Goal: Task Accomplishment & Management: Manage account settings

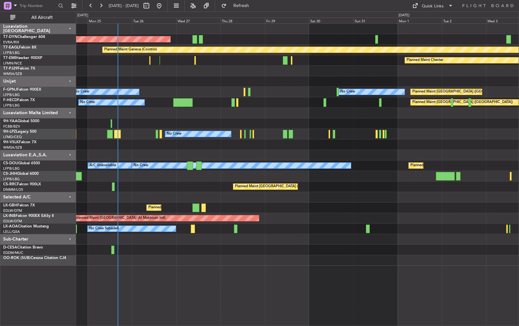
click at [162, 198] on div at bounding box center [297, 197] width 442 height 11
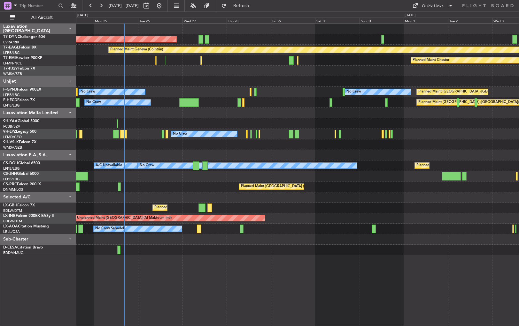
click at [158, 80] on div at bounding box center [297, 81] width 442 height 11
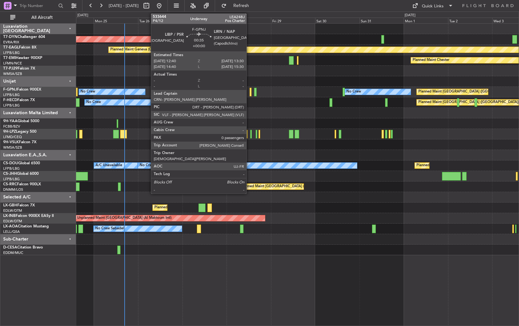
click at [249, 91] on div at bounding box center [250, 92] width 2 height 9
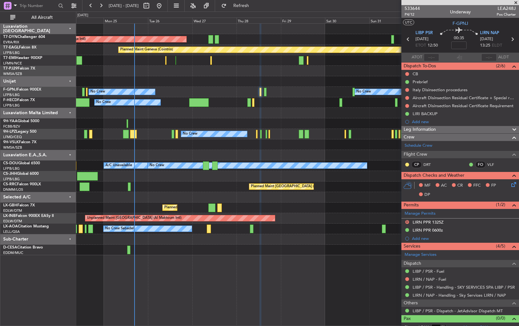
click at [278, 105] on div "Planned Maint Paris (Le Bourget) No Crew Planned Maint Paris (Le Bourget) No Cr…" at bounding box center [297, 102] width 442 height 11
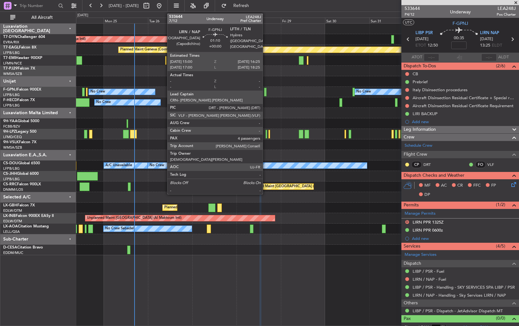
click at [265, 90] on div at bounding box center [265, 92] width 3 height 9
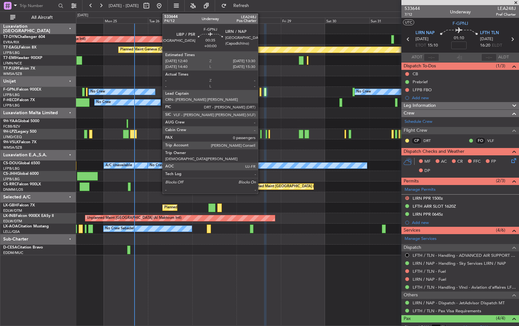
click at [261, 92] on div at bounding box center [260, 92] width 2 height 9
type input "0"
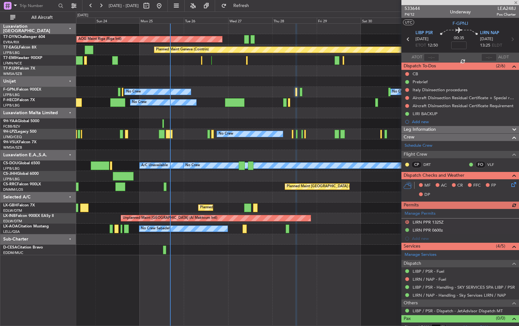
click at [259, 93] on div "Planned Maint Paris (Le Bourget) No Crew No Crew No Crew AOG Maint Hyères (Toul…" at bounding box center [297, 92] width 442 height 11
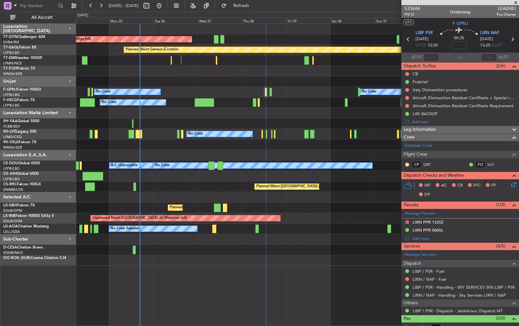
click at [192, 183] on div "AOG Maint Riga (Riga Intl) Planned Maint Basel-Mulhouse Planned Maint Geneva (C…" at bounding box center [297, 145] width 442 height 242
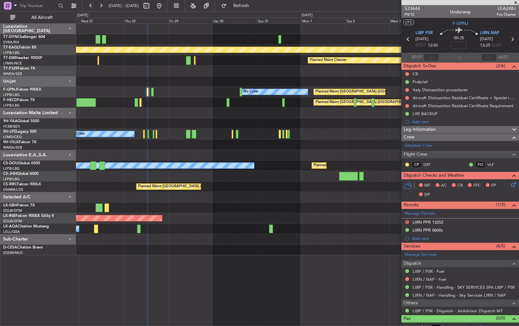
click at [183, 153] on div at bounding box center [297, 155] width 442 height 11
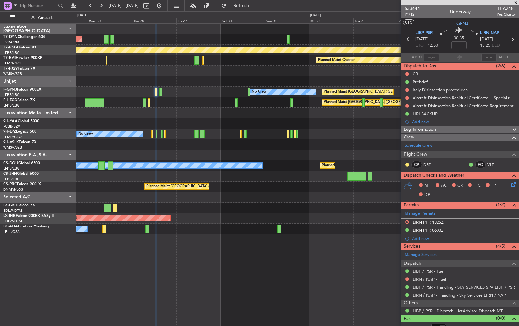
click at [167, 154] on div at bounding box center [297, 155] width 442 height 11
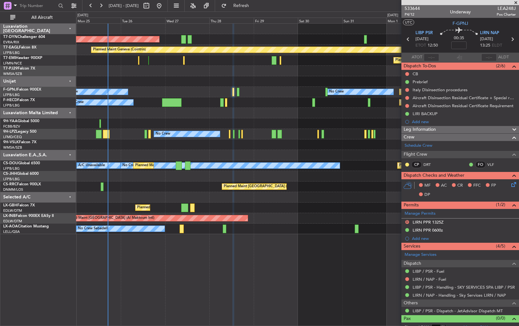
click at [233, 154] on div at bounding box center [297, 155] width 442 height 11
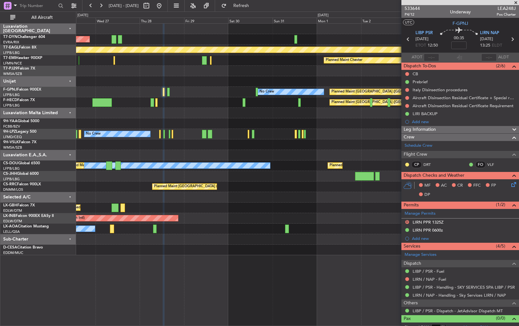
click at [166, 149] on div at bounding box center [297, 145] width 442 height 11
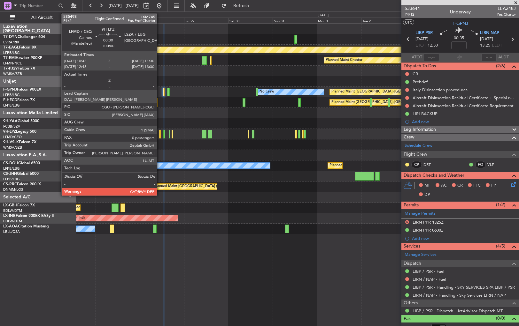
click at [160, 135] on div at bounding box center [160, 134] width 2 height 9
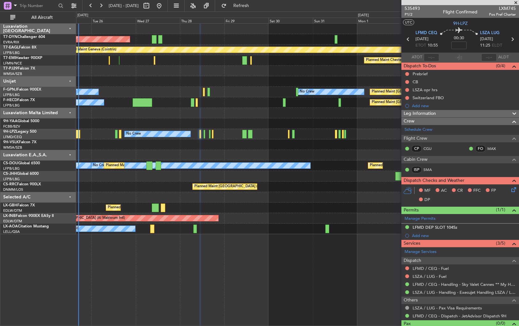
click at [248, 153] on div at bounding box center [297, 155] width 442 height 11
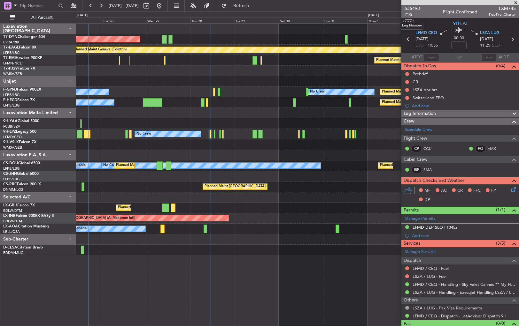
click at [408, 12] on span "P1/2" at bounding box center [411, 14] width 15 height 5
click at [408, 14] on span "P1/2" at bounding box center [411, 14] width 15 height 5
click at [255, 8] on span "Refresh" at bounding box center [241, 6] width 27 height 4
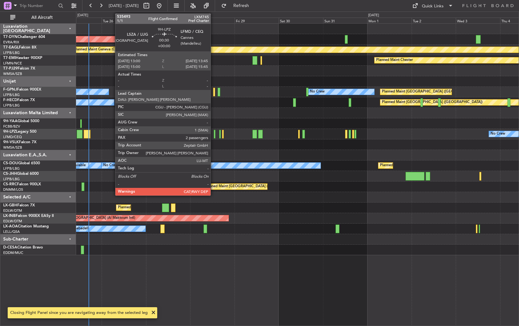
click at [214, 136] on div at bounding box center [215, 134] width 2 height 9
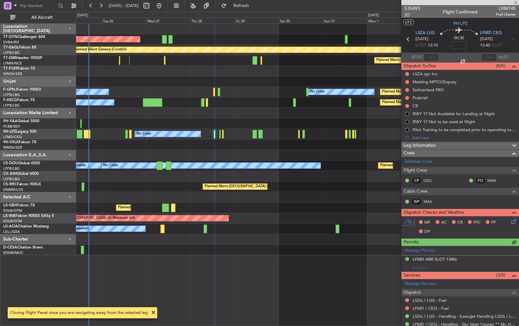
click at [405, 15] on span "1/1" at bounding box center [411, 14] width 15 height 5
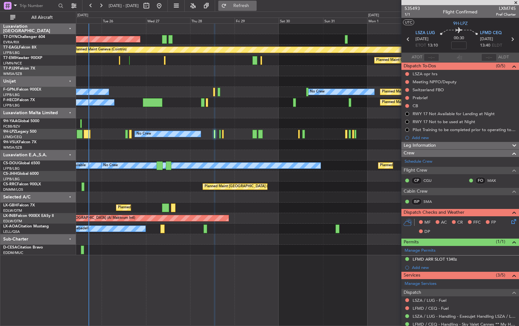
click at [255, 4] on span "Refresh" at bounding box center [241, 6] width 27 height 4
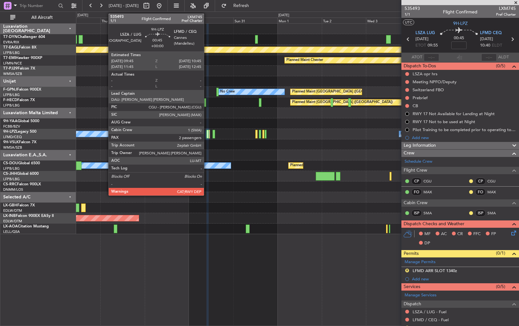
click at [207, 135] on div at bounding box center [207, 134] width 2 height 9
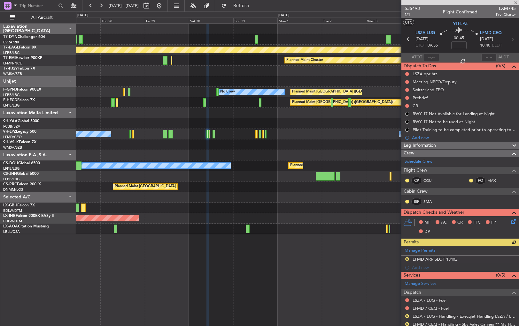
click at [406, 16] on span "1/1" at bounding box center [411, 14] width 15 height 5
click at [249, 3] on button "Refresh" at bounding box center [237, 6] width 38 height 10
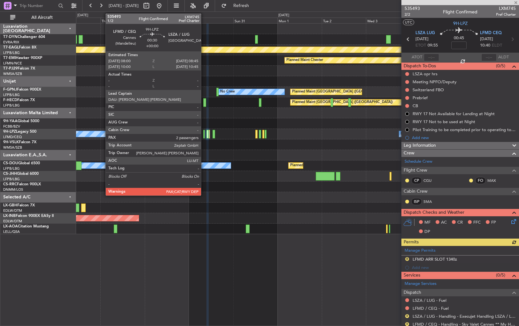
click at [204, 133] on div at bounding box center [204, 134] width 2 height 9
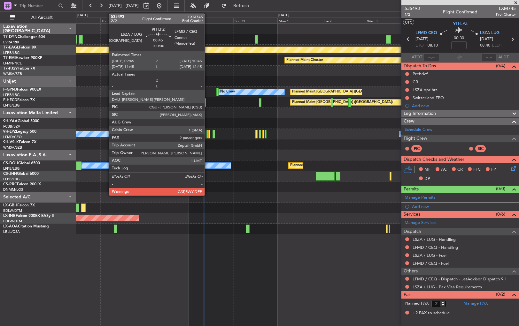
click at [207, 132] on div at bounding box center [207, 134] width 2 height 9
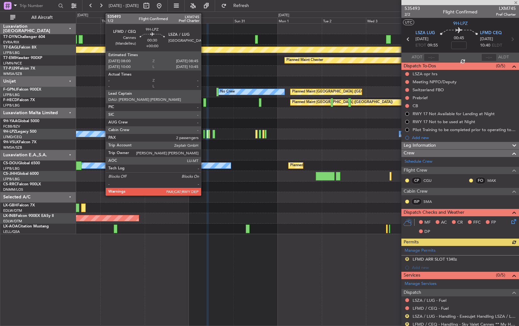
click at [204, 136] on div at bounding box center [204, 134] width 2 height 9
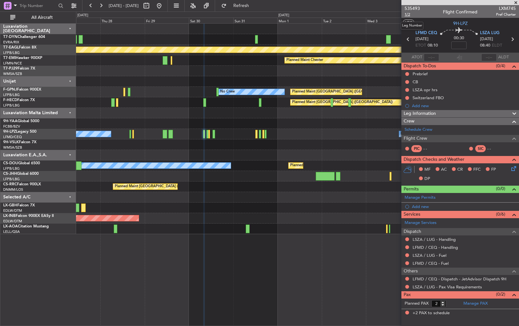
click at [408, 14] on span "1/2" at bounding box center [411, 14] width 15 height 5
click at [443, 306] on input "2" at bounding box center [438, 304] width 15 height 7
click at [443, 304] on input "1" at bounding box center [438, 304] width 15 height 7
type input "0"
click at [443, 304] on input "0" at bounding box center [438, 304] width 15 height 7
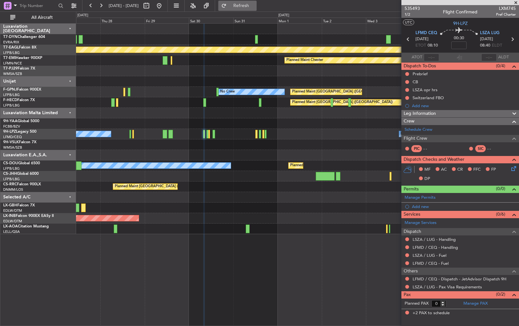
click at [255, 6] on span "Refresh" at bounding box center [241, 6] width 27 height 4
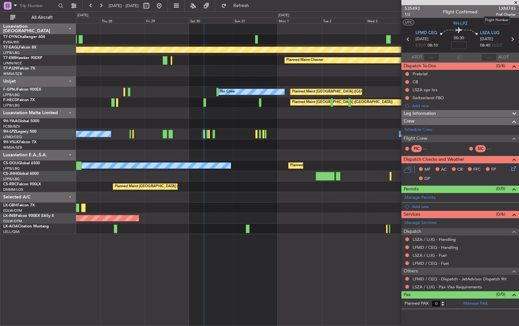
click at [502, 14] on mat-tooltip-component "Flight Number" at bounding box center [496, 20] width 35 height 17
click at [407, 15] on span "1/2" at bounding box center [411, 14] width 15 height 5
click at [255, 6] on span "Refresh" at bounding box center [241, 6] width 27 height 4
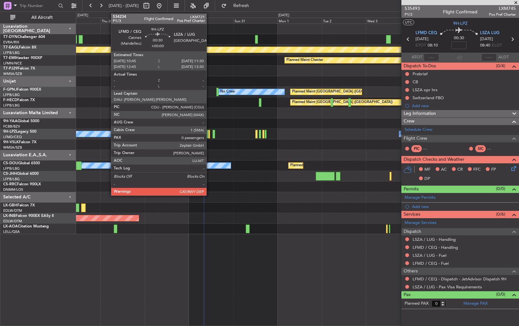
click at [209, 135] on div at bounding box center [209, 134] width 2 height 9
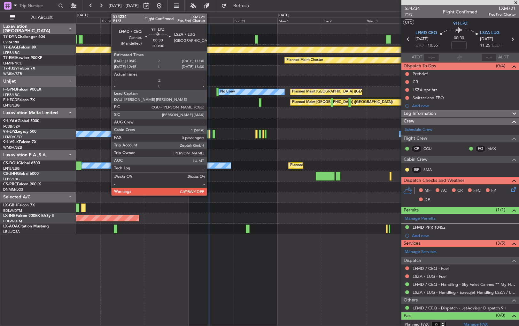
click at [210, 135] on div at bounding box center [209, 134] width 2 height 9
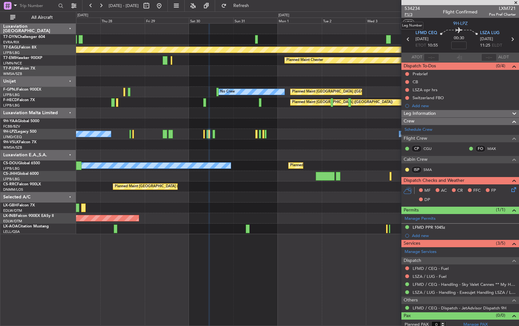
click at [408, 13] on span "P1/3" at bounding box center [411, 14] width 15 height 5
click at [251, 7] on span "Refresh" at bounding box center [241, 6] width 27 height 4
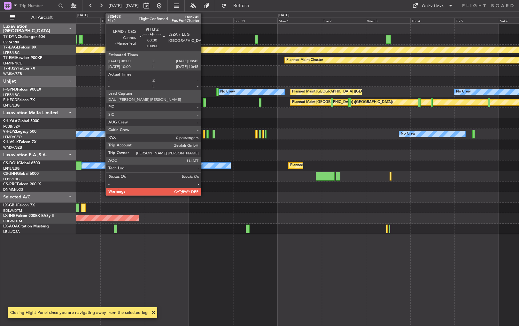
click at [204, 135] on div at bounding box center [204, 134] width 2 height 9
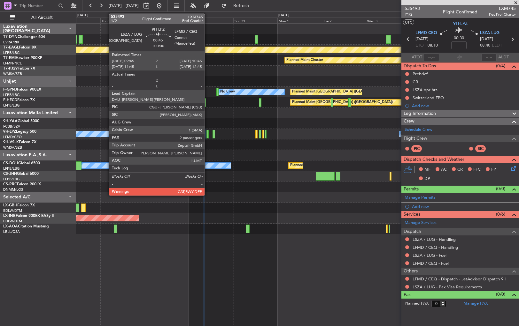
click at [207, 134] on div at bounding box center [207, 134] width 2 height 9
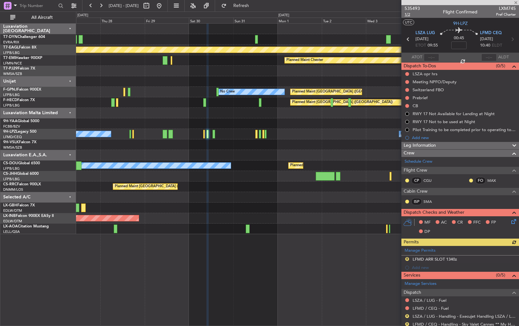
click at [410, 14] on span "1/2" at bounding box center [411, 14] width 15 height 5
click at [255, 5] on span "Refresh" at bounding box center [241, 6] width 27 height 4
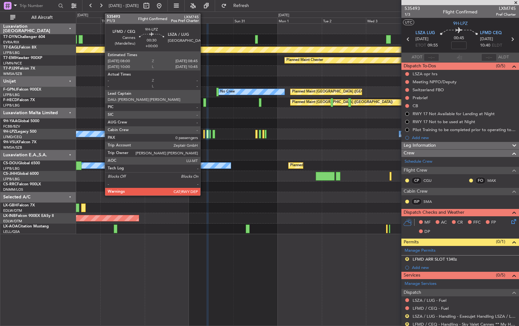
click at [203, 135] on div at bounding box center [204, 134] width 2 height 9
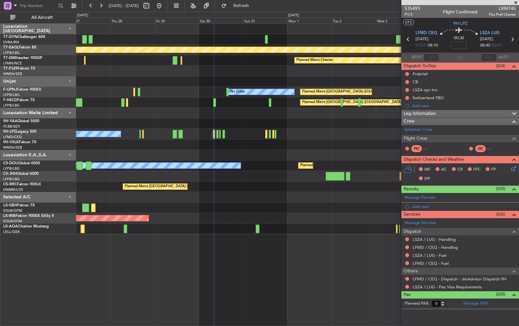
click at [218, 144] on div at bounding box center [297, 145] width 442 height 11
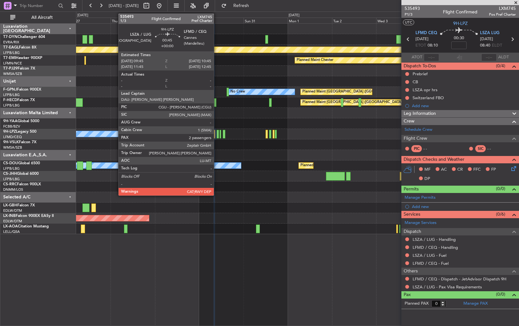
click at [217, 133] on div at bounding box center [218, 134] width 2 height 9
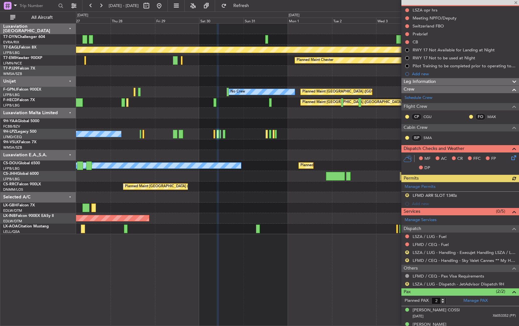
scroll to position [72, 0]
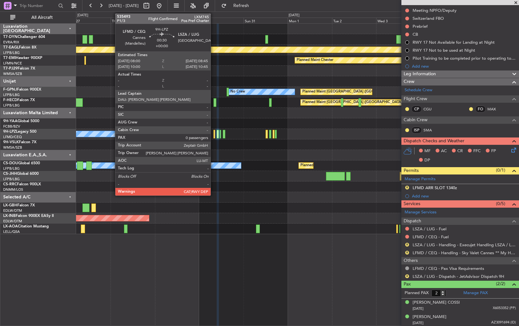
click at [213, 135] on div at bounding box center [214, 134] width 2 height 9
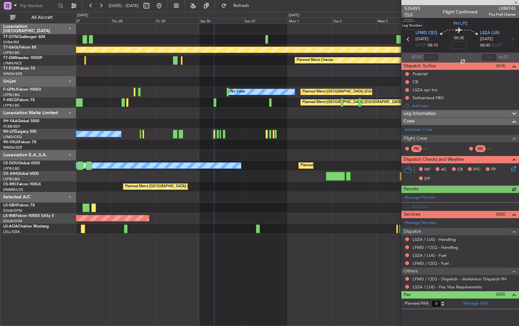
click at [409, 13] on span "P1/3" at bounding box center [411, 14] width 15 height 5
click at [439, 237] on link "LSZA / LUG - Handling" at bounding box center [433, 239] width 43 height 5
click at [255, 5] on span "Refresh" at bounding box center [241, 6] width 27 height 4
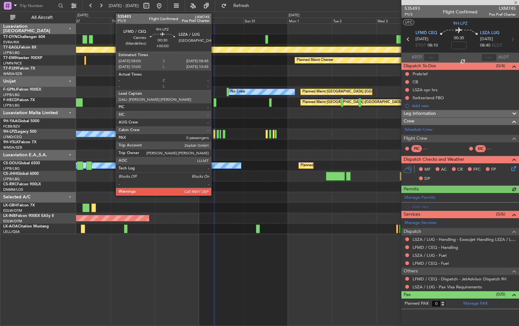
click at [445, 248] on mat-tooltip-component "LSZA / LUG - Handling - Execujet Handling LSZA / LUG" at bounding box center [464, 249] width 101 height 17
click at [431, 245] on link "LFMD / CEQ - Handling" at bounding box center [434, 247] width 45 height 5
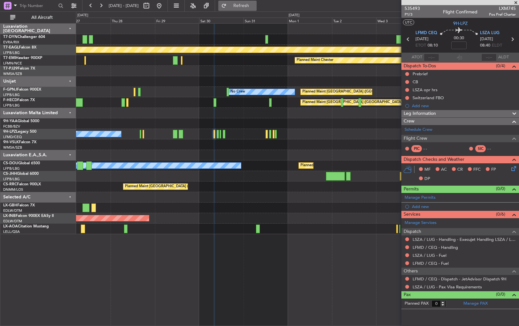
click at [255, 5] on span "Refresh" at bounding box center [241, 6] width 27 height 4
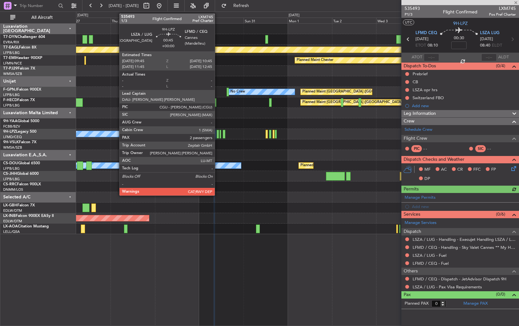
click at [217, 133] on div at bounding box center [218, 134] width 2 height 9
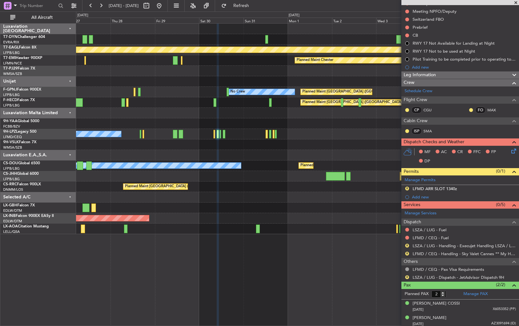
scroll to position [72, 0]
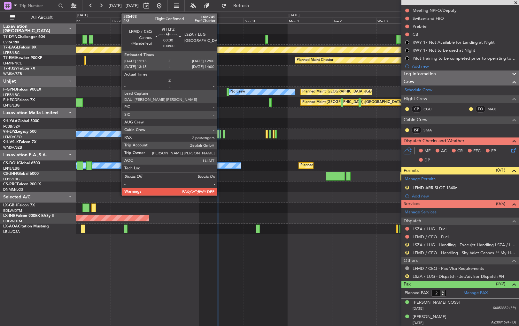
click at [220, 131] on div at bounding box center [220, 134] width 2 height 9
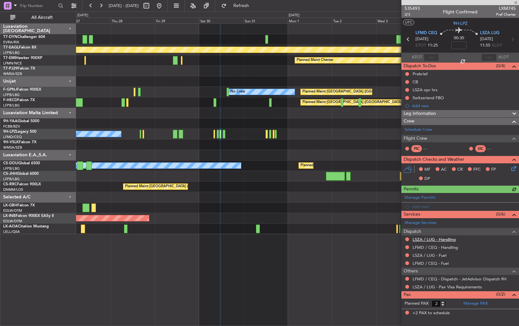
click at [445, 238] on link "LSZA / LUG - Handling" at bounding box center [433, 239] width 43 height 5
click at [427, 248] on link "LFMD / CEQ - Handling" at bounding box center [434, 247] width 45 height 5
click at [255, 6] on span "Refresh" at bounding box center [241, 6] width 27 height 4
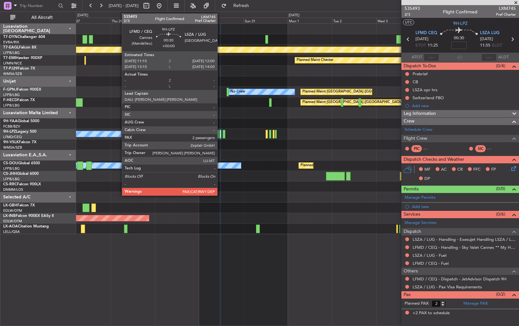
click at [220, 135] on div at bounding box center [220, 134] width 2 height 9
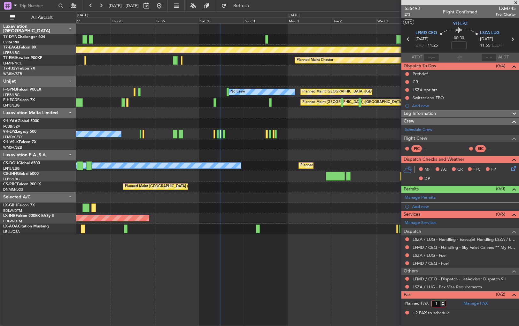
type input "1"
click at [443, 305] on input "1" at bounding box center [438, 304] width 15 height 7
click at [255, 4] on span "Refresh" at bounding box center [241, 6] width 27 height 4
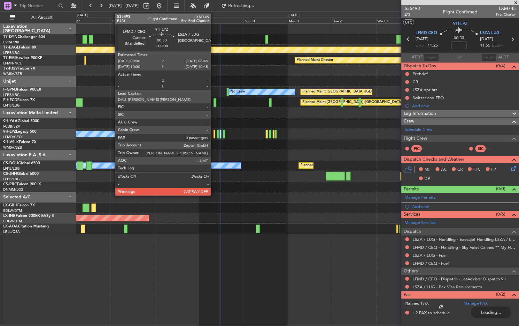
click at [213, 135] on div at bounding box center [214, 134] width 2 height 9
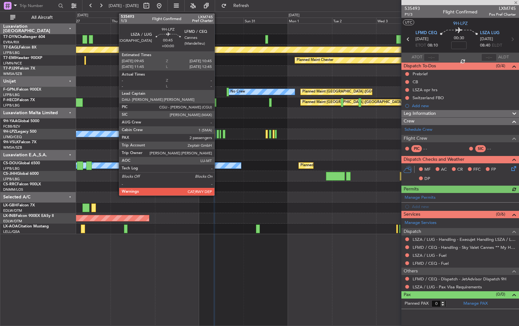
click at [217, 133] on div at bounding box center [218, 134] width 2 height 9
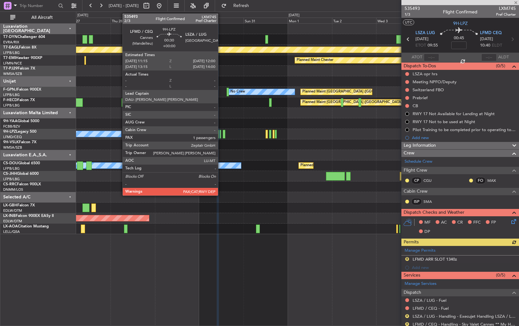
click at [221, 133] on div at bounding box center [220, 134] width 2 height 9
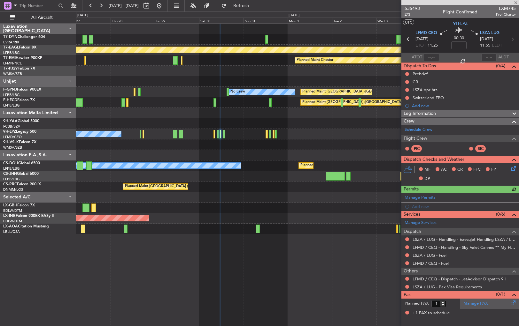
click at [488, 303] on div "Manage PAX" at bounding box center [489, 304] width 59 height 10
click at [256, 3] on button "Refresh" at bounding box center [237, 6] width 38 height 10
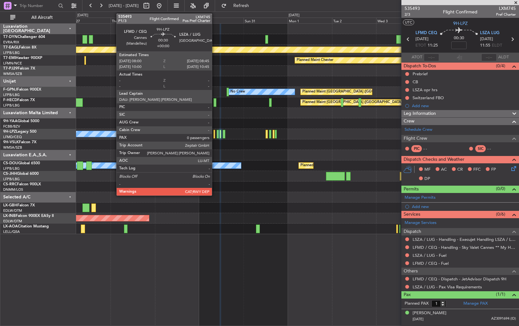
click at [215, 133] on div at bounding box center [214, 134] width 2 height 9
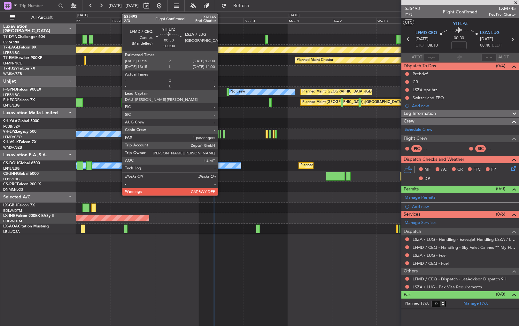
click at [220, 133] on div at bounding box center [220, 134] width 2 height 9
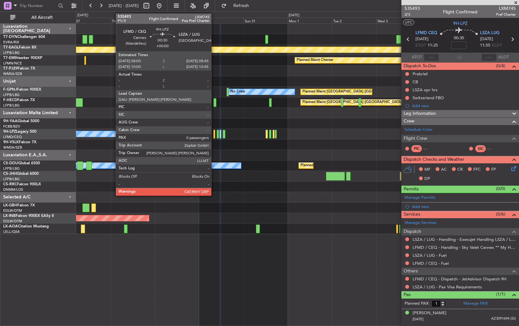
click at [214, 134] on div at bounding box center [214, 134] width 2 height 9
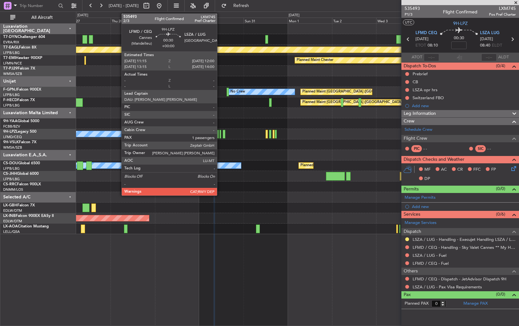
click at [220, 135] on div at bounding box center [220, 134] width 2 height 9
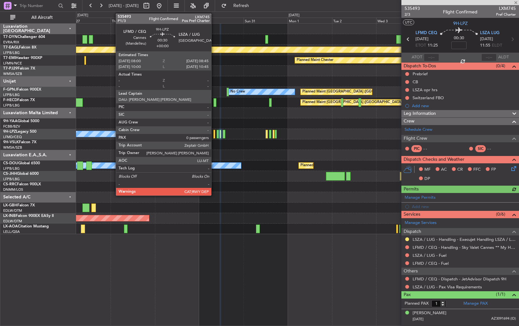
click at [214, 135] on div at bounding box center [214, 134] width 2 height 9
type input "0"
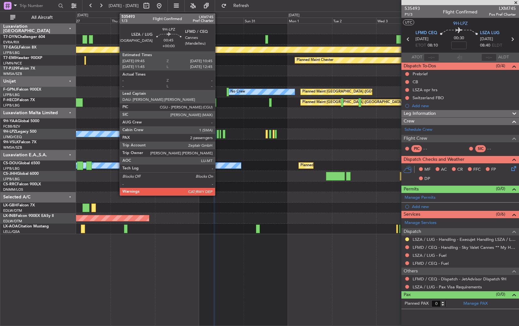
click at [218, 135] on div at bounding box center [218, 134] width 2 height 9
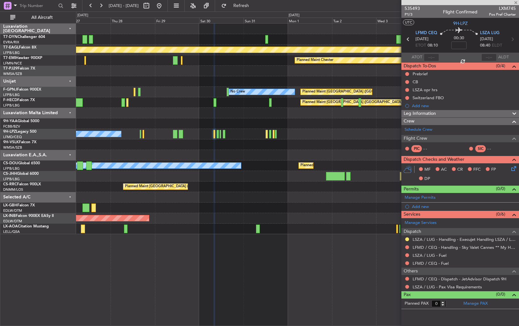
click at [218, 1] on button "Refresh" at bounding box center [237, 6] width 38 height 10
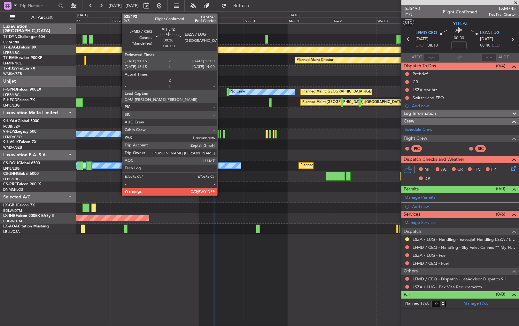
click at [220, 135] on div at bounding box center [220, 134] width 2 height 9
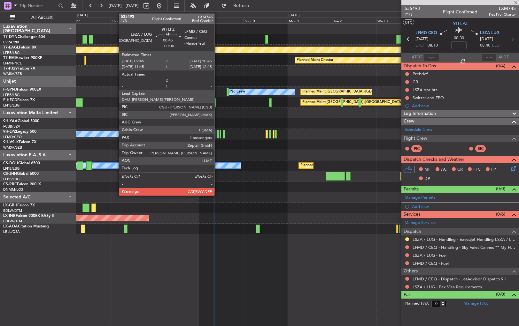
click at [217, 134] on div at bounding box center [218, 134] width 2 height 9
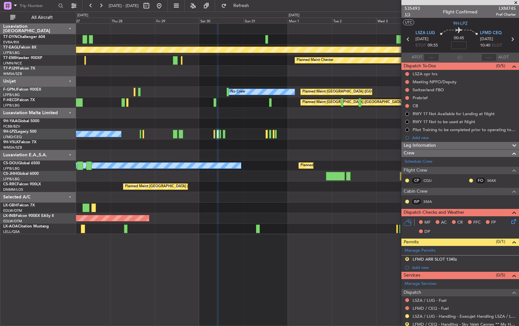
click at [406, 14] on span "1/3" at bounding box center [411, 14] width 15 height 5
click at [416, 9] on span "535493" at bounding box center [411, 8] width 15 height 7
drag, startPoint x: 258, startPoint y: 6, endPoint x: 246, endPoint y: 34, distance: 30.0
click at [255, 6] on span "Refresh" at bounding box center [241, 6] width 27 height 4
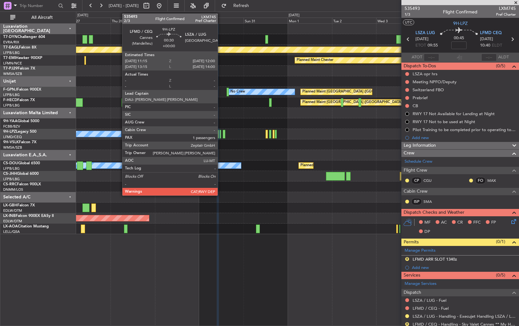
click at [220, 135] on div at bounding box center [220, 134] width 2 height 9
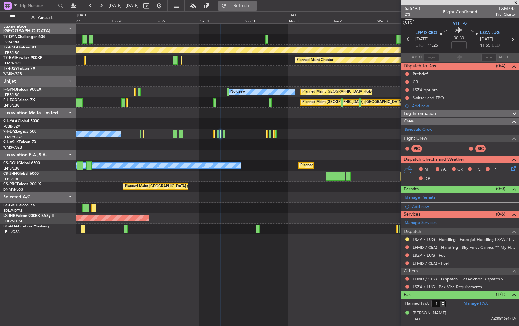
click at [255, 4] on span "Refresh" at bounding box center [241, 6] width 27 height 4
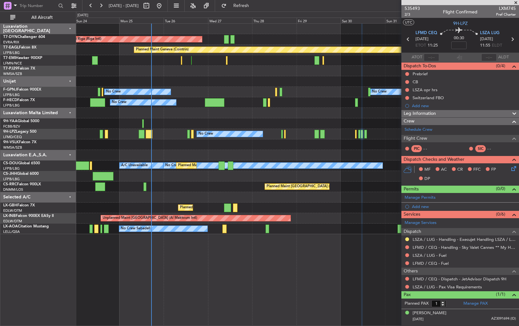
click at [340, 134] on div "AOG Maint Riga (Riga Intl) Planned Maint Basel-Mulhouse Planned Maint Geneva (C…" at bounding box center [297, 129] width 442 height 211
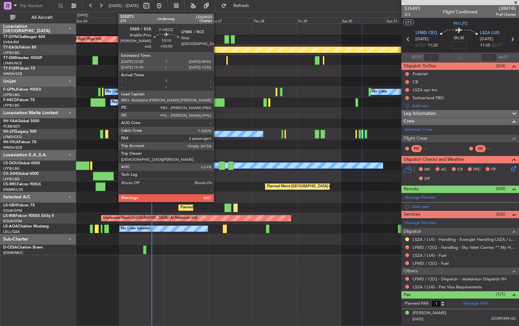
click at [217, 101] on div at bounding box center [214, 102] width 19 height 9
type input "2"
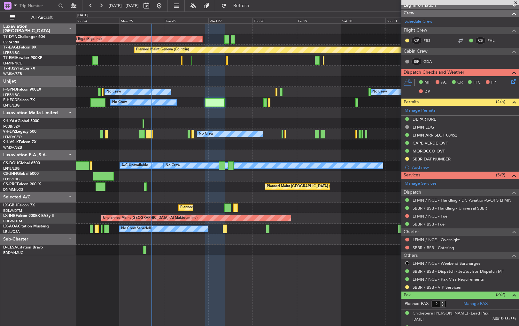
scroll to position [127, 0]
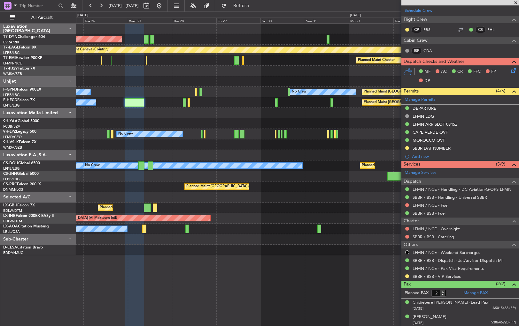
click at [178, 109] on div at bounding box center [297, 113] width 442 height 11
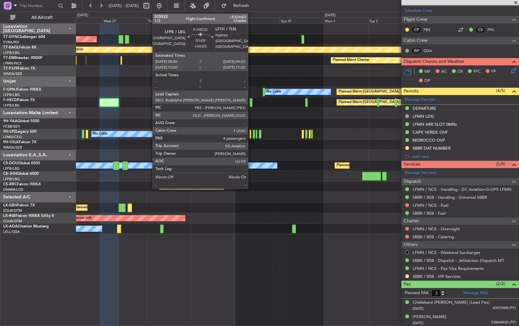
click at [251, 103] on div at bounding box center [250, 102] width 3 height 9
type input "+00:05"
type input "4"
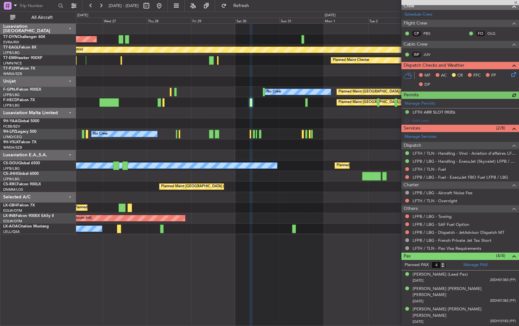
scroll to position [132, 0]
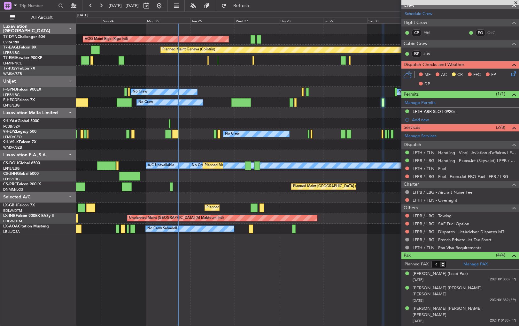
click at [321, 111] on div at bounding box center [297, 113] width 442 height 11
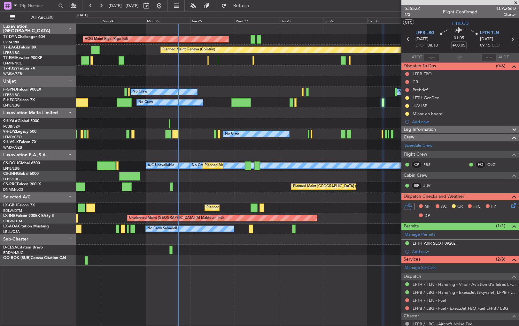
scroll to position [132, 0]
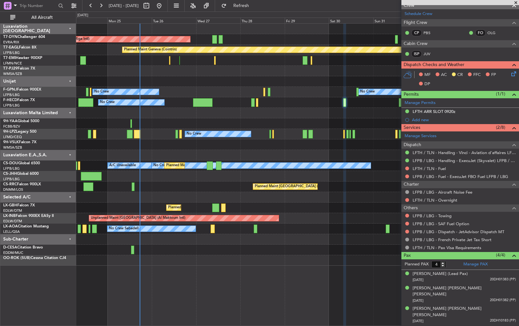
click at [263, 113] on div at bounding box center [297, 113] width 442 height 11
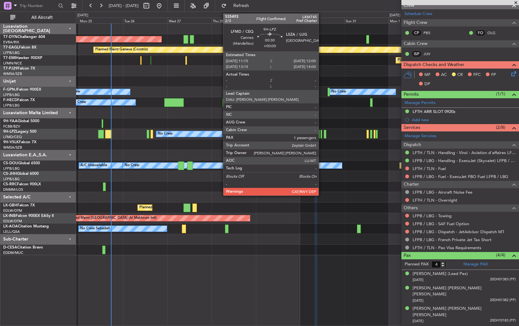
click at [321, 135] on div at bounding box center [321, 134] width 2 height 9
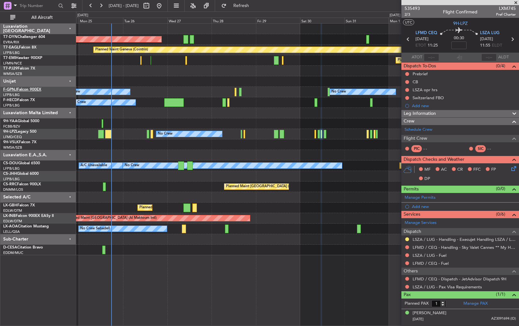
click at [10, 88] on span "F-GPNJ" at bounding box center [10, 90] width 14 height 4
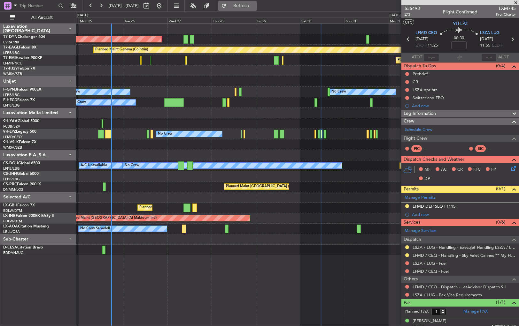
click at [256, 9] on button "Refresh" at bounding box center [237, 6] width 38 height 10
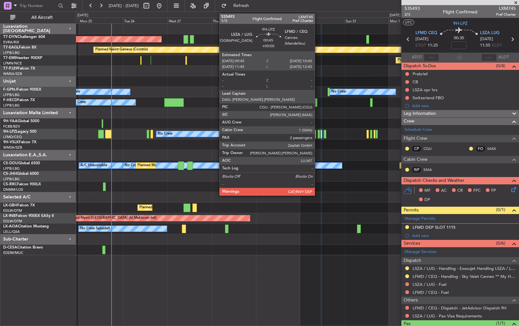
click at [317, 135] on div at bounding box center [318, 134] width 2 height 9
type input "2"
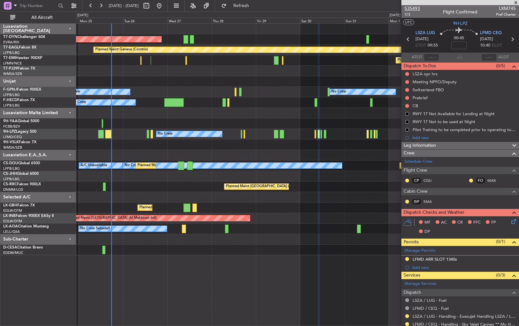
click at [408, 6] on span "535493" at bounding box center [411, 8] width 15 height 7
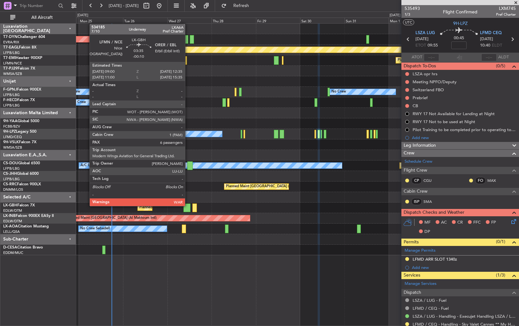
click at [188, 206] on div at bounding box center [186, 208] width 7 height 9
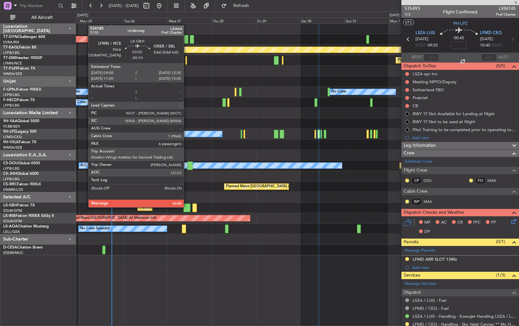
type input "-00:10"
type input "6"
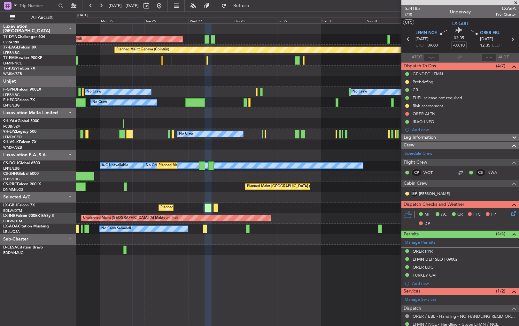
click at [181, 149] on div at bounding box center [297, 145] width 442 height 11
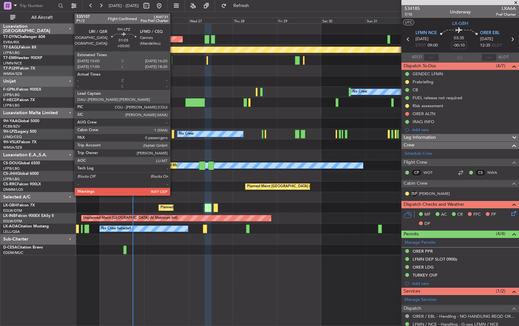
click at [173, 135] on div at bounding box center [173, 134] width 3 height 9
type input "0"
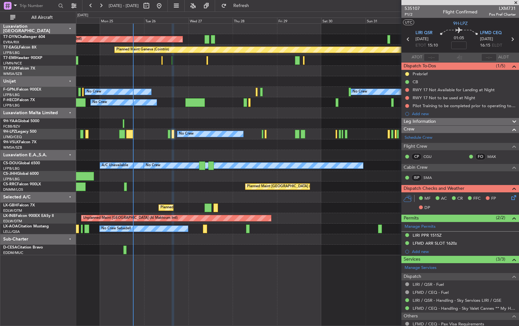
click at [263, 93] on div "No Crew Planned Maint [GEOGRAPHIC_DATA] ([GEOGRAPHIC_DATA]) No Crew No Crew [GE…" at bounding box center [297, 92] width 442 height 11
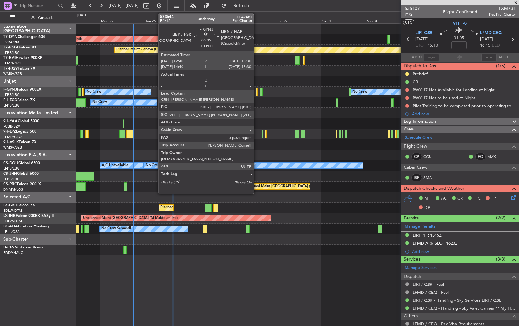
click at [256, 91] on div at bounding box center [256, 92] width 2 height 9
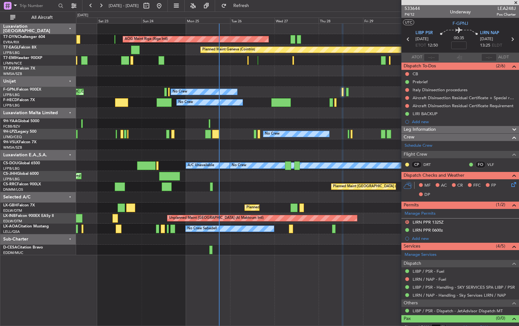
click at [273, 85] on div "AOG Maint Riga (Riga Intl) Planned Maint [GEOGRAPHIC_DATA]-[GEOGRAPHIC_DATA] Pl…" at bounding box center [297, 140] width 442 height 232
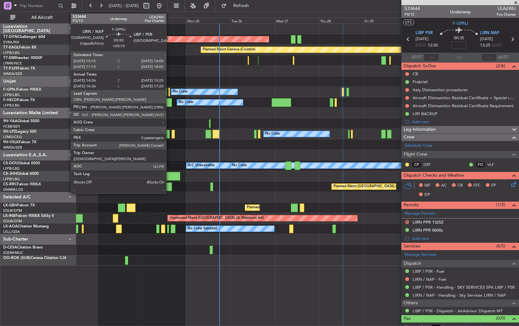
click at [169, 91] on div at bounding box center [169, 92] width 2 height 9
type input "+00:10"
type input "14:46"
type input "15:20"
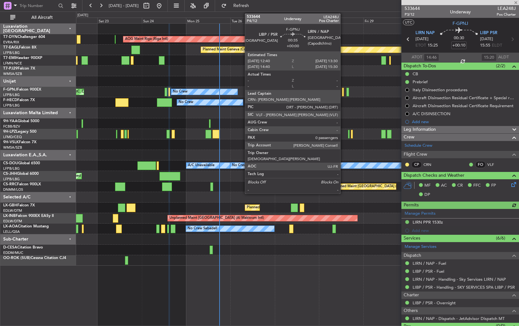
click at [342, 90] on div at bounding box center [343, 92] width 2 height 9
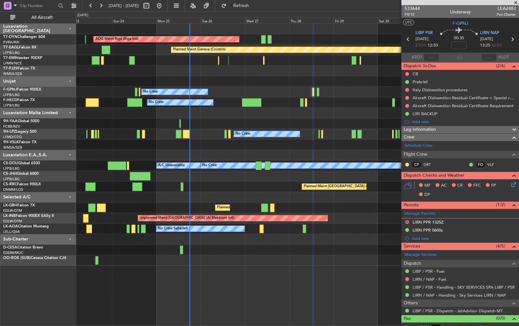
click at [337, 105] on div "No Crew Planned Maint [GEOGRAPHIC_DATA] ([GEOGRAPHIC_DATA]) Planned Maint [GEOG…" at bounding box center [297, 102] width 442 height 11
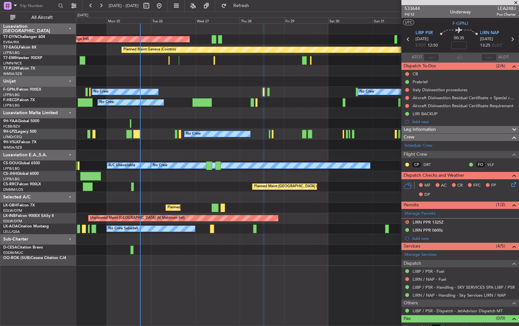
click at [195, 254] on div "AOG Maint Riga (Riga Intl) Planned Maint [GEOGRAPHIC_DATA]-[GEOGRAPHIC_DATA] Pl…" at bounding box center [297, 145] width 442 height 242
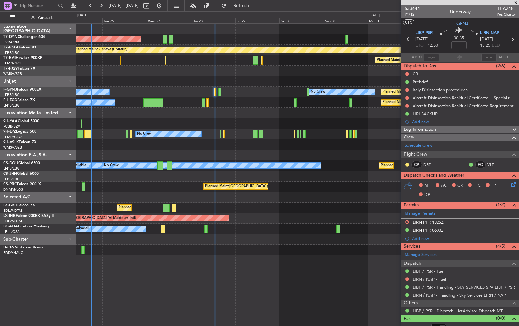
click at [274, 153] on div "AOG Maint Riga (Riga Intl) Planned Maint Geneva ([GEOGRAPHIC_DATA]) Planned Mai…" at bounding box center [297, 140] width 442 height 232
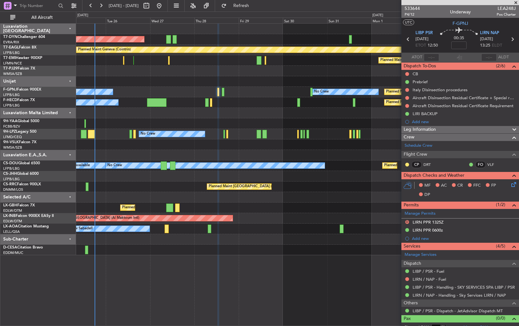
click at [280, 158] on div at bounding box center [297, 155] width 442 height 11
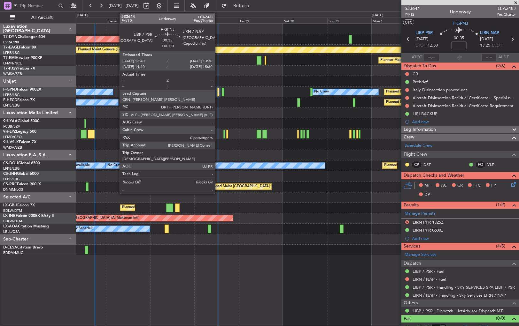
click at [218, 90] on div at bounding box center [218, 92] width 2 height 9
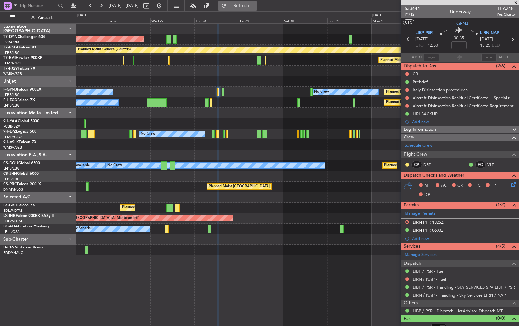
click at [254, 5] on span "Refresh" at bounding box center [241, 6] width 27 height 4
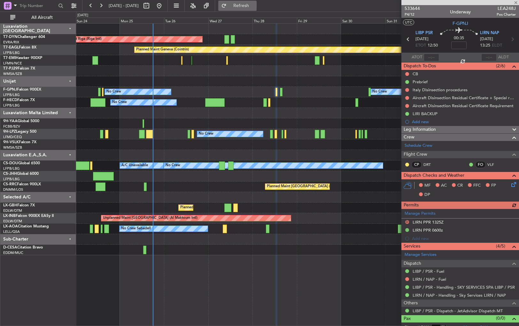
click at [255, 6] on span "Refresh" at bounding box center [241, 6] width 27 height 4
click at [256, 1] on button "Refresh" at bounding box center [237, 6] width 38 height 10
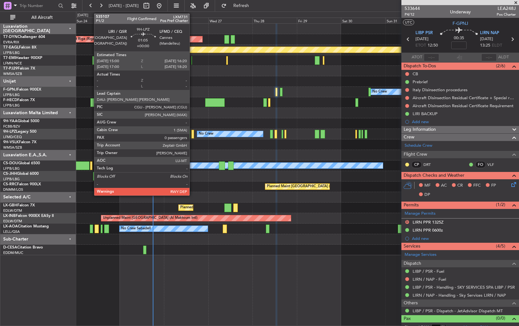
click at [192, 133] on div at bounding box center [192, 134] width 3 height 9
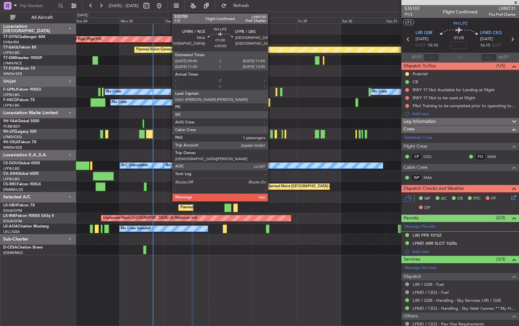
click at [271, 135] on div at bounding box center [271, 134] width 3 height 9
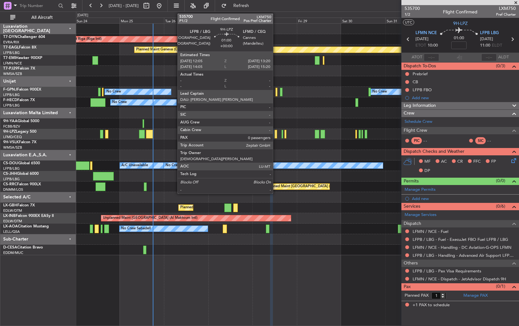
click at [276, 133] on div at bounding box center [275, 134] width 3 height 9
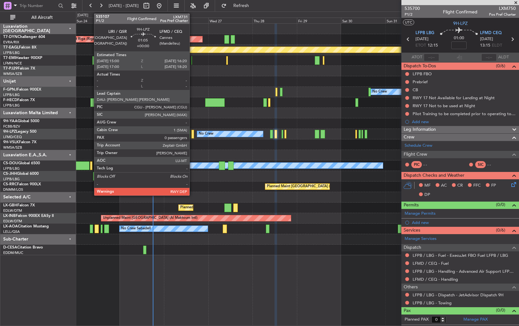
click at [192, 133] on div at bounding box center [192, 134] width 3 height 9
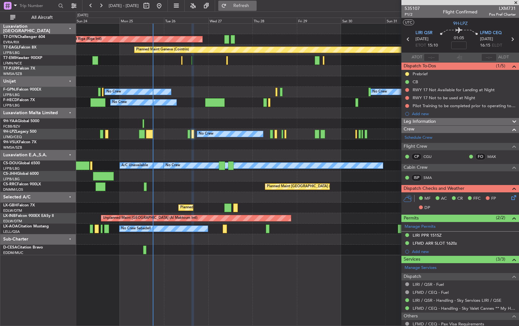
click at [255, 4] on span "Refresh" at bounding box center [241, 6] width 27 height 4
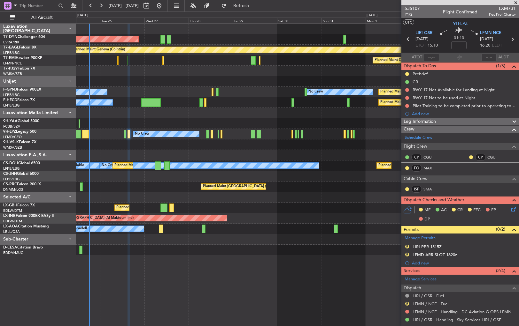
click at [164, 249] on div at bounding box center [297, 250] width 442 height 11
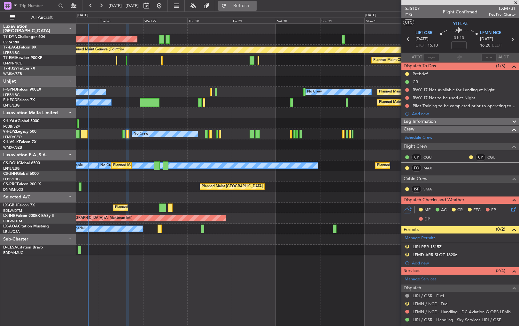
click at [253, 7] on span "Refresh" at bounding box center [241, 6] width 27 height 4
click at [255, 7] on span "Refresh" at bounding box center [241, 6] width 27 height 4
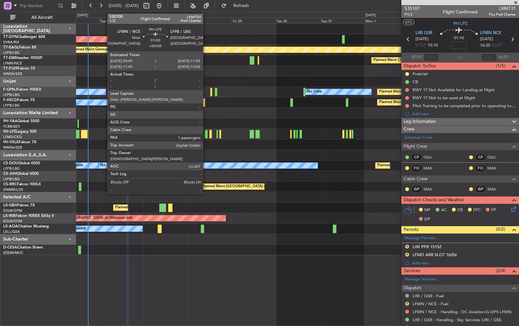
click at [206, 135] on div at bounding box center [206, 134] width 3 height 9
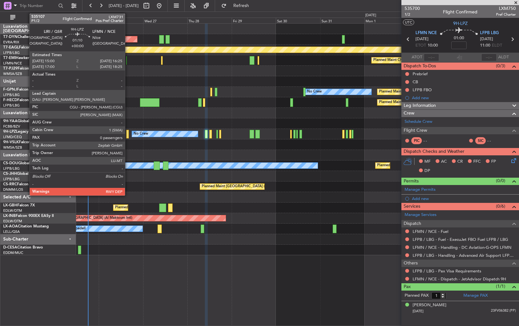
click at [128, 134] on div at bounding box center [127, 134] width 3 height 9
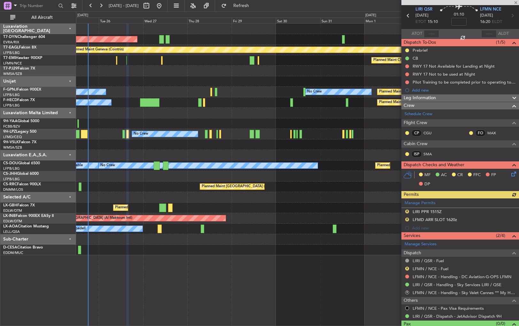
scroll to position [35, 0]
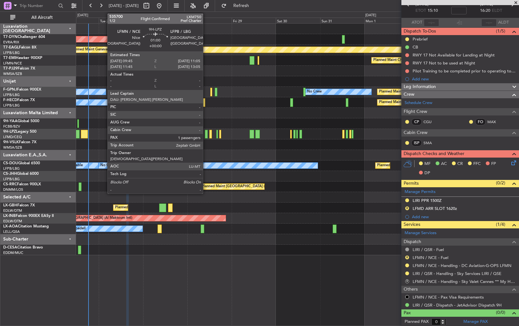
click at [206, 135] on div at bounding box center [206, 134] width 3 height 9
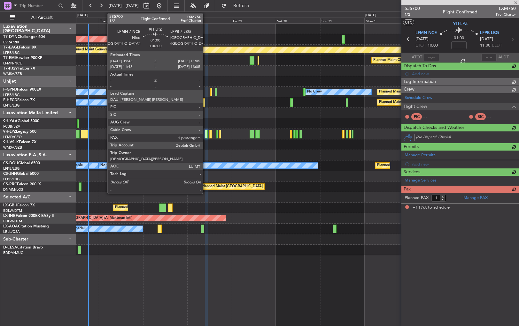
scroll to position [0, 0]
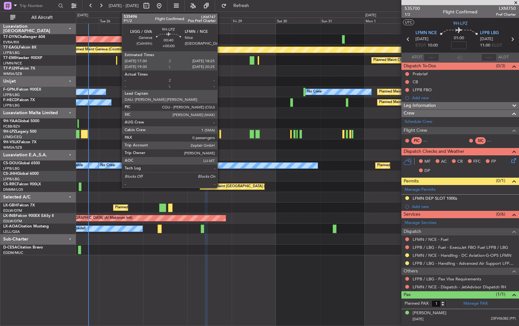
click at [220, 133] on div at bounding box center [220, 134] width 2 height 9
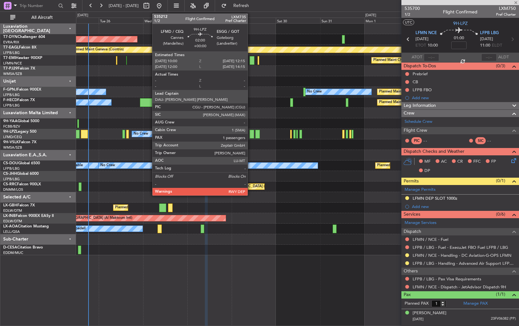
type input "0"
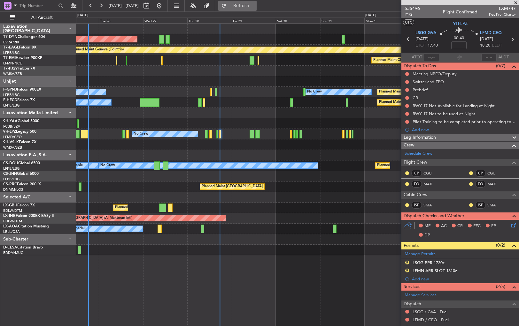
click at [255, 7] on span "Refresh" at bounding box center [241, 6] width 27 height 4
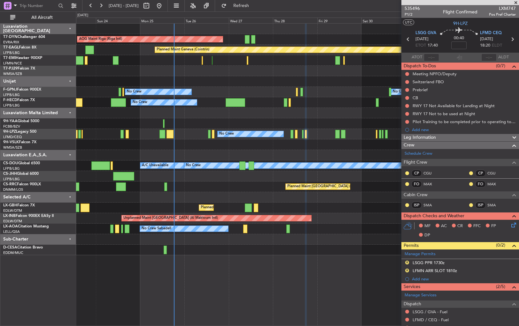
click at [257, 188] on div "Planned Maint [GEOGRAPHIC_DATA] ([GEOGRAPHIC_DATA]) Planned Maint [GEOGRAPHIC_D…" at bounding box center [297, 187] width 442 height 11
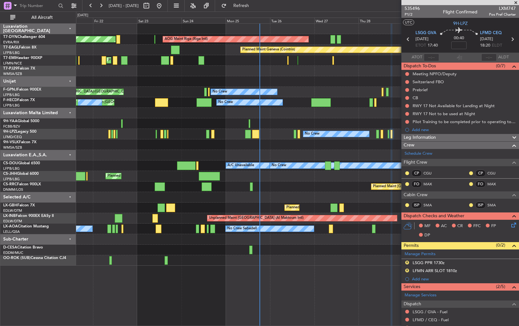
click at [213, 242] on div "AOG Maint Riga (Riga Intl) Planned Maint [GEOGRAPHIC_DATA]-[GEOGRAPHIC_DATA] Pl…" at bounding box center [297, 145] width 442 height 242
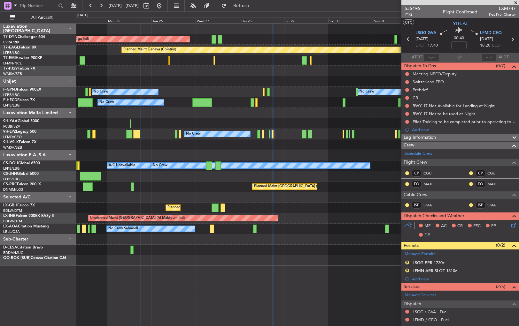
click at [165, 156] on div at bounding box center [297, 155] width 442 height 11
click at [217, 152] on div "AOG Maint Riga (Riga Intl) Planned Maint [GEOGRAPHIC_DATA]-[GEOGRAPHIC_DATA] Pl…" at bounding box center [297, 140] width 442 height 232
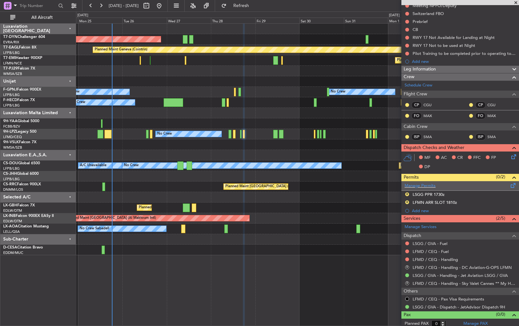
scroll to position [70, 0]
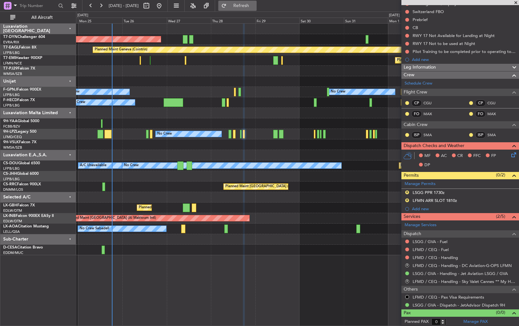
click at [255, 5] on span "Refresh" at bounding box center [241, 6] width 27 height 4
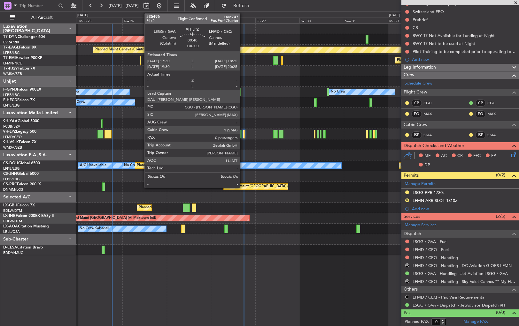
click at [243, 133] on div at bounding box center [244, 134] width 2 height 9
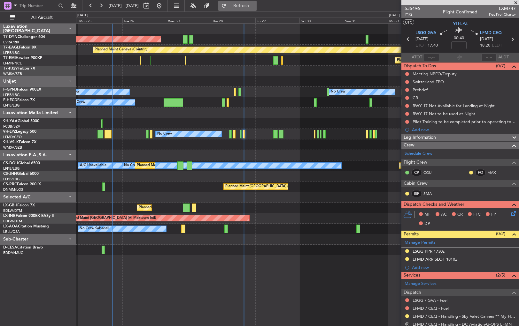
click at [255, 7] on span "Refresh" at bounding box center [241, 6] width 27 height 4
click at [255, 5] on span "Refresh" at bounding box center [241, 6] width 27 height 4
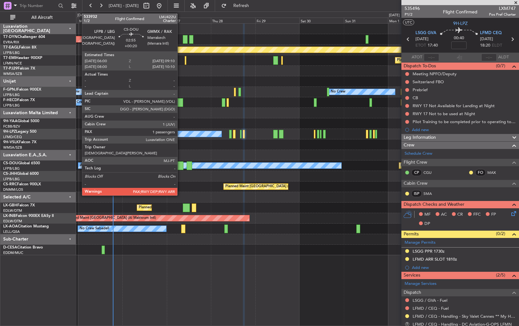
click at [180, 165] on div at bounding box center [180, 166] width 6 height 9
type input "+00:20"
type input "1"
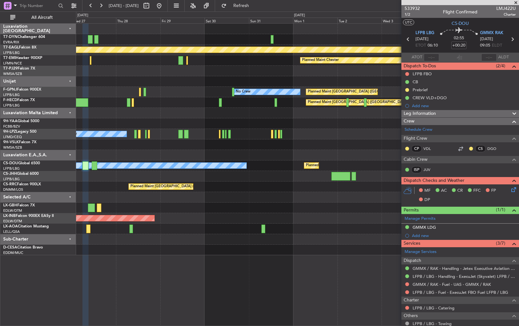
click at [156, 153] on div at bounding box center [297, 155] width 442 height 11
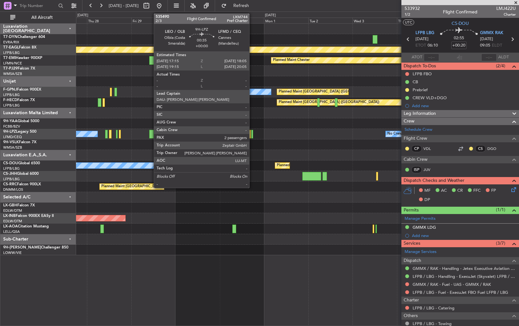
click at [252, 136] on div at bounding box center [252, 134] width 2 height 9
type input "2"
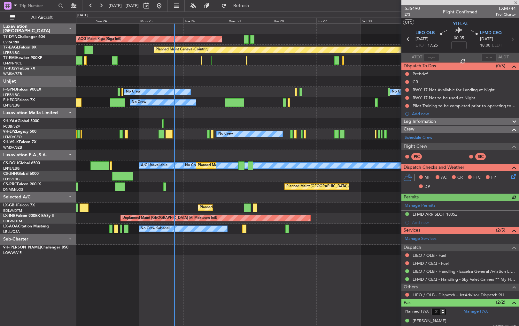
click at [355, 123] on div "AOG Maint Riga (Riga Intl) Planned Maint [GEOGRAPHIC_DATA]-[GEOGRAPHIC_DATA] Pl…" at bounding box center [297, 140] width 442 height 232
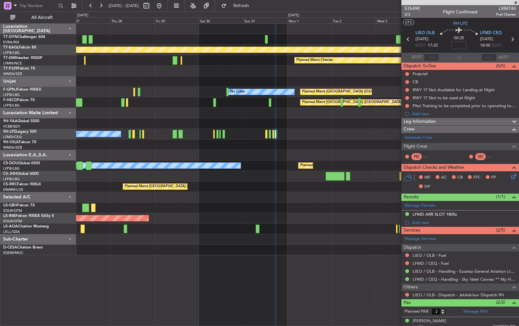
click at [282, 160] on div at bounding box center [297, 155] width 442 height 11
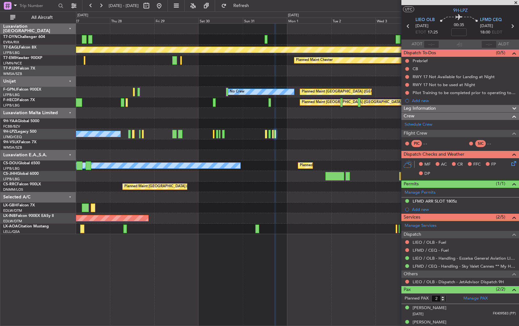
scroll to position [19, 0]
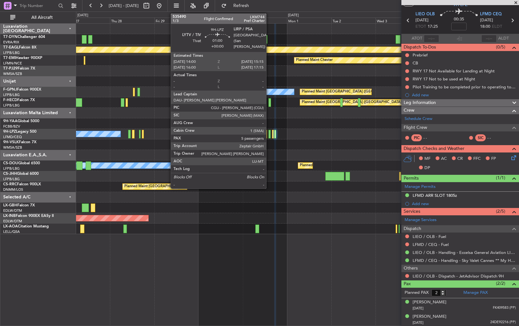
click at [269, 136] on div at bounding box center [269, 134] width 3 height 9
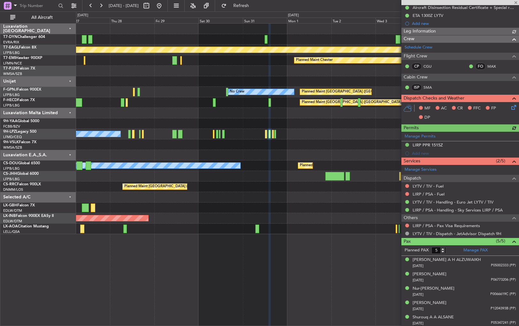
scroll to position [99, 0]
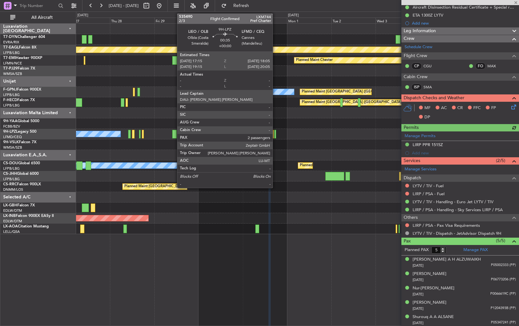
click at [275, 133] on div at bounding box center [275, 134] width 2 height 9
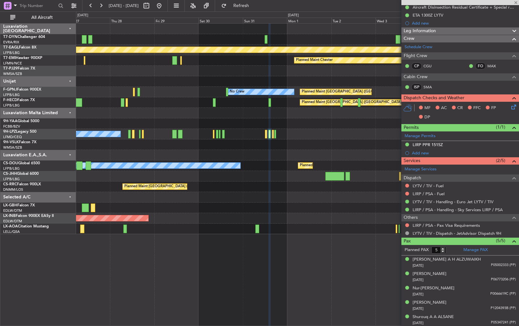
type input "2"
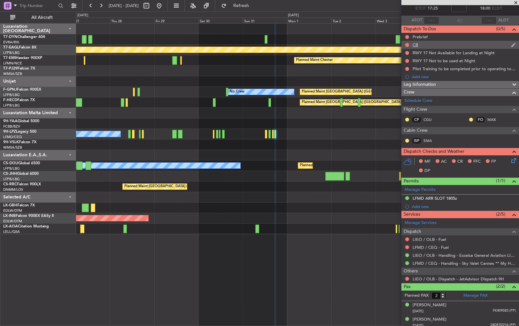
scroll to position [0, 0]
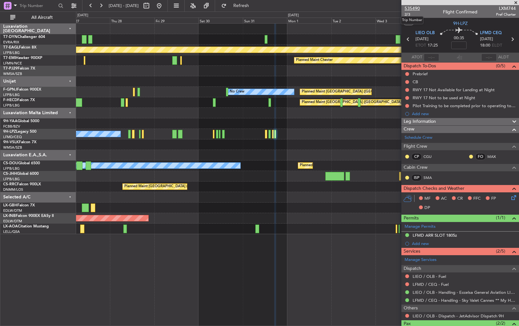
click at [416, 6] on span "535490" at bounding box center [411, 8] width 15 height 7
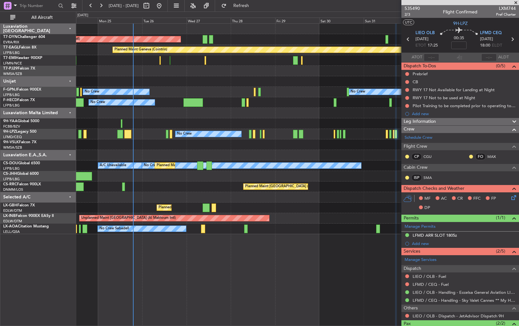
click at [302, 157] on div at bounding box center [297, 155] width 442 height 11
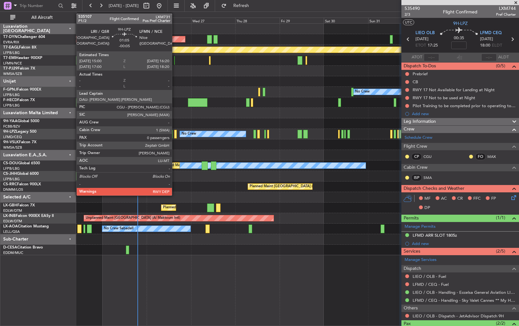
click at [175, 131] on div at bounding box center [175, 134] width 3 height 9
type input "-00:05"
type input "0"
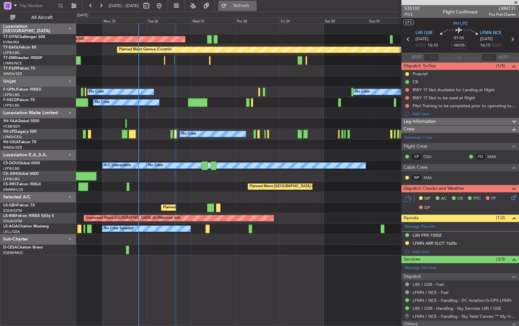
click at [256, 3] on button "Refresh" at bounding box center [237, 6] width 38 height 10
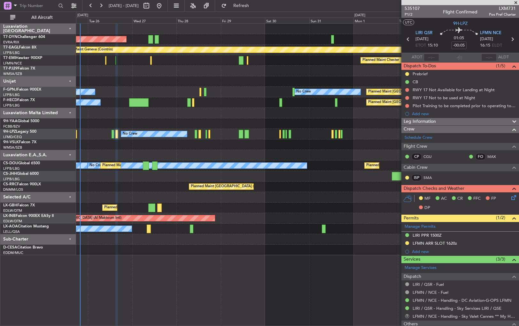
click at [266, 241] on div at bounding box center [297, 239] width 442 height 11
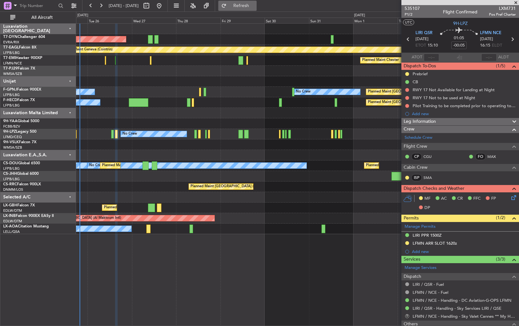
click at [250, 7] on span "Refresh" at bounding box center [241, 6] width 27 height 4
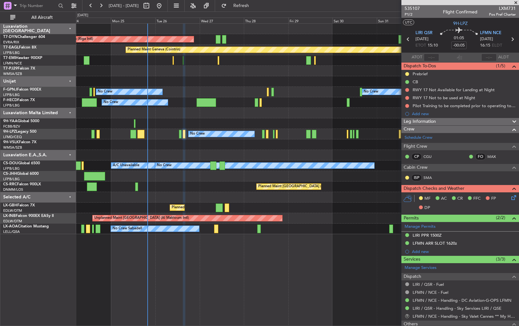
click at [203, 186] on div "Planned Maint [GEOGRAPHIC_DATA] ([GEOGRAPHIC_DATA])" at bounding box center [297, 187] width 442 height 11
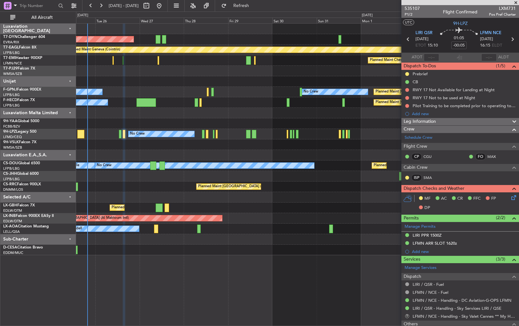
click at [202, 149] on div at bounding box center [297, 145] width 442 height 11
click at [255, 5] on span "Refresh" at bounding box center [241, 6] width 27 height 4
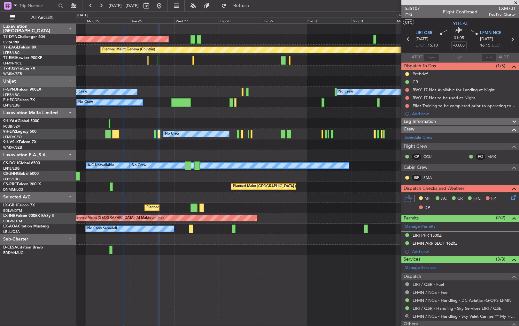
click at [199, 119] on div "AOG Maint Riga (Riga Intl) Planned Maint Basel-Mulhouse Planned Maint Geneva (C…" at bounding box center [297, 140] width 442 height 232
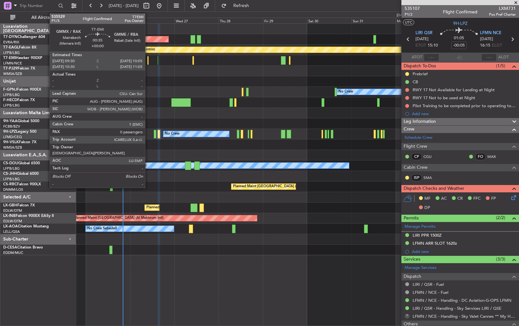
click at [148, 59] on div at bounding box center [147, 60] width 1 height 9
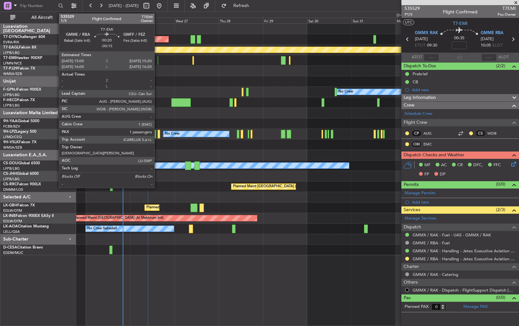
click at [157, 60] on div at bounding box center [157, 60] width 1 height 9
type input "-00:15"
type input "1"
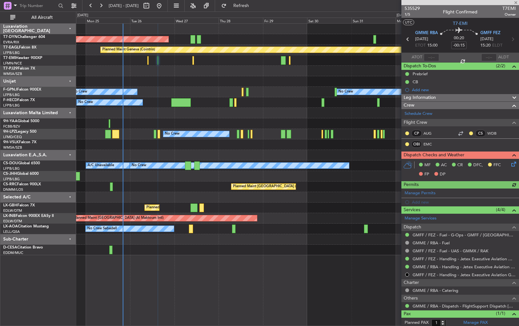
click at [192, 60] on div "Planned Maint Chester Planned Maint Chester" at bounding box center [297, 60] width 442 height 11
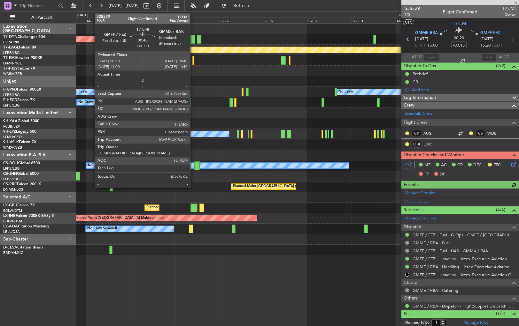
click at [193, 60] on div at bounding box center [192, 60] width 1 height 9
type input "0"
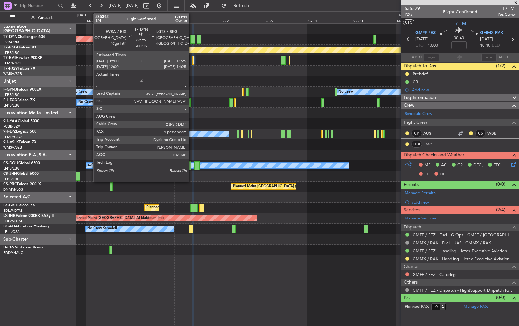
click at [192, 39] on div at bounding box center [192, 39] width 4 height 9
type input "-00:05"
type input "1"
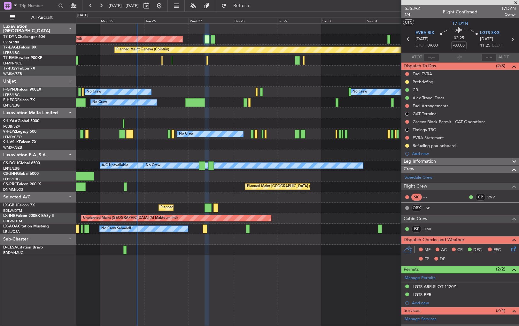
click at [221, 77] on div "AOG Maint Riga (Riga Intl) Planned Maint Basel-Mulhouse Planned Maint Geneva (C…" at bounding box center [297, 140] width 442 height 232
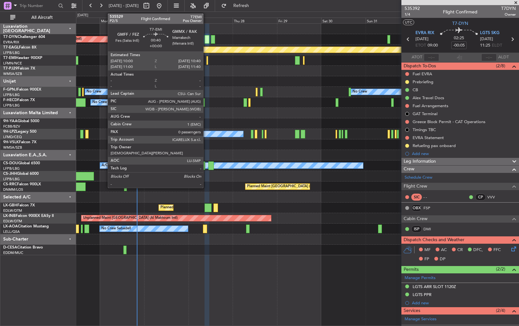
click at [206, 60] on div at bounding box center [206, 60] width 1 height 9
type input "0"
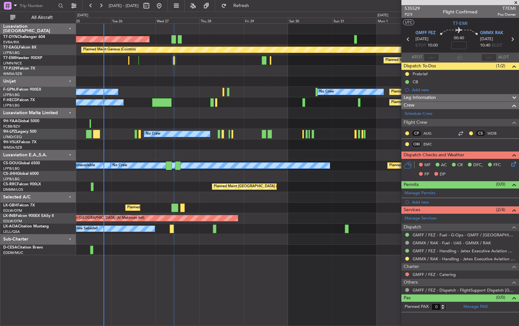
click at [181, 78] on div at bounding box center [297, 81] width 442 height 11
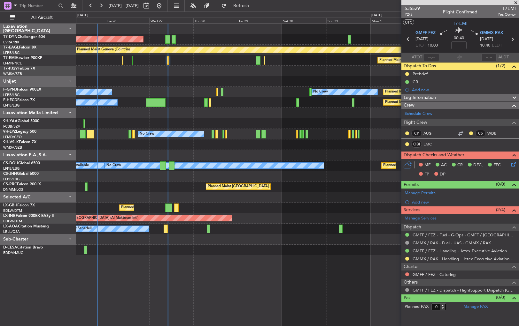
click at [196, 77] on div at bounding box center [297, 81] width 442 height 11
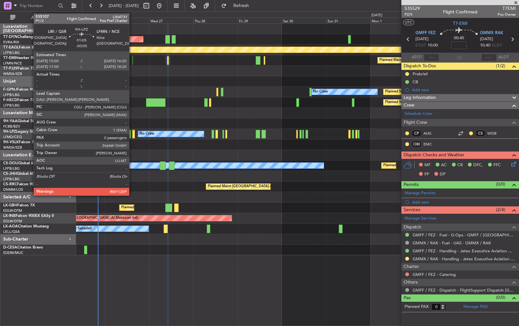
click at [132, 131] on div at bounding box center [133, 134] width 3 height 9
type input "-00:05"
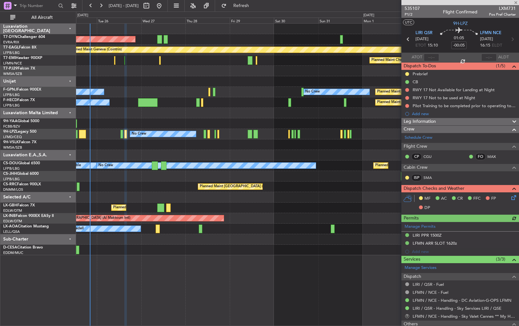
click at [170, 151] on div at bounding box center [297, 155] width 442 height 11
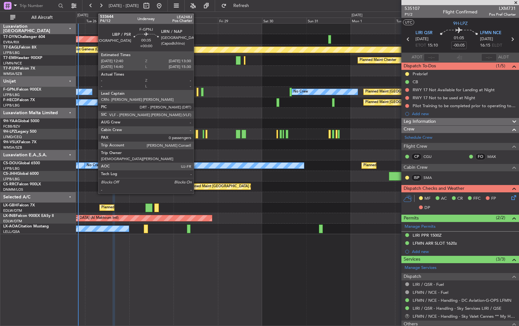
click at [196, 92] on div at bounding box center [197, 92] width 2 height 9
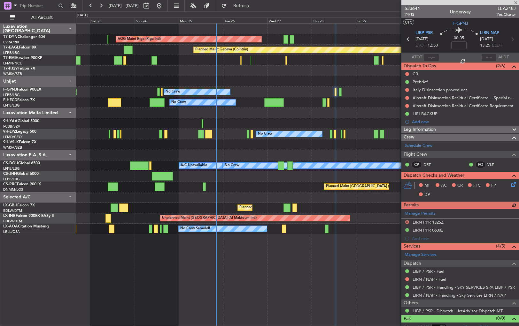
click at [284, 93] on div "No Crew Planned Maint Paris (Le Bourget) No Crew AOG Maint Hyères (Toulon-Hyère…" at bounding box center [297, 92] width 442 height 11
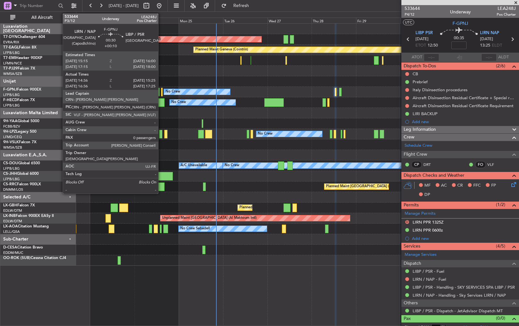
click at [161, 92] on div at bounding box center [162, 92] width 2 height 9
type input "+00:10"
type input "14:46"
type input "15:20"
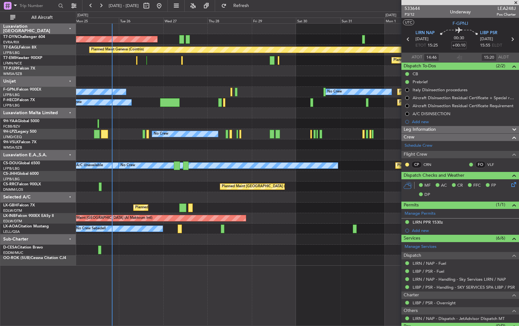
click at [189, 100] on div "AOG Maint Riga (Riga Intl) Planned Maint Geneva (Cointrin) Planned Maint Cheste…" at bounding box center [297, 145] width 442 height 242
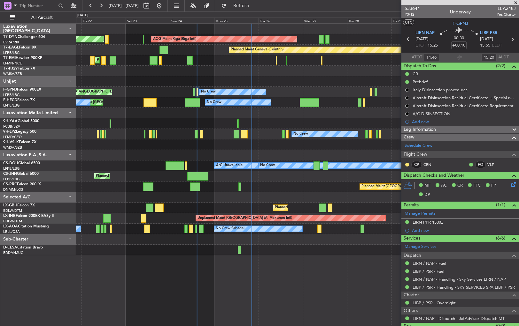
click at [312, 86] on div "AOG Maint Riga (Riga Intl) Planned Maint Basel-Mulhouse Planned Maint Geneva (C…" at bounding box center [297, 140] width 442 height 232
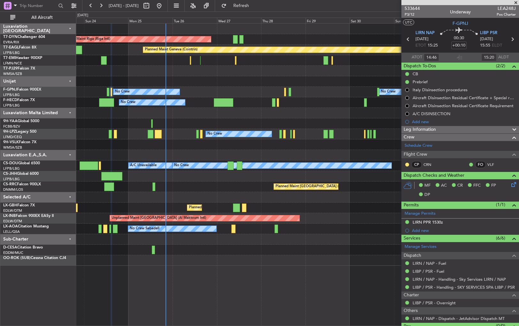
click at [220, 99] on div "AOG Maint Riga (Riga Intl) Planned Maint Basel-Mulhouse Planned Maint Geneva (C…" at bounding box center [297, 145] width 442 height 242
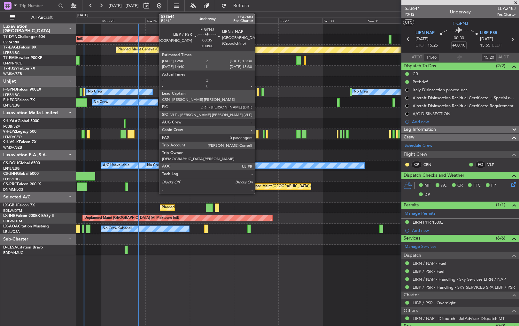
click at [257, 92] on div at bounding box center [258, 92] width 2 height 9
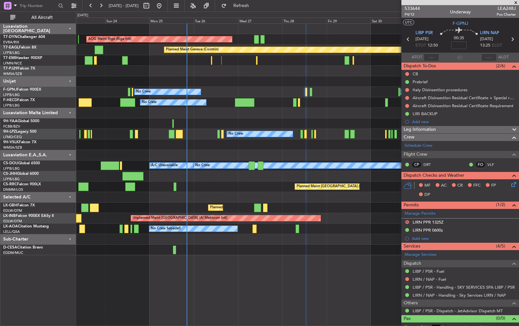
click at [331, 112] on div at bounding box center [297, 113] width 442 height 11
click at [458, 113] on div "LIRI BACKUP" at bounding box center [460, 114] width 118 height 8
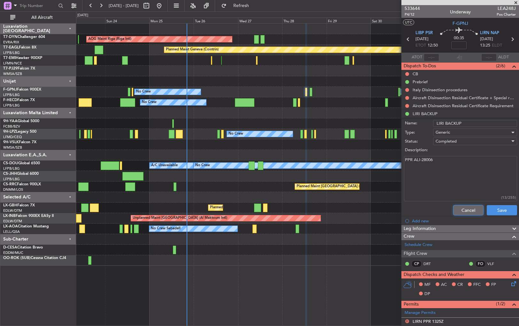
click at [464, 212] on button "Cancel" at bounding box center [468, 210] width 30 height 10
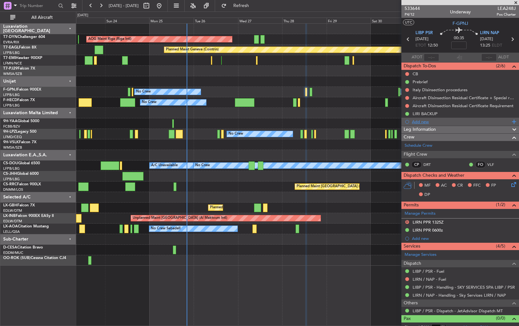
click at [416, 122] on div "Add new" at bounding box center [461, 121] width 98 height 5
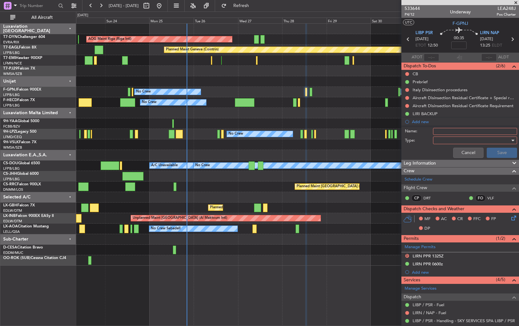
click at [443, 130] on input "Name:" at bounding box center [475, 131] width 84 height 7
type input "A/C Disinsection LIRI"
click at [451, 139] on div at bounding box center [472, 141] width 74 height 10
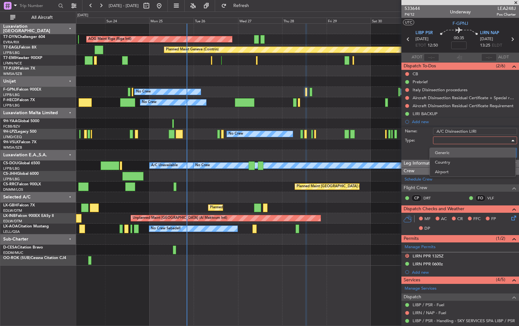
click at [446, 152] on span "Generic" at bounding box center [473, 153] width 76 height 10
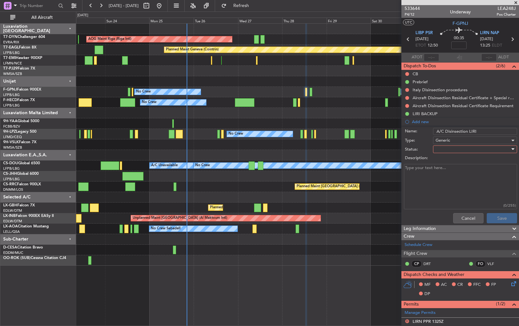
click at [446, 149] on div at bounding box center [472, 150] width 74 height 10
click at [445, 162] on span "Not Started" at bounding box center [473, 162] width 76 height 10
click at [496, 217] on button "Save" at bounding box center [501, 218] width 30 height 10
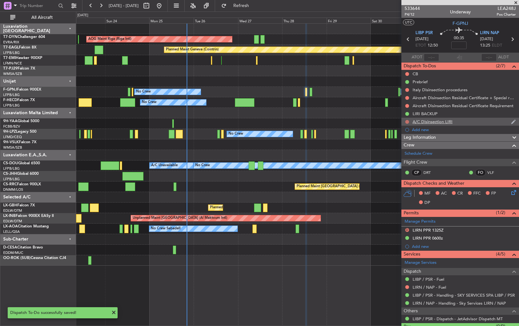
click at [406, 122] on button at bounding box center [407, 122] width 4 height 4
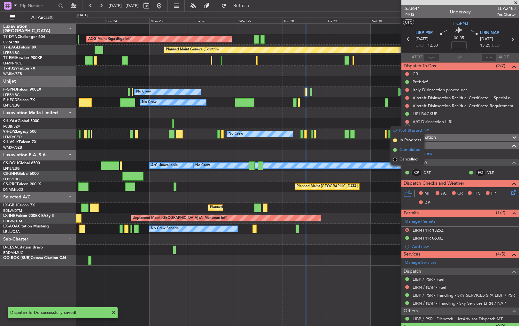
click at [396, 149] on span at bounding box center [395, 150] width 4 height 4
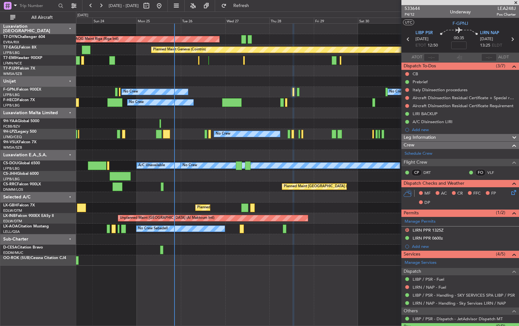
click at [338, 108] on div "AOG Maint Riga (Riga Intl) Planned Maint Basel-Mulhouse Planned Maint Geneva (C…" at bounding box center [297, 145] width 442 height 242
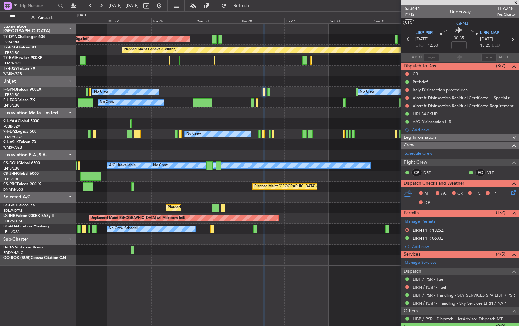
click at [306, 102] on div "No Crew Planned Maint Paris (Le Bourget) Planned Maint Paris (Le Bourget) No Cr…" at bounding box center [297, 102] width 442 height 11
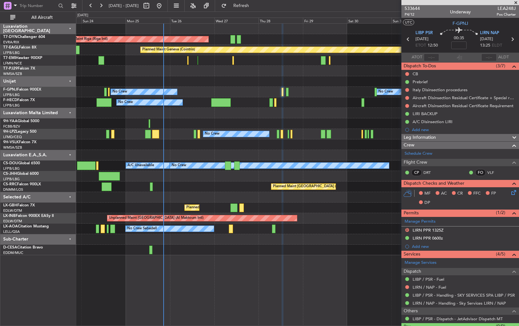
click at [322, 97] on div "AOG Maint Riga (Riga Intl) Planned Maint Basel-Mulhouse Planned Maint Geneva (C…" at bounding box center [297, 140] width 442 height 232
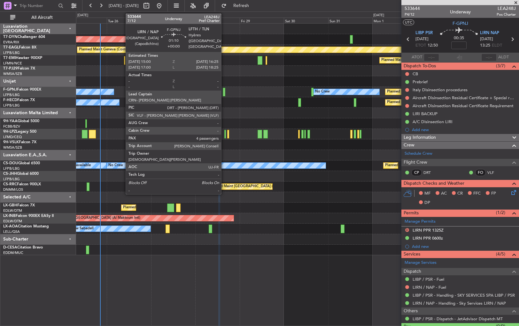
click at [224, 92] on div at bounding box center [224, 92] width 3 height 9
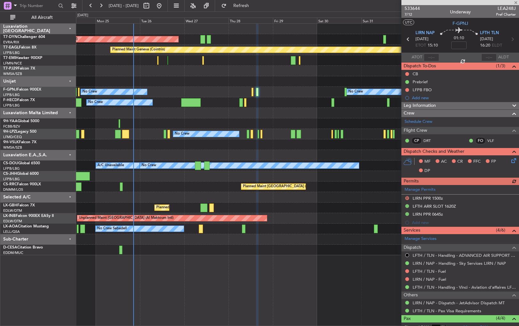
click at [237, 121] on div "AOG Maint Riga (Riga Intl) Planned Maint Basel-Mulhouse Planned Maint Geneva (C…" at bounding box center [297, 140] width 442 height 232
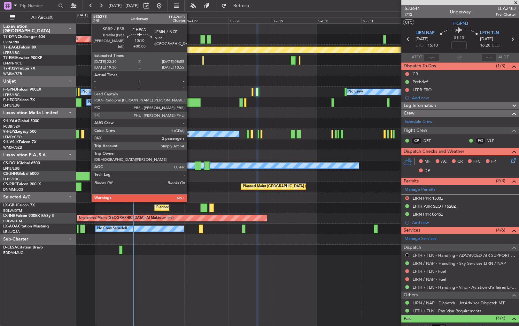
click at [190, 102] on div at bounding box center [190, 102] width 19 height 9
type input "2"
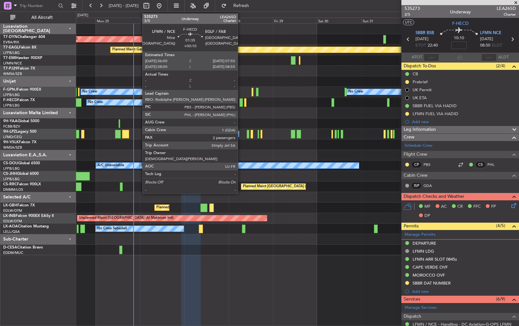
click at [240, 102] on div at bounding box center [241, 102] width 4 height 9
type input "+00:10"
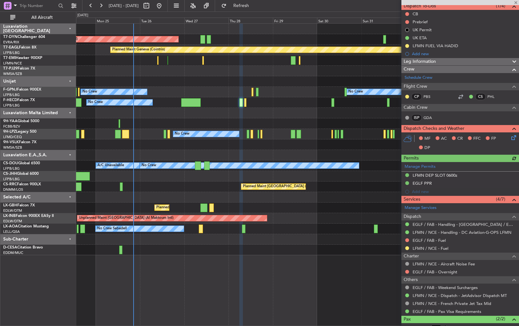
scroll to position [95, 0]
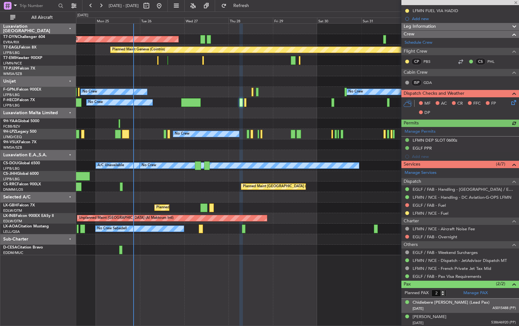
click at [465, 309] on div "28/06/1987 AS015488 (PP)" at bounding box center [463, 309] width 103 height 6
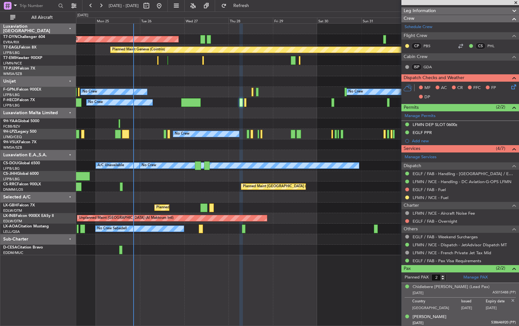
click at [471, 321] on div "20/04/1956 538646920 (PP)" at bounding box center [463, 323] width 103 height 6
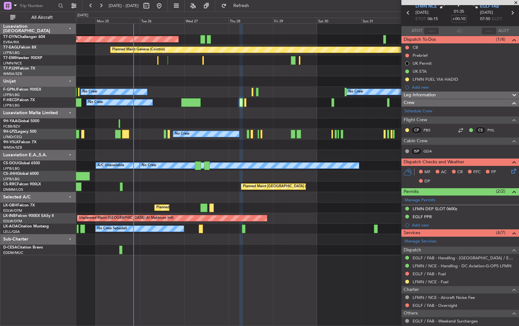
scroll to position [0, 0]
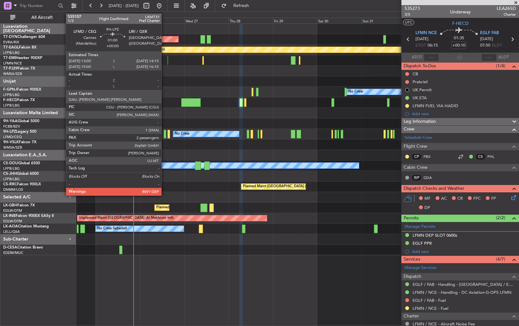
click at [164, 133] on div at bounding box center [165, 134] width 3 height 9
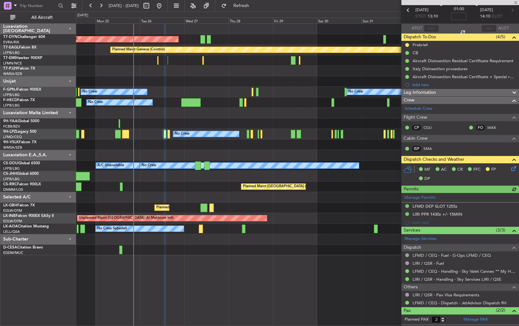
scroll to position [56, 0]
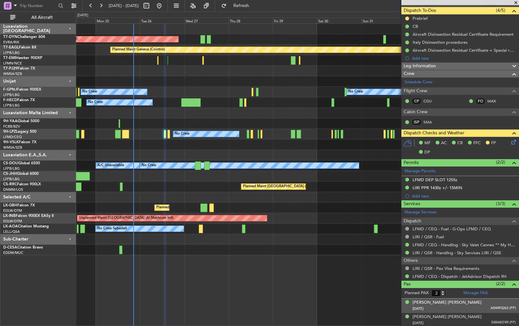
click at [466, 306] on div "01/11/1961 A04493263 (PP)" at bounding box center [463, 309] width 103 height 6
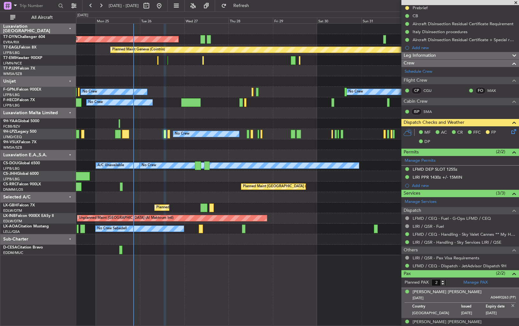
scroll to position [71, 0]
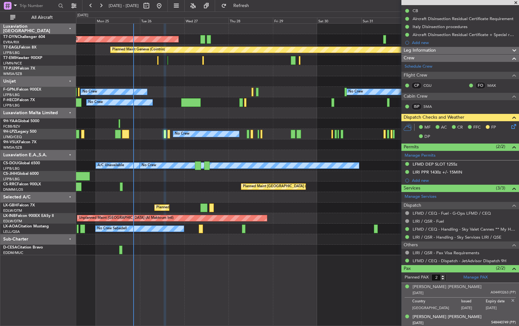
click at [472, 323] on div "28/10/1956 548440749 (PP)" at bounding box center [463, 323] width 103 height 6
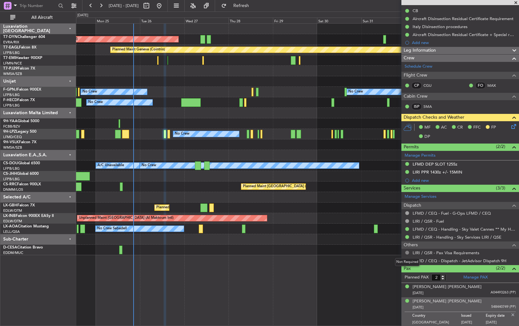
click at [407, 251] on button at bounding box center [407, 253] width 4 height 4
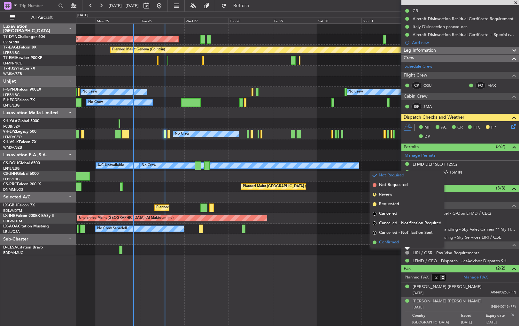
click at [375, 241] on span at bounding box center [374, 243] width 4 height 4
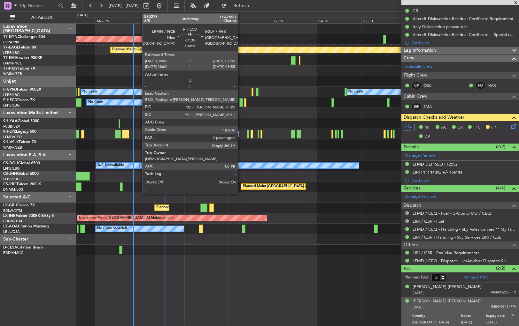
click at [240, 102] on div at bounding box center [241, 102] width 4 height 9
type input "+00:10"
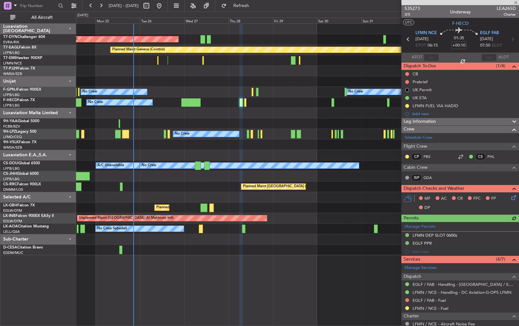
scroll to position [95, 0]
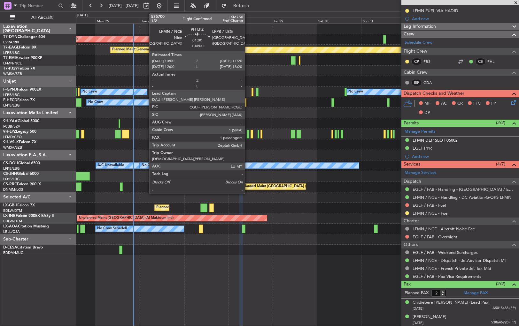
click at [248, 135] on div at bounding box center [248, 134] width 3 height 9
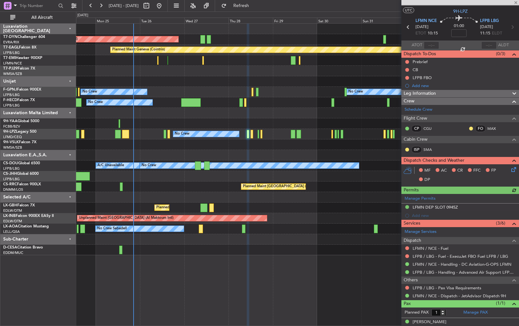
scroll to position [17, 0]
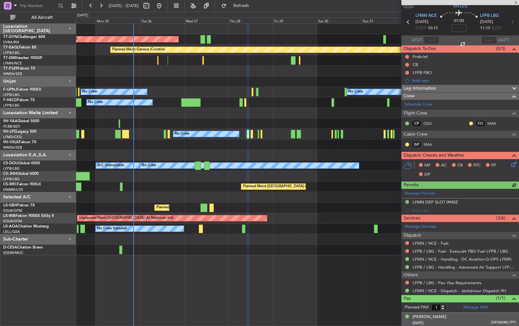
click at [463, 317] on div "Fayza LAMARI 17/09/1974 23FV06382 (PP)" at bounding box center [463, 320] width 103 height 12
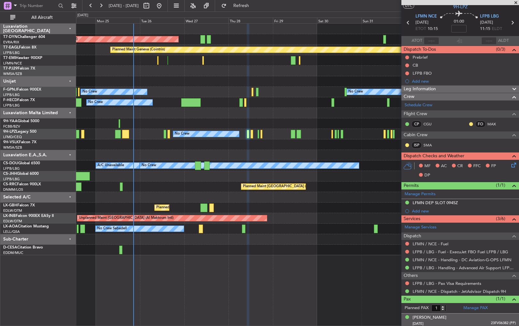
scroll to position [33, 0]
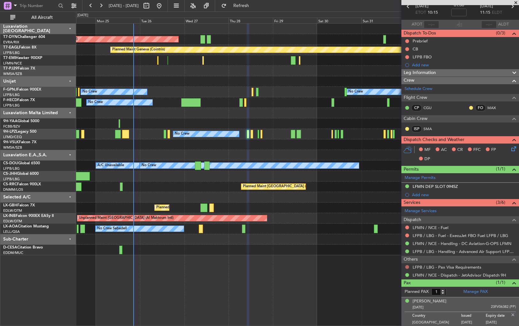
click at [408, 267] on button at bounding box center [407, 267] width 4 height 4
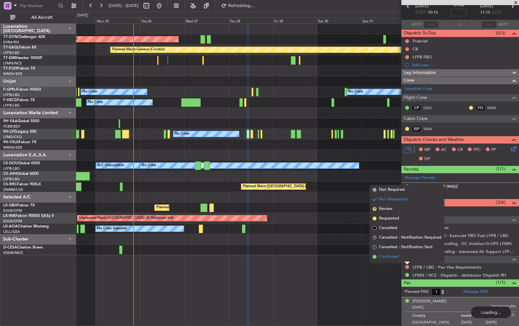
click at [383, 257] on span "Confirmed" at bounding box center [389, 257] width 20 height 6
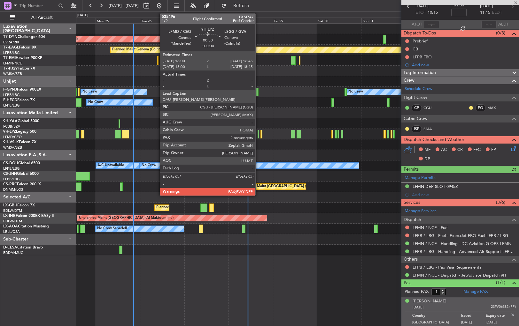
click at [258, 135] on div at bounding box center [258, 134] width 2 height 9
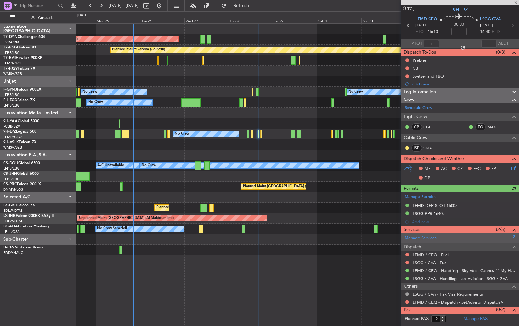
scroll to position [19, 0]
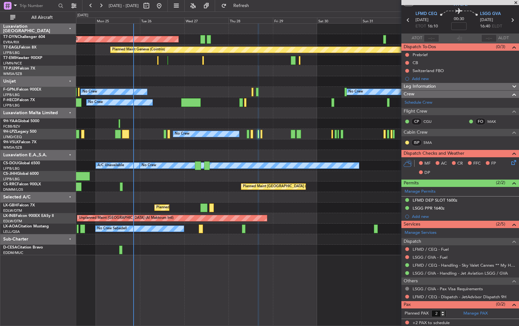
click at [407, 288] on button at bounding box center [407, 289] width 4 height 4
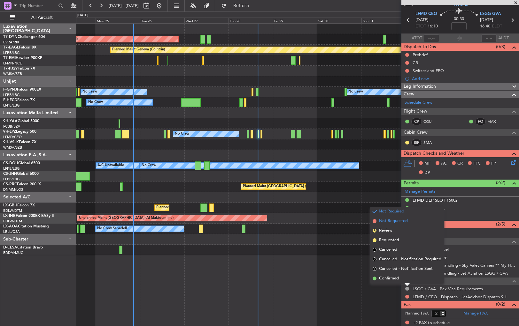
click at [374, 221] on span at bounding box center [374, 221] width 4 height 4
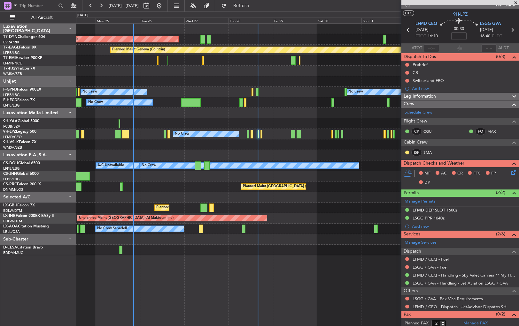
scroll to position [0, 0]
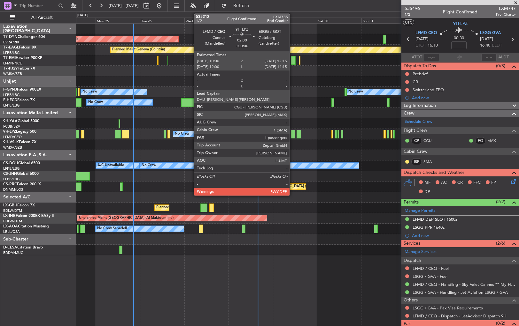
click at [292, 133] on div at bounding box center [293, 134] width 4 height 9
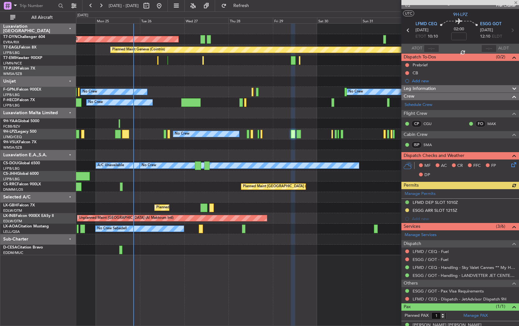
scroll to position [17, 0]
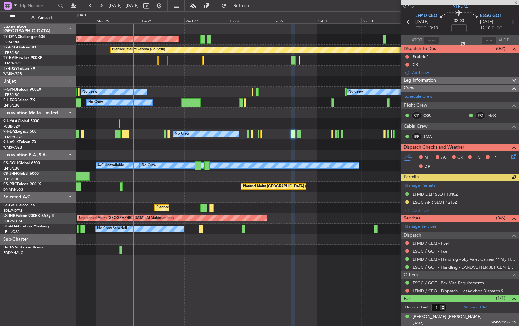
click at [479, 322] on div "31/01/1980 PW4559017 (PP)" at bounding box center [463, 323] width 103 height 6
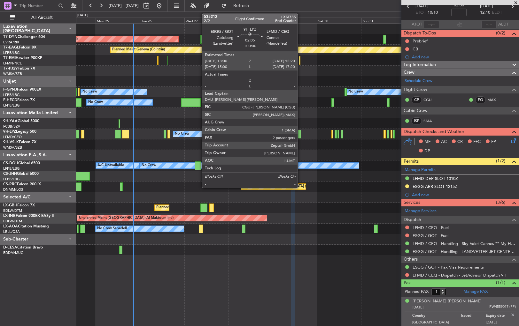
click at [300, 133] on div at bounding box center [298, 134] width 4 height 9
type input "2"
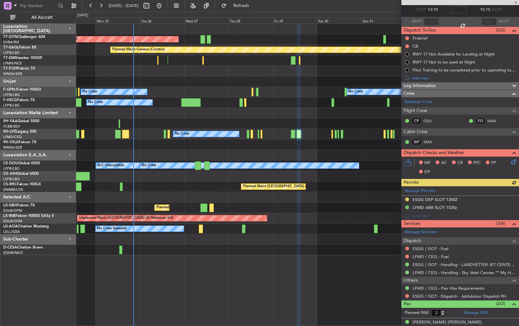
scroll to position [56, 0]
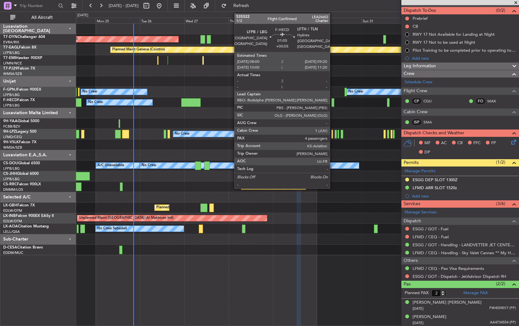
click at [332, 101] on div at bounding box center [332, 102] width 3 height 9
type input "+00:05"
type input "4"
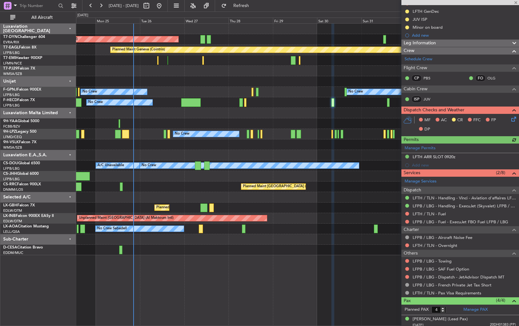
scroll to position [132, 0]
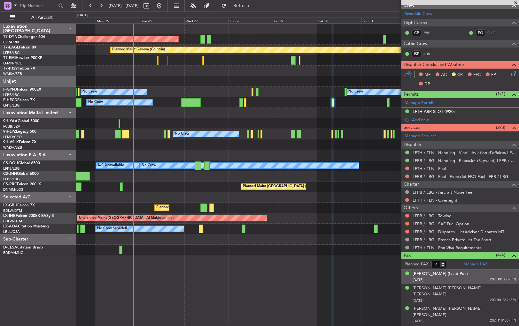
click at [484, 275] on div "Delphine ARNAULT (Lead Pax) 04/04/1975 20DH01383 (PP)" at bounding box center [463, 277] width 103 height 12
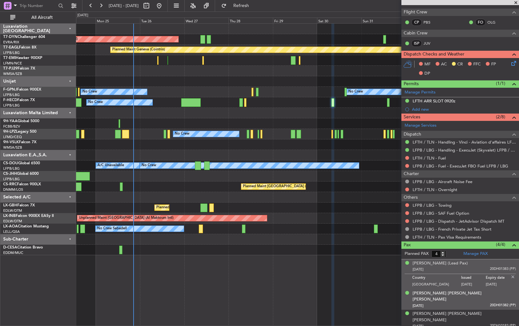
scroll to position [148, 0]
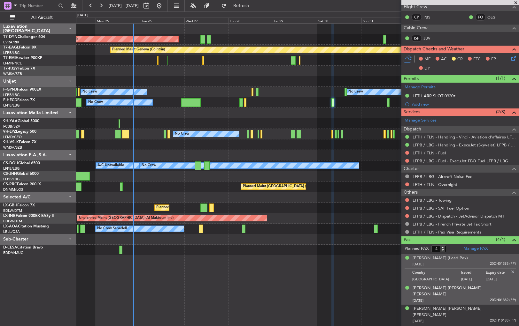
click at [477, 298] on div "17/08/2012 20DH01382 (PP)" at bounding box center [463, 301] width 103 height 6
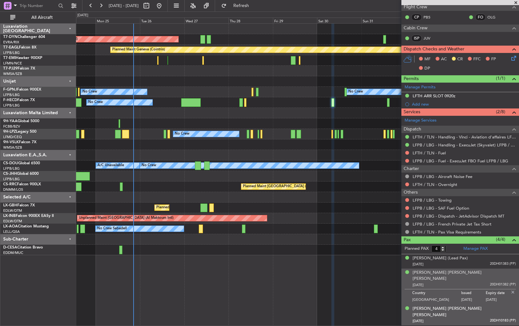
click at [484, 318] on div "20/09/2016 20DH10183 (PP)" at bounding box center [463, 321] width 103 height 6
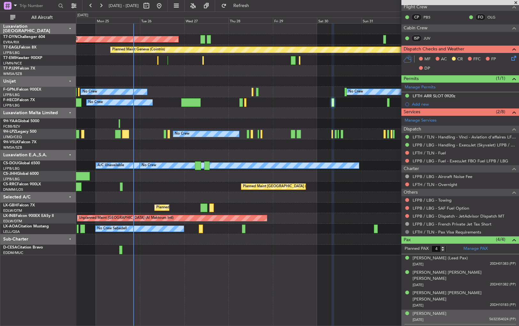
click at [408, 231] on button at bounding box center [407, 232] width 4 height 4
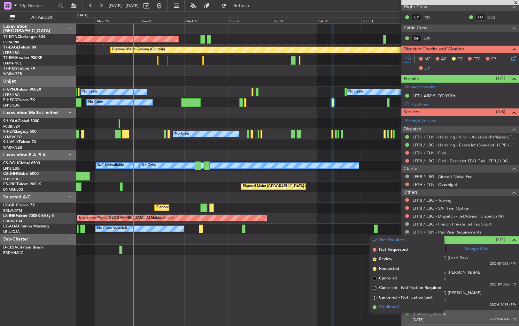
click at [374, 307] on span at bounding box center [374, 308] width 4 height 4
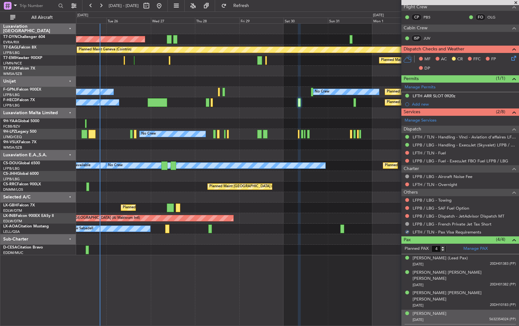
click at [319, 121] on div at bounding box center [297, 123] width 442 height 11
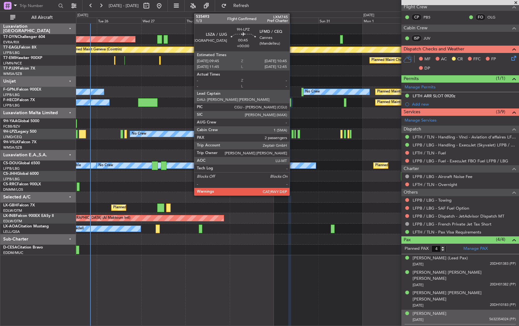
click at [292, 133] on div at bounding box center [292, 134] width 2 height 9
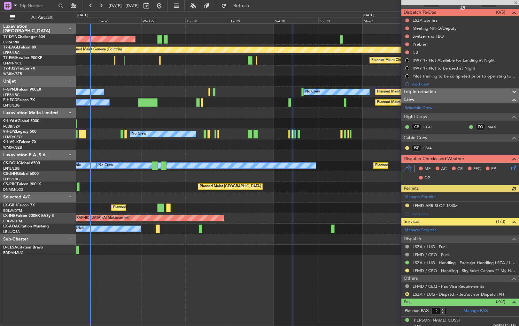
scroll to position [72, 0]
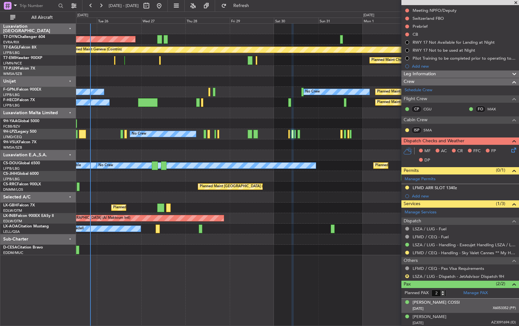
click at [484, 303] on div "Dolores Maria TETTAMANTI COSSI 15/09/1938 X6053352 (PP)" at bounding box center [463, 306] width 103 height 12
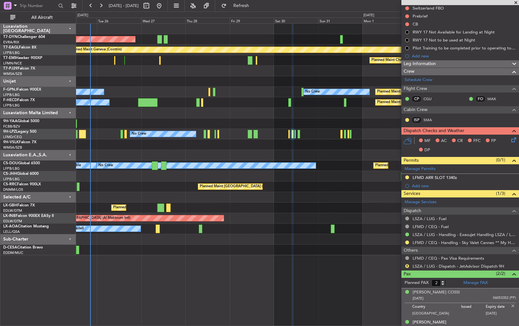
scroll to position [87, 0]
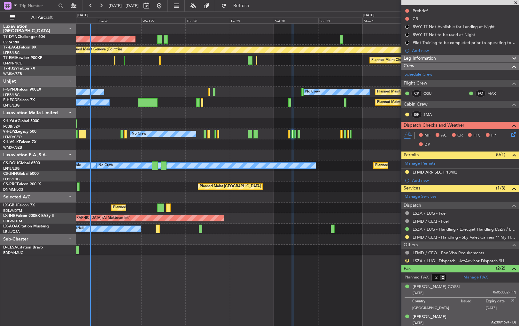
click at [478, 318] on div "Serafina RUBERTO 05/09/1973 AZ3091694 (ID)" at bounding box center [463, 320] width 103 height 12
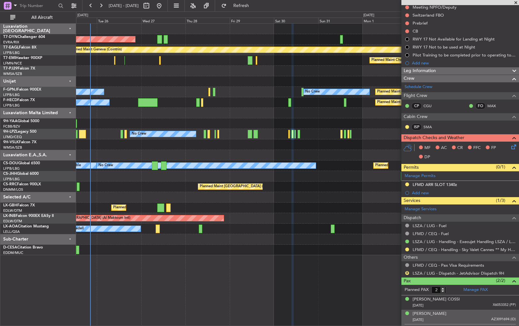
scroll to position [77, 0]
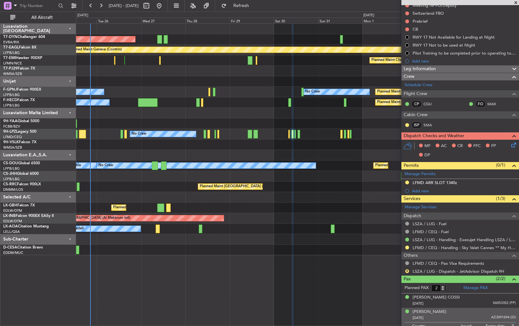
click at [405, 262] on div at bounding box center [406, 263] width 5 height 5
click at [406, 262] on button at bounding box center [407, 264] width 4 height 4
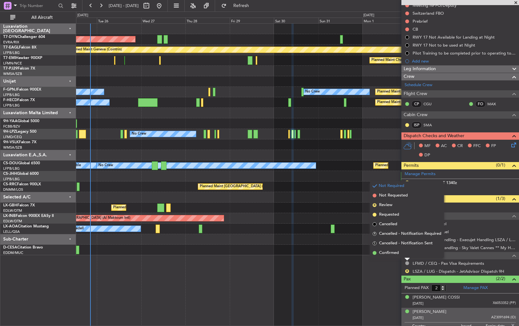
drag, startPoint x: 376, startPoint y: 252, endPoint x: 371, endPoint y: 250, distance: 5.4
click at [375, 252] on span at bounding box center [374, 253] width 4 height 4
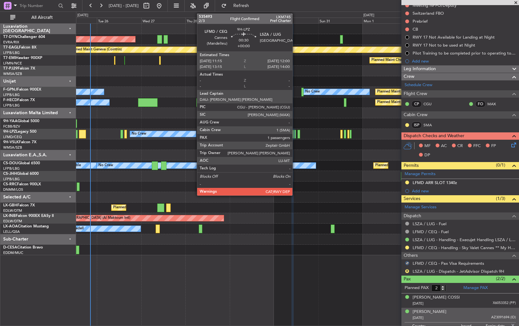
click at [295, 135] on div at bounding box center [295, 134] width 2 height 9
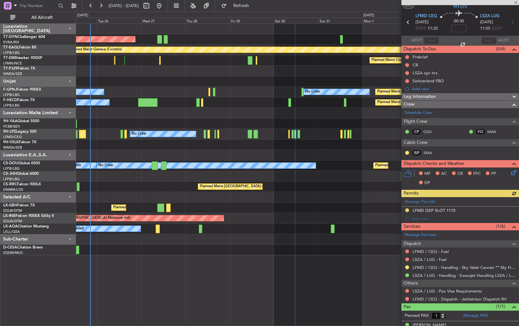
scroll to position [26, 0]
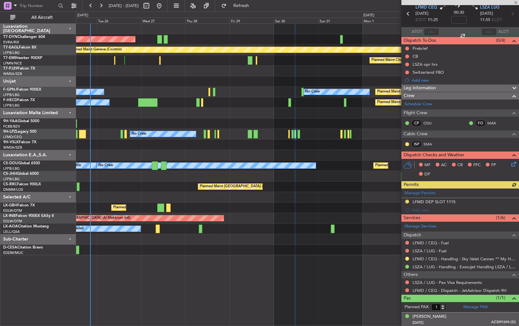
click at [474, 314] on div "Serafina RUBERTO 05/09/1973 AZ3091694 (ID)" at bounding box center [463, 320] width 103 height 12
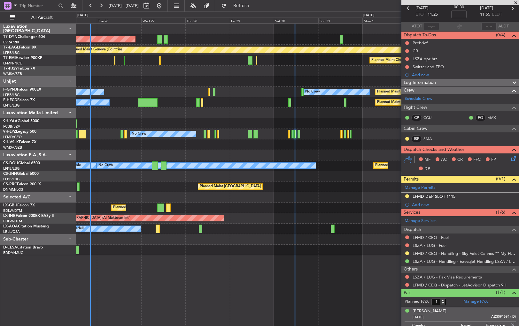
scroll to position [41, 0]
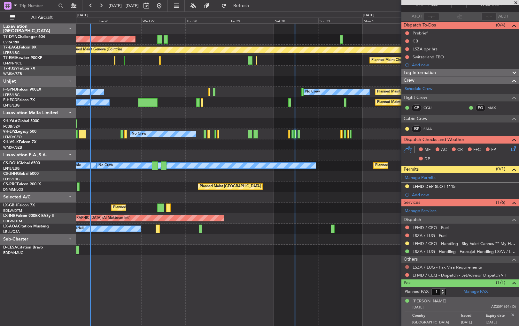
click at [406, 267] on button at bounding box center [407, 267] width 4 height 4
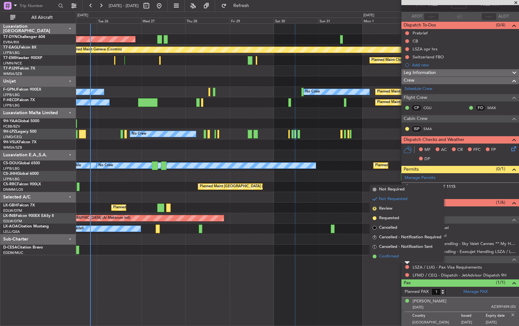
click at [375, 256] on span at bounding box center [374, 257] width 4 height 4
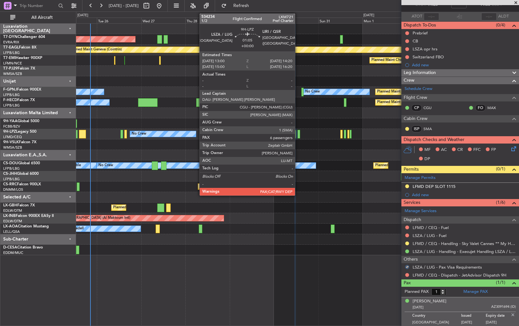
click at [298, 132] on div at bounding box center [298, 134] width 3 height 9
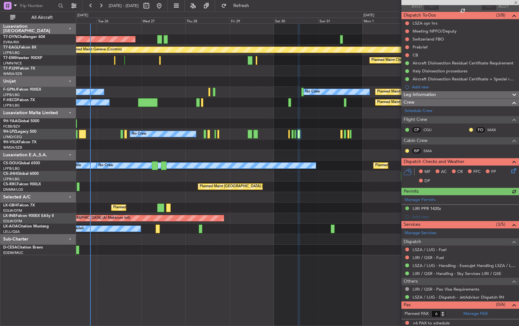
scroll to position [51, 0]
click at [406, 287] on button at bounding box center [407, 289] width 4 height 4
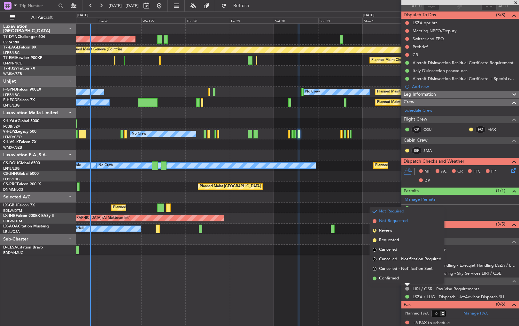
click at [374, 221] on span at bounding box center [374, 221] width 4 height 4
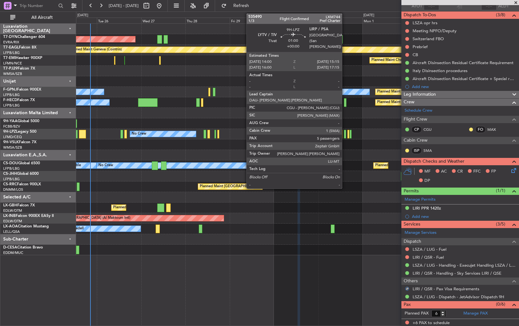
click at [345, 135] on div at bounding box center [345, 134] width 3 height 9
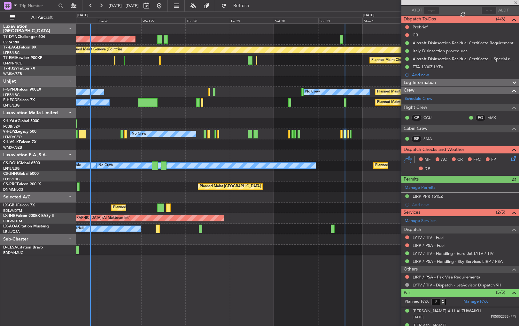
scroll to position [99, 0]
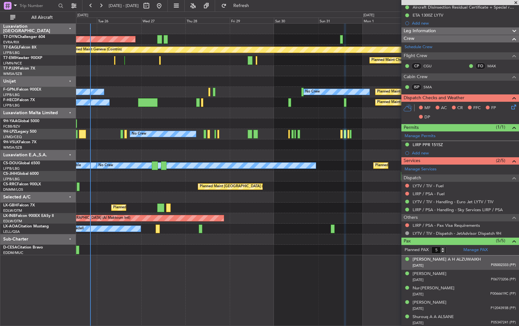
click at [480, 263] on div "28/09/1969 P05002333 (PP)" at bounding box center [463, 266] width 103 height 6
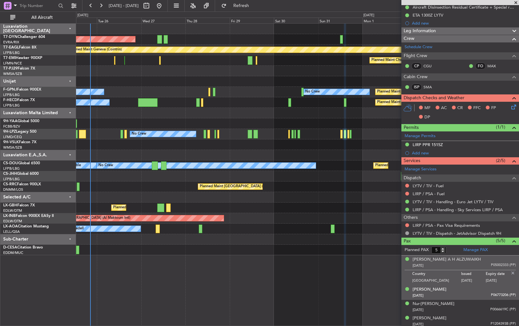
click at [482, 293] on div "01/08/1967 P06773206 (PP)" at bounding box center [463, 296] width 103 height 6
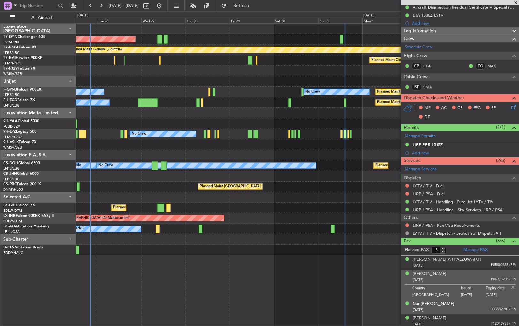
click at [480, 301] on div "Nur-Aisa ESPIRITU 25/07/1991 P0066619C (PP)" at bounding box center [463, 307] width 103 height 12
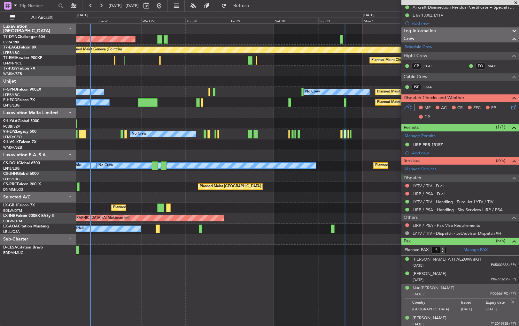
click at [479, 318] on div "Shiela Ann CRUZ 03/01/1987 P1204393B (PP)" at bounding box center [463, 322] width 103 height 12
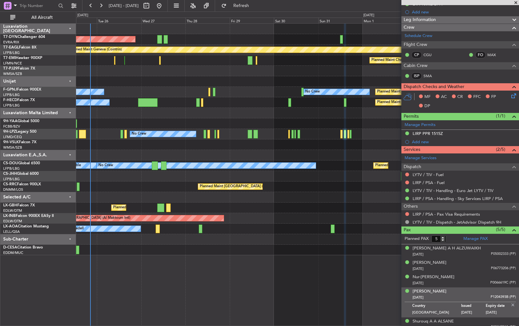
scroll to position [114, 0]
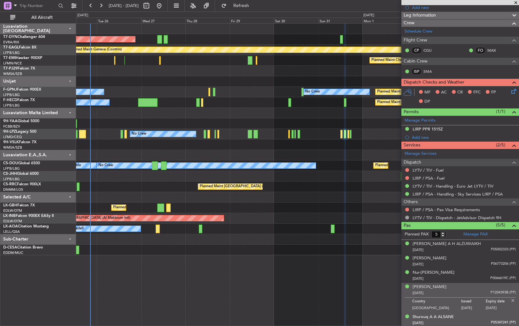
click at [481, 321] on div "12/11/1968 P05347241 (PP)" at bounding box center [463, 323] width 103 height 6
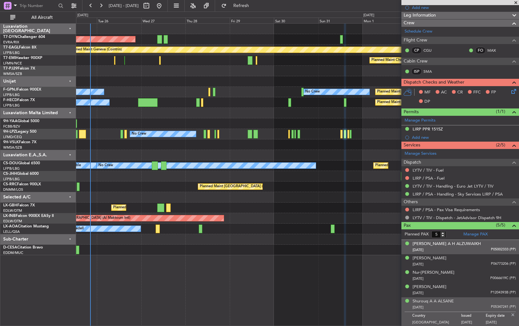
click at [474, 249] on div "28/09/1969 P05002333 (PP)" at bounding box center [463, 250] width 103 height 6
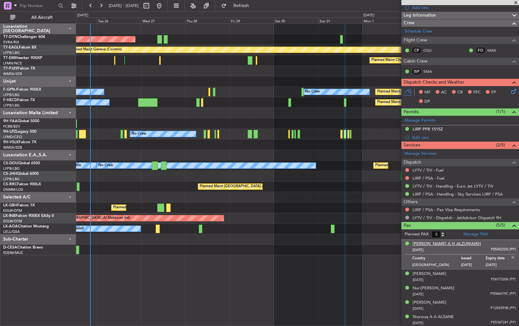
click at [454, 243] on div "Hanan KH A H ALZUWAIKH" at bounding box center [446, 244] width 68 height 6
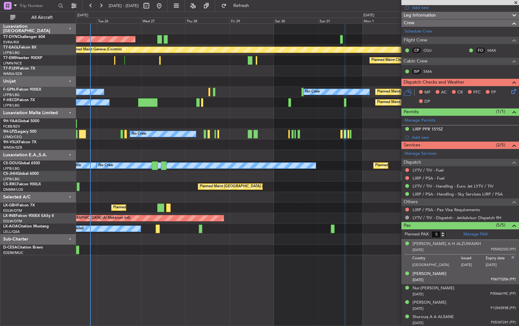
click at [455, 282] on div "01/08/1967 P06773206 (PP)" at bounding box center [463, 280] width 103 height 6
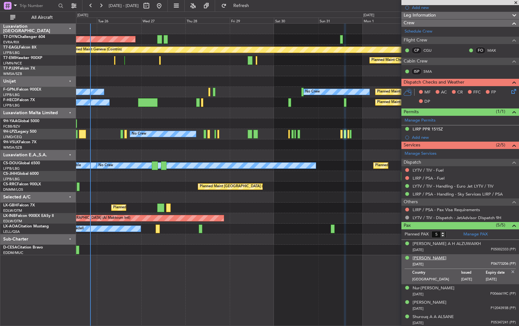
click at [445, 256] on div "Madeenah I KH HUSSAIN" at bounding box center [429, 258] width 34 height 6
click at [462, 295] on div "25/07/1991 P0066619C (PP)" at bounding box center [463, 295] width 103 height 6
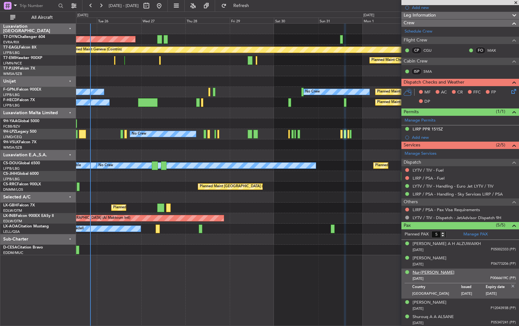
click at [439, 271] on div "Nur-Aisa ESPIRITU" at bounding box center [433, 273] width 42 height 6
click at [456, 304] on div "Shiela Ann CRUZ 03/01/1987 P1204393B (PP)" at bounding box center [463, 306] width 103 height 12
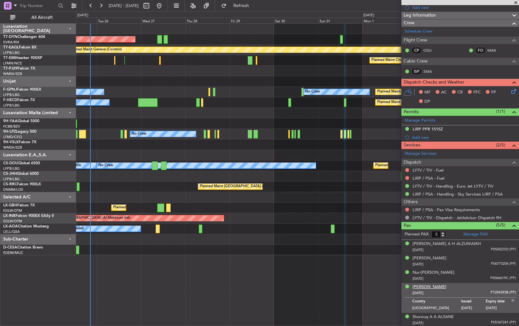
click at [434, 286] on div "Shiela Ann CRUZ" at bounding box center [429, 287] width 34 height 6
click at [442, 286] on div "Shiela Ann CRUZ" at bounding box center [429, 287] width 34 height 6
click at [437, 314] on div "Shurouq A A ALSANE" at bounding box center [432, 317] width 41 height 6
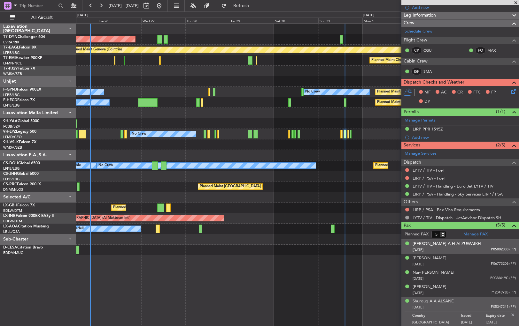
click at [476, 247] on div "28/09/1969 P05002333 (PP)" at bounding box center [463, 250] width 103 height 6
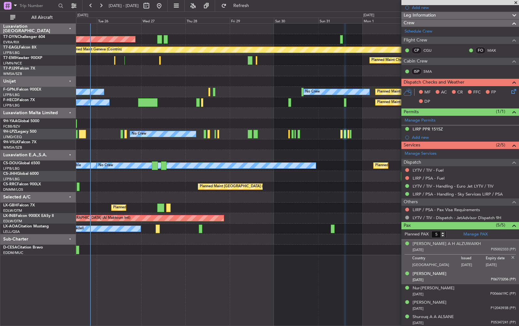
click at [478, 272] on div "Madeenah I KH HUSSAIN 01/08/1967 P06773206 (PP)" at bounding box center [463, 277] width 103 height 12
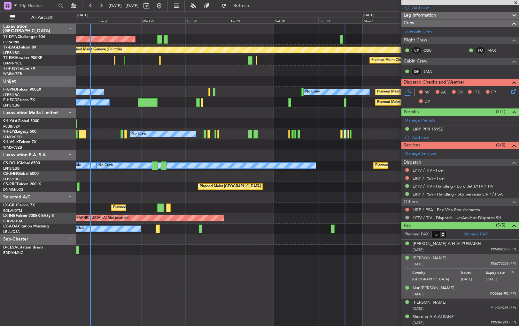
click at [477, 290] on div "Nur-Aisa ESPIRITU 25/07/1991 P0066619C (PP)" at bounding box center [463, 292] width 103 height 12
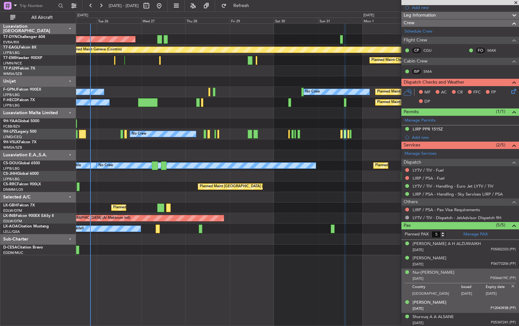
click at [476, 300] on div "Shiela Ann CRUZ 03/01/1987 P1204393B (PP)" at bounding box center [463, 306] width 103 height 12
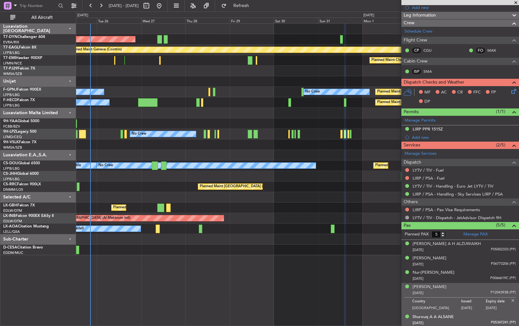
click at [474, 322] on div "12/11/1968 P05347241 (PP)" at bounding box center [463, 323] width 103 height 6
click at [477, 286] on div "Shiela Ann CRUZ 03/01/1987 P1204393B (PP)" at bounding box center [463, 290] width 103 height 12
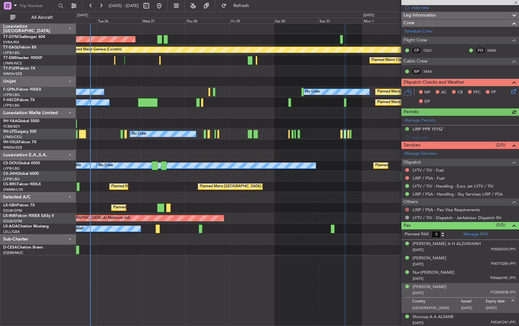
click at [406, 208] on button at bounding box center [407, 210] width 4 height 4
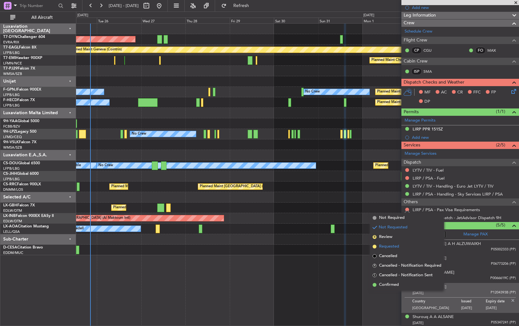
click at [373, 247] on span at bounding box center [374, 247] width 4 height 4
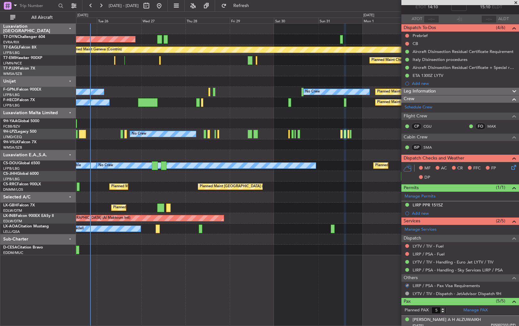
scroll to position [0, 0]
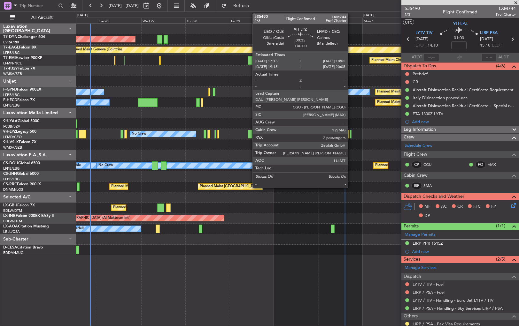
click at [351, 134] on div at bounding box center [350, 134] width 2 height 9
type input "2"
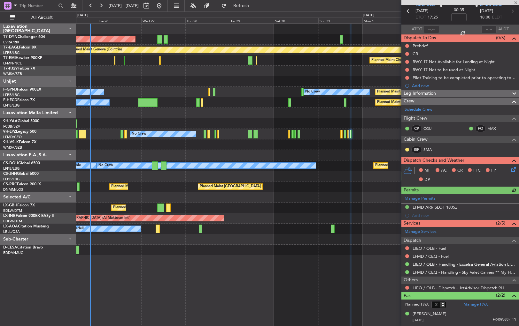
scroll to position [40, 0]
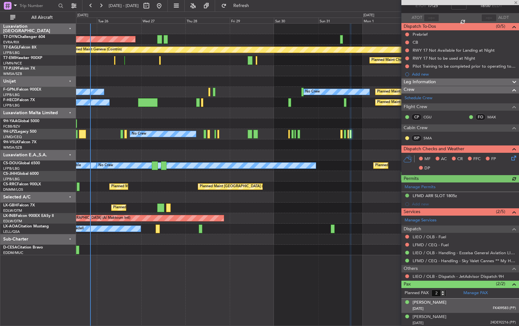
click at [463, 308] on div "17/11/1993 FK409583 (PP)" at bounding box center [463, 309] width 103 height 6
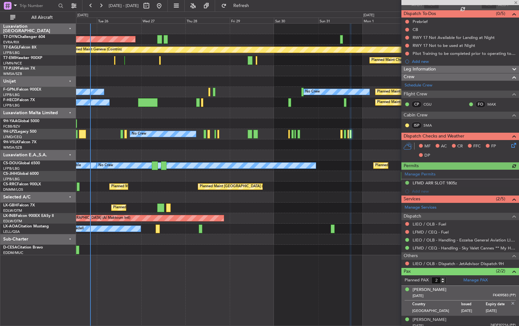
scroll to position [55, 0]
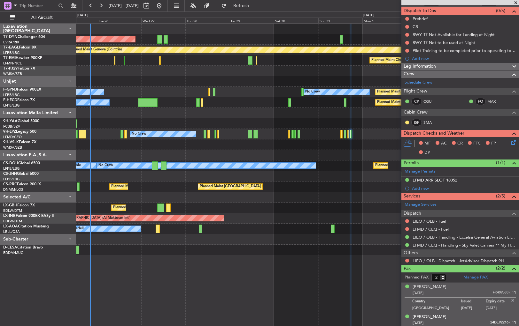
click at [469, 320] on div "05/04/1974 24DE92216 (PP)" at bounding box center [463, 323] width 103 height 6
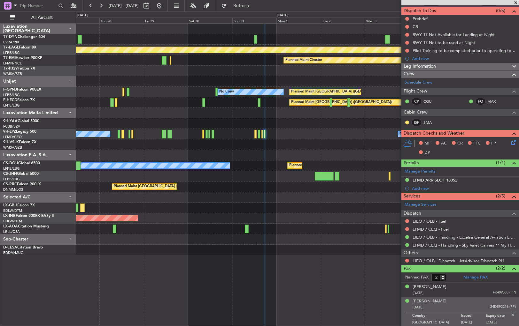
click at [264, 158] on div "AOG Maint Riga (Riga Intl) Planned Maint Geneva (Cointrin) Planned Maint Cheste…" at bounding box center [297, 140] width 442 height 232
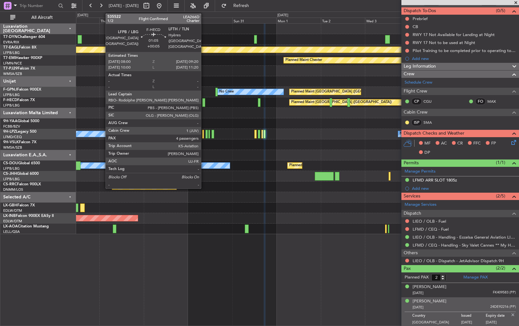
click at [204, 102] on div at bounding box center [203, 102] width 3 height 9
type input "+00:05"
type input "4"
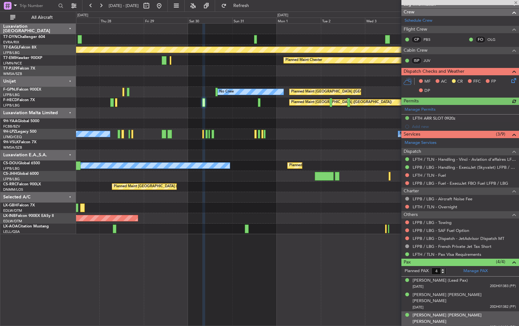
scroll to position [132, 0]
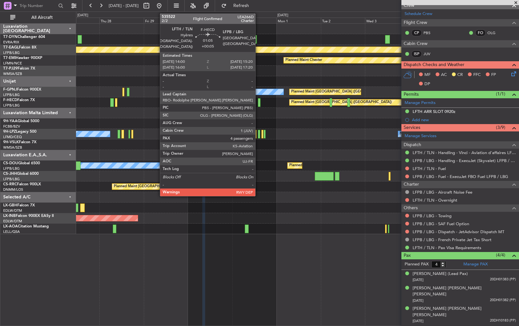
click at [258, 102] on div at bounding box center [259, 102] width 3 height 9
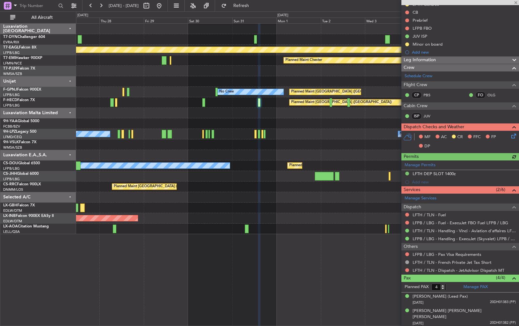
scroll to position [92, 0]
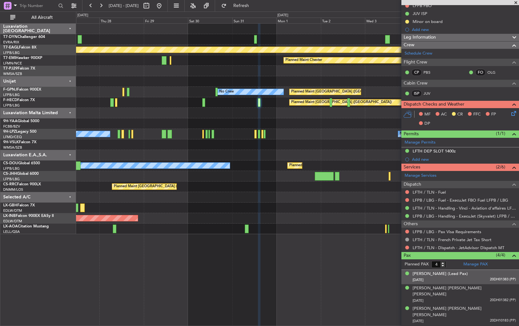
click at [477, 278] on div "04/04/1975 20DH01383 (PP)" at bounding box center [463, 280] width 103 height 6
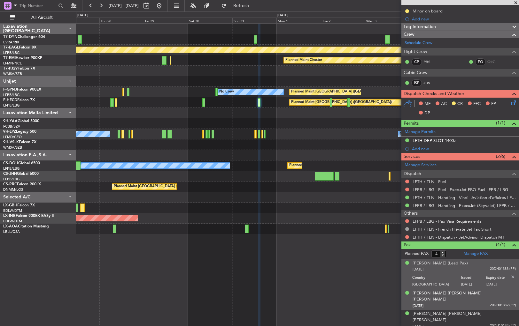
scroll to position [108, 0]
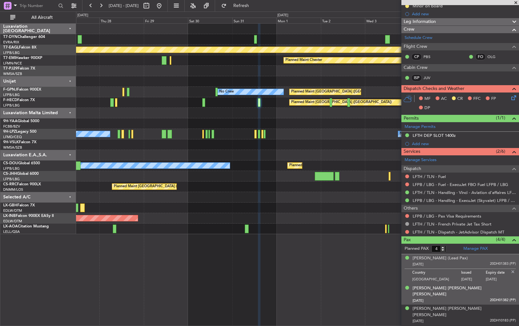
click at [479, 298] on div "17/08/2012 20DH01382 (PP)" at bounding box center [463, 301] width 103 height 6
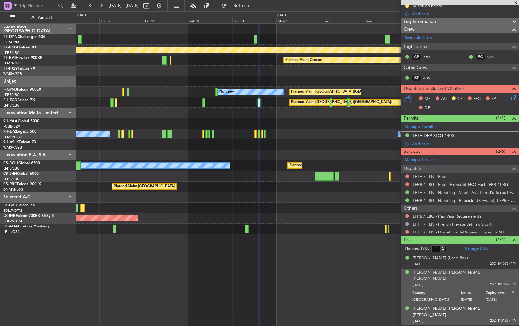
click at [487, 311] on li "Joseph Bernard Louis Frank Niel 20/09/2016 20DH10183 (PP)" at bounding box center [460, 315] width 118 height 21
click at [481, 318] on div "20/09/2016 20DH10183 (PP)" at bounding box center [463, 321] width 103 height 6
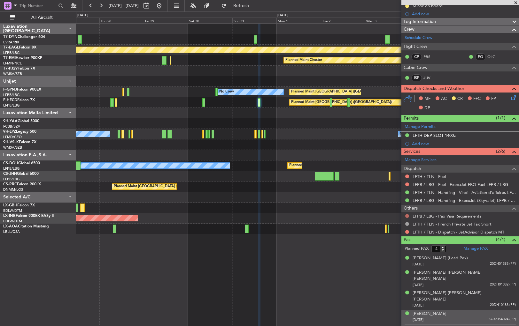
click at [406, 214] on button at bounding box center [407, 216] width 4 height 4
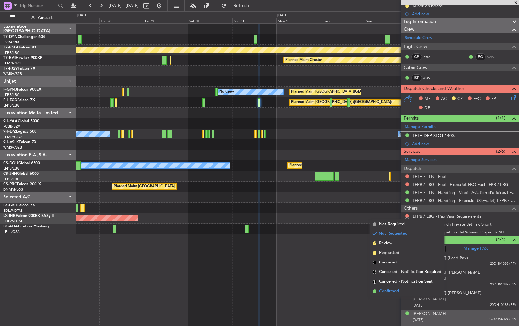
click at [374, 290] on span at bounding box center [374, 292] width 4 height 4
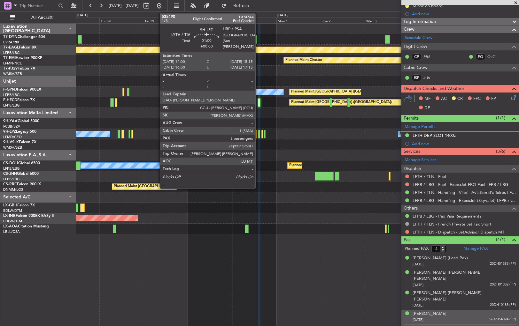
click at [258, 134] on div at bounding box center [259, 134] width 3 height 9
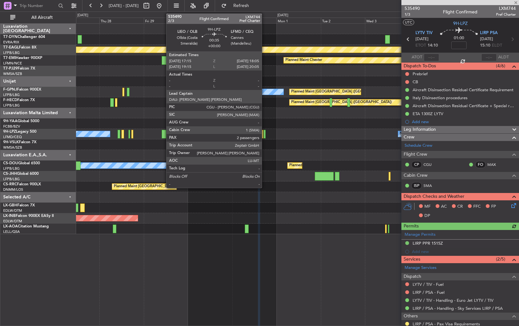
click at [264, 134] on div at bounding box center [264, 134] width 2 height 9
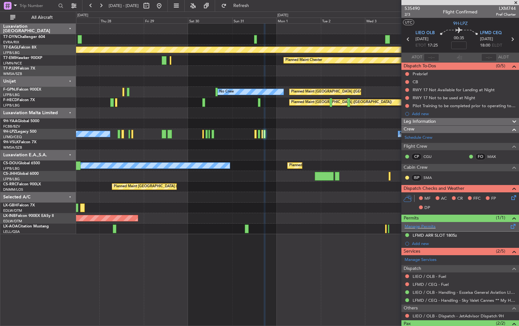
scroll to position [40, 0]
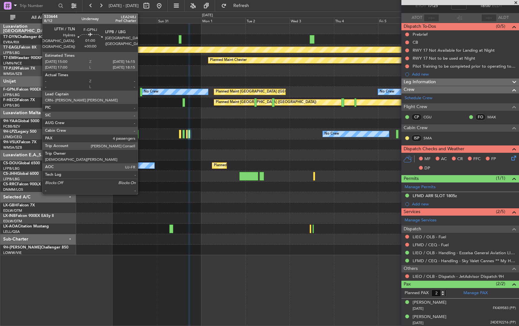
click at [141, 92] on div at bounding box center [141, 92] width 3 height 9
type input "4"
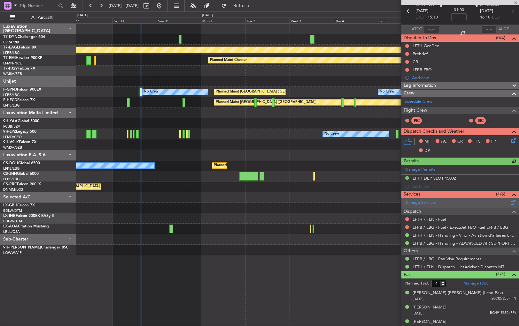
scroll to position [47, 0]
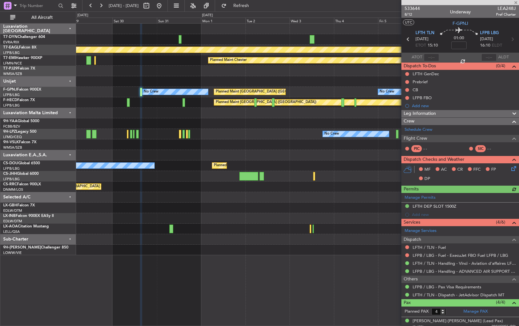
scroll to position [47, 0]
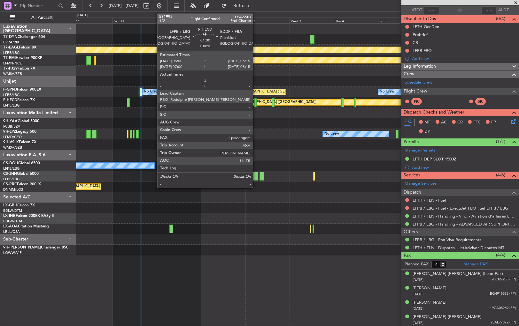
click at [255, 103] on div at bounding box center [255, 102] width 3 height 9
type input "+00:10"
type input "1"
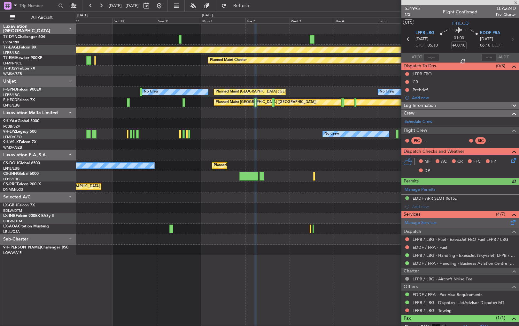
scroll to position [20, 0]
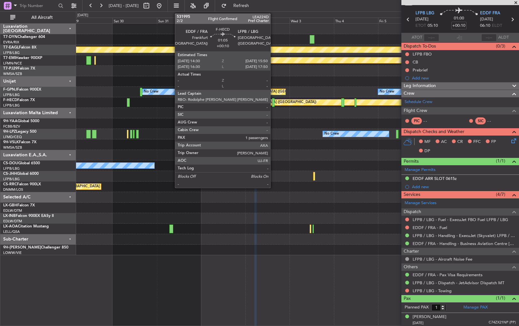
click at [273, 101] on div at bounding box center [273, 102] width 3 height 9
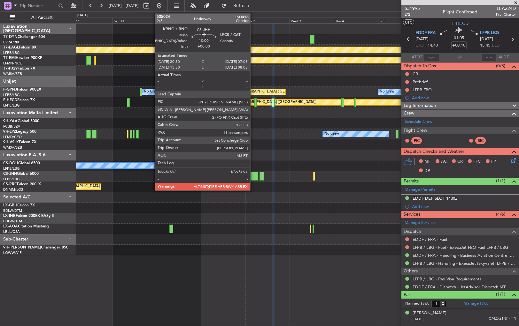
click at [253, 175] on div at bounding box center [248, 176] width 19 height 9
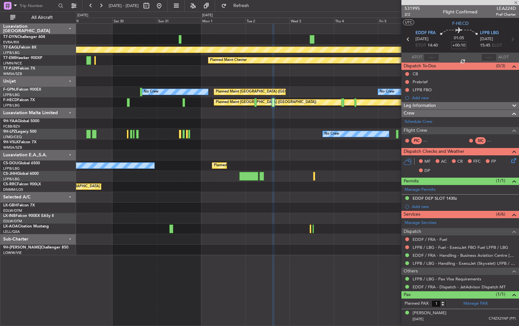
type input "11"
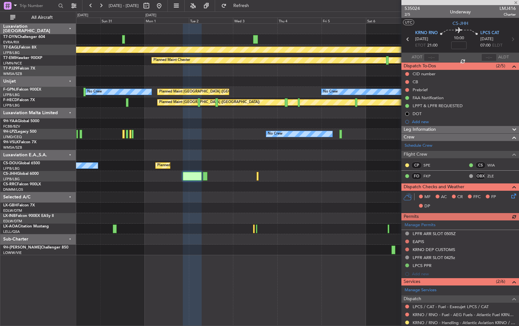
click at [268, 205] on div at bounding box center [297, 208] width 442 height 11
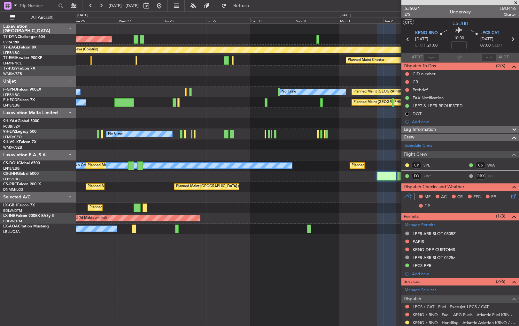
click at [179, 228] on div "No Crew Sabadell" at bounding box center [297, 229] width 442 height 11
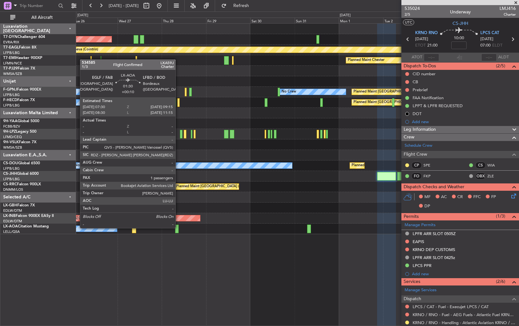
click at [178, 228] on div at bounding box center [177, 229] width 4 height 9
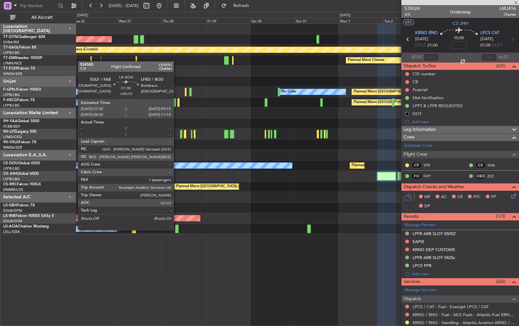
type input "+00:10"
type input "1"
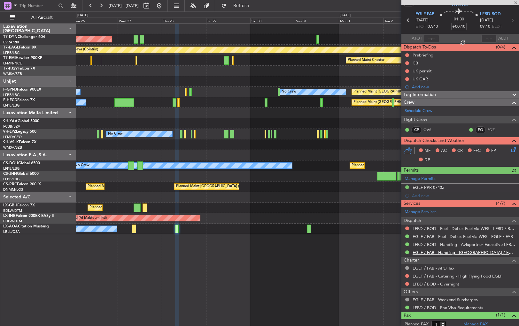
scroll to position [36, 0]
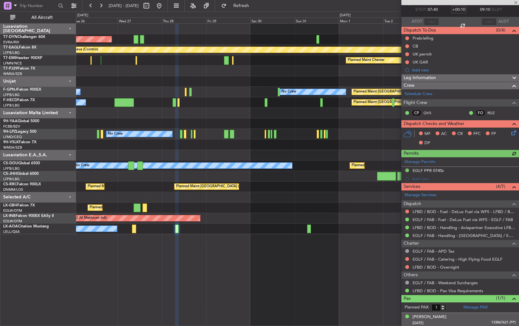
click at [470, 318] on div "Caspar Macdonald-Hall 04/12/1950 133867621 (PP)" at bounding box center [463, 320] width 103 height 12
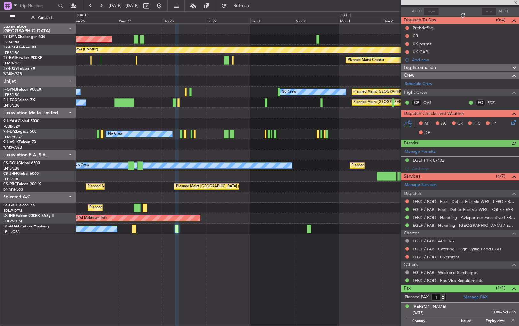
scroll to position [51, 0]
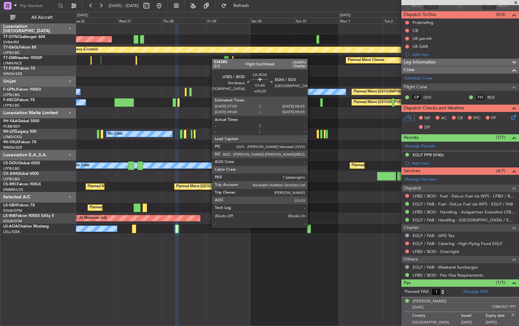
click at [310, 227] on div at bounding box center [309, 229] width 4 height 9
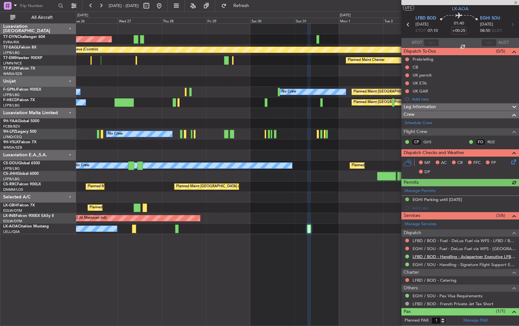
scroll to position [28, 0]
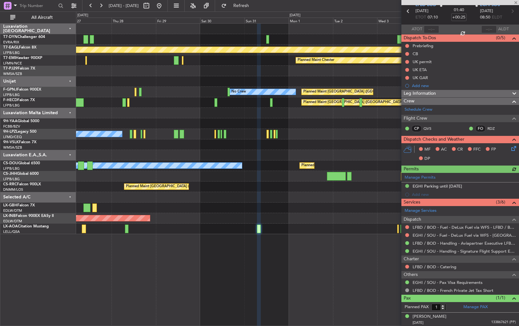
click at [252, 214] on div "Unplanned Maint [GEOGRAPHIC_DATA] (Al Maktoum Intl)" at bounding box center [297, 218] width 442 height 11
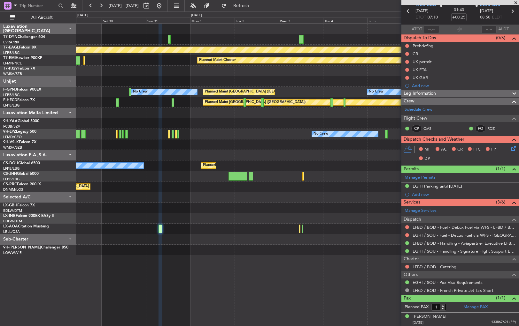
click at [243, 202] on div at bounding box center [297, 197] width 442 height 11
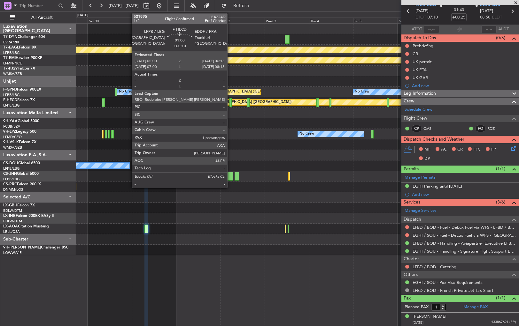
click at [230, 101] on div at bounding box center [230, 102] width 3 height 9
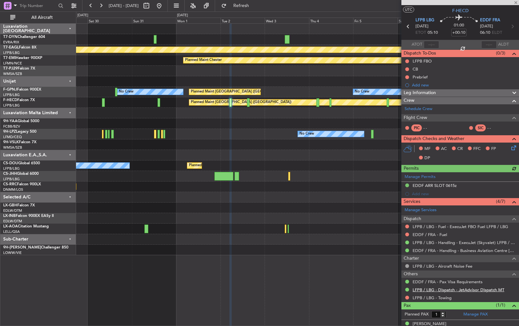
scroll to position [20, 0]
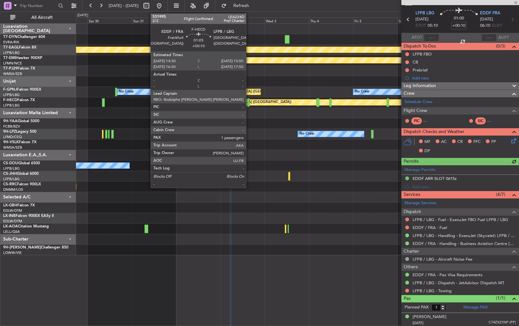
click at [249, 101] on div at bounding box center [248, 102] width 3 height 9
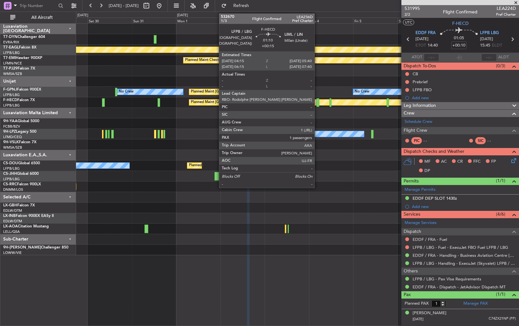
click at [317, 103] on div at bounding box center [317, 102] width 3 height 9
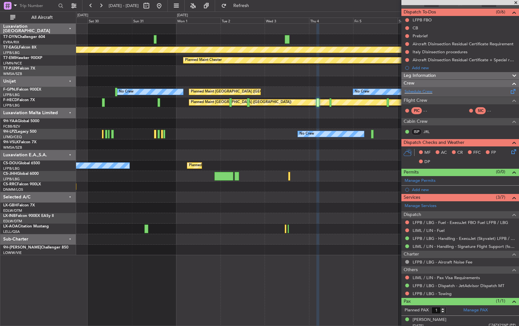
scroll to position [57, 0]
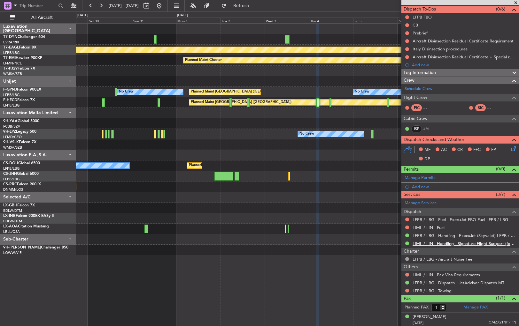
click at [428, 242] on link "LIML / LIN - Handling - Signature Flight Support (formely Prime Avn) LIML / LIN" at bounding box center [463, 243] width 103 height 5
click at [407, 57] on button at bounding box center [407, 57] width 4 height 4
click at [396, 75] on span at bounding box center [395, 75] width 4 height 4
click at [406, 47] on button at bounding box center [407, 49] width 4 height 4
click at [395, 66] on span at bounding box center [395, 67] width 4 height 4
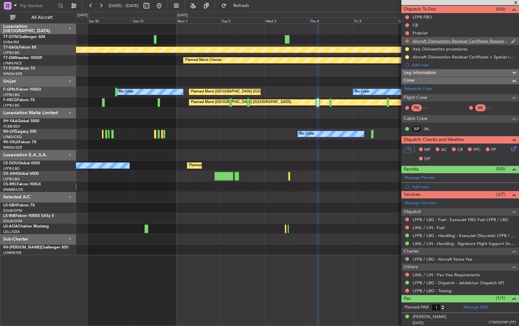
click at [406, 42] on button at bounding box center [407, 41] width 4 height 4
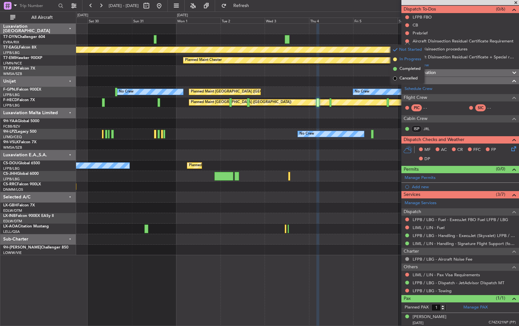
click at [395, 60] on span at bounding box center [395, 59] width 4 height 4
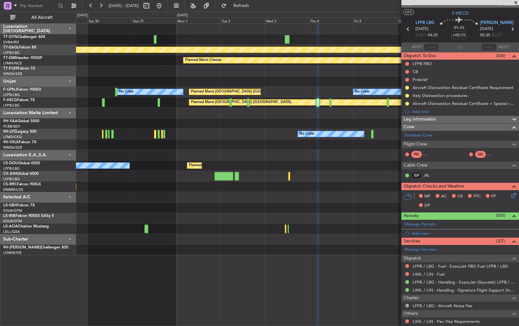
scroll to position [0, 0]
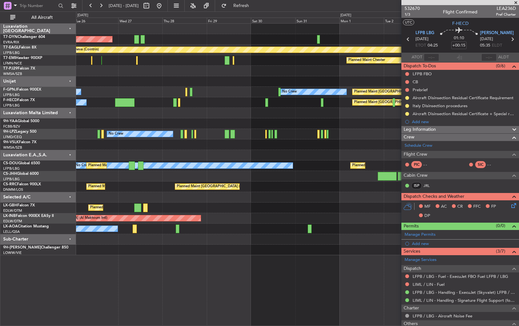
click at [316, 87] on div "AOG Maint Riga (Riga Intl) Planned Maint Geneva (Cointrin) Planned Maint Cheste…" at bounding box center [297, 140] width 442 height 232
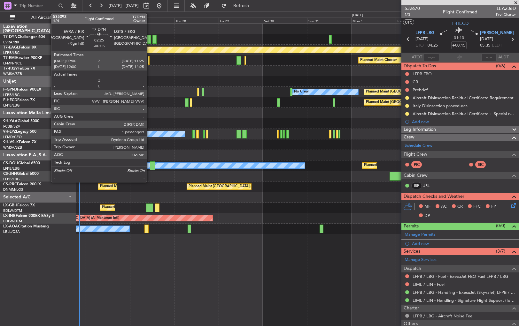
click at [149, 39] on div at bounding box center [148, 39] width 4 height 9
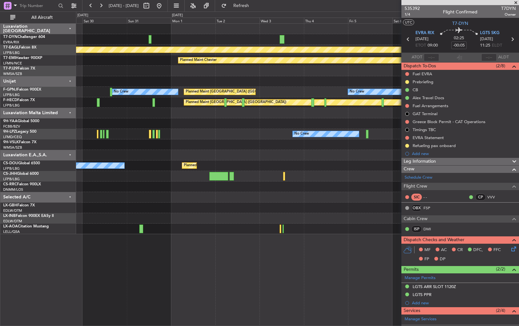
click at [113, 146] on div "Planned Maint Geneva (Cointrin) Planned Maint Chester Planned Maint Paris (Le B…" at bounding box center [297, 129] width 442 height 211
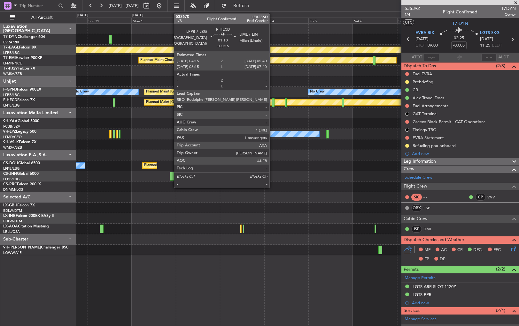
click at [272, 103] on div at bounding box center [272, 102] width 3 height 9
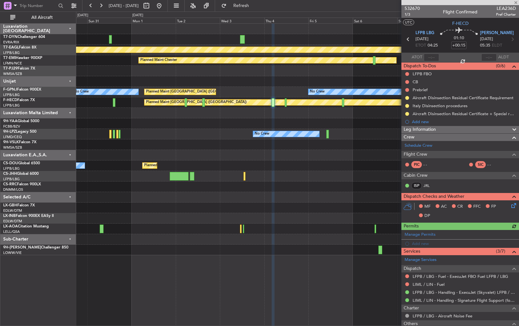
scroll to position [57, 0]
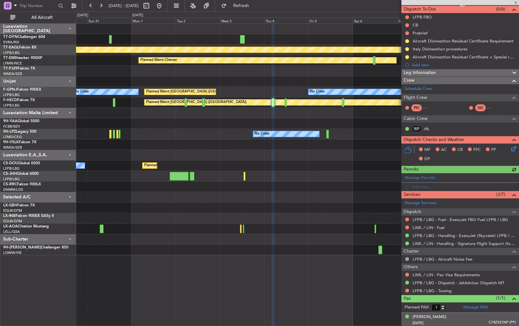
click at [457, 318] on div "Thomas BUBERL 24/03/1973 C74ZX21NP (PP)" at bounding box center [463, 320] width 103 height 12
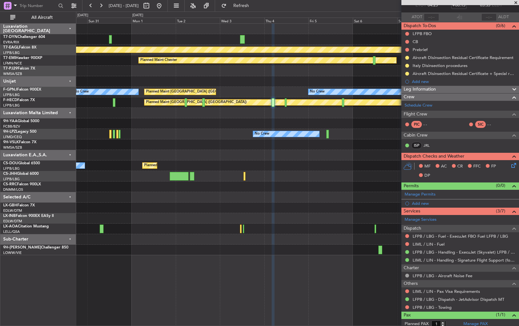
scroll to position [72, 0]
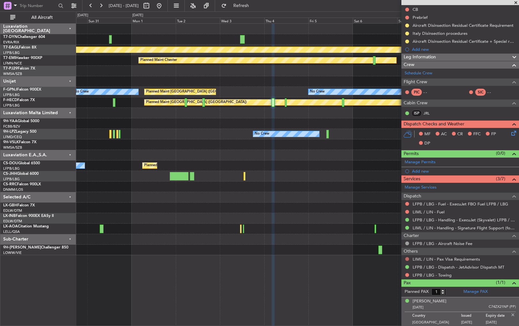
click at [408, 259] on button at bounding box center [407, 259] width 4 height 4
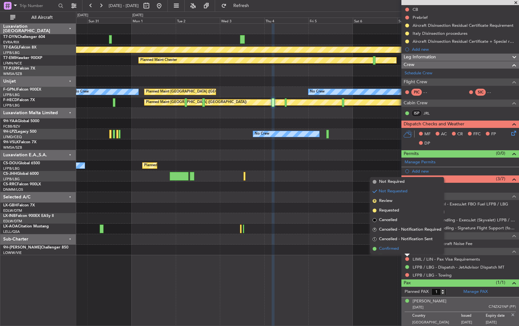
click at [374, 248] on span at bounding box center [374, 249] width 4 height 4
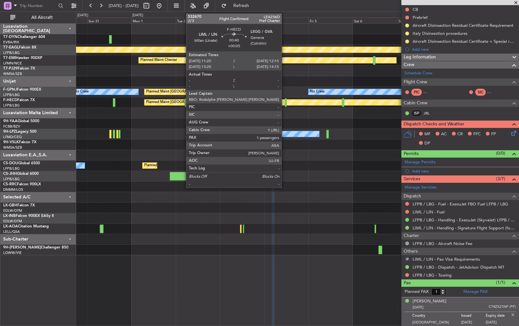
click at [285, 102] on div at bounding box center [286, 102] width 2 height 9
type input "+00:05"
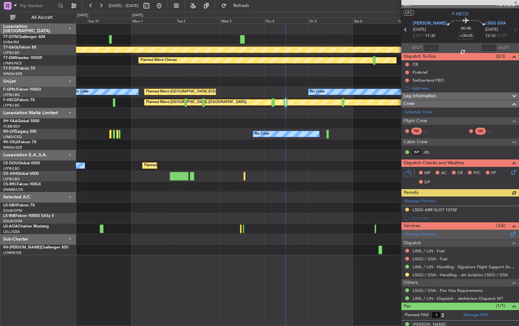
scroll to position [17, 0]
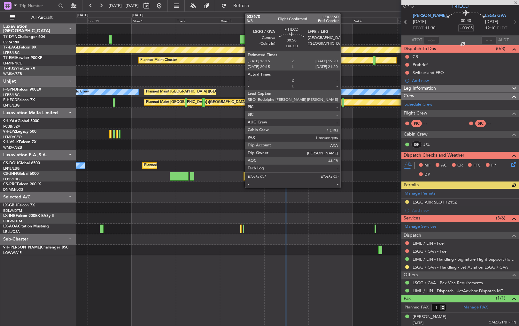
click at [343, 102] on div at bounding box center [343, 102] width 2 height 9
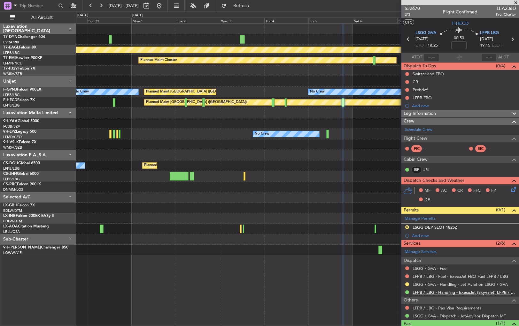
scroll to position [26, 0]
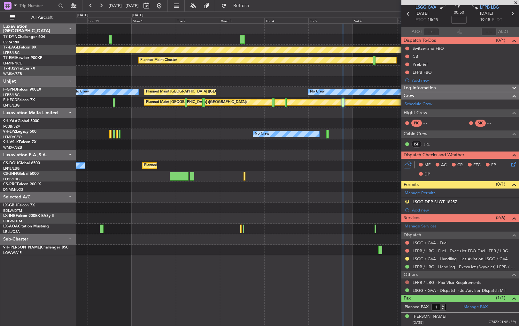
click at [408, 281] on button at bounding box center [407, 283] width 4 height 4
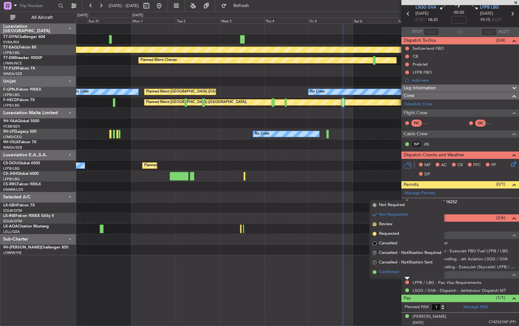
click at [378, 271] on li "Confirmed" at bounding box center [407, 273] width 74 height 10
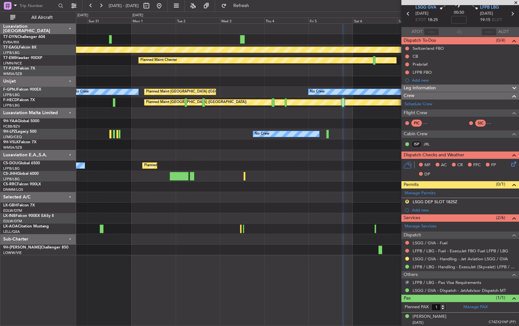
click at [328, 133] on div "No Crew No Crew" at bounding box center [297, 134] width 442 height 11
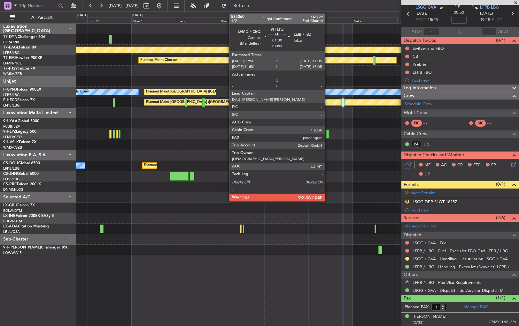
click at [327, 133] on div at bounding box center [327, 134] width 3 height 9
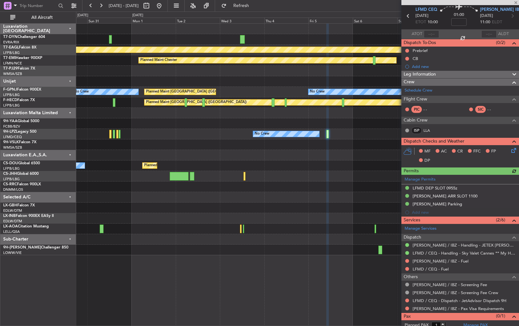
scroll to position [35, 0]
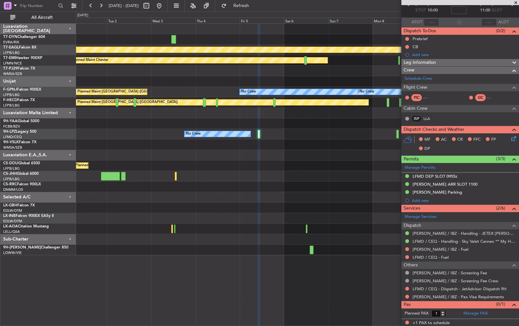
click at [270, 229] on div "No Crew Sabadell" at bounding box center [297, 229] width 442 height 11
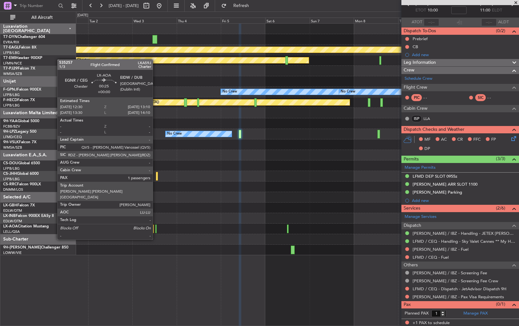
click at [156, 228] on div at bounding box center [155, 229] width 1 height 9
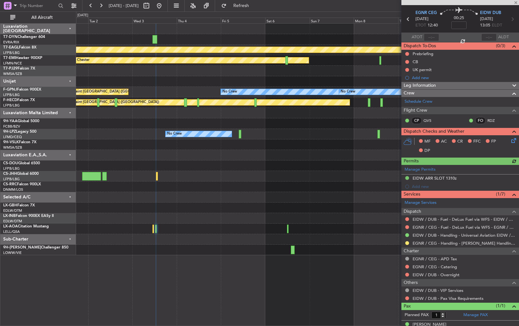
scroll to position [28, 0]
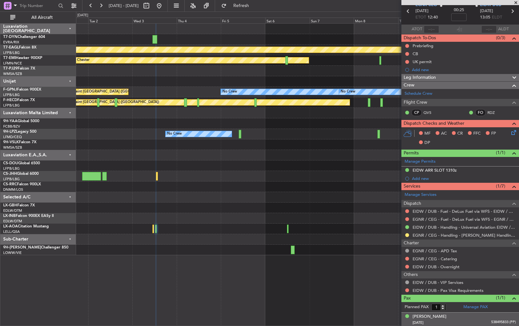
click at [466, 323] on div "30/06/1988 538495833 (PP)" at bounding box center [463, 323] width 103 height 6
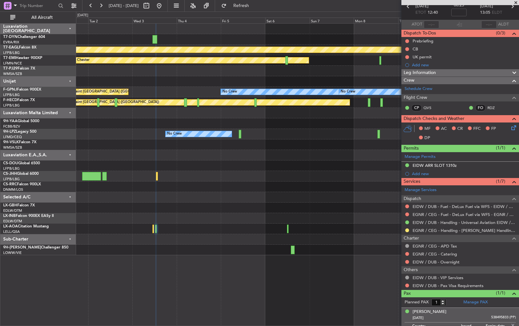
scroll to position [43, 0]
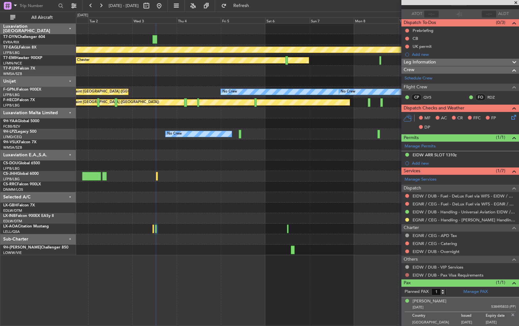
click at [407, 274] on button at bounding box center [407, 275] width 4 height 4
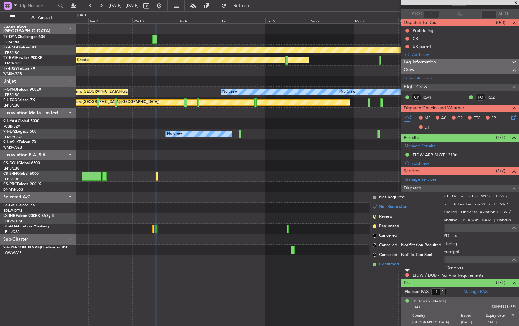
click at [386, 265] on span "Confirmed" at bounding box center [389, 265] width 20 height 6
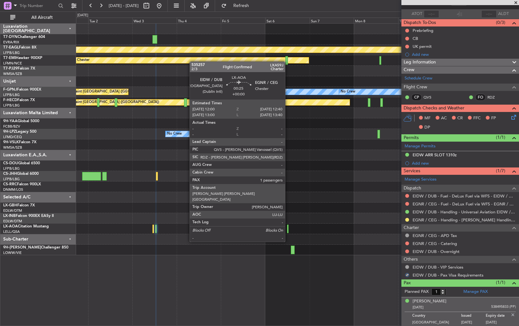
click at [288, 230] on div at bounding box center [287, 229] width 1 height 9
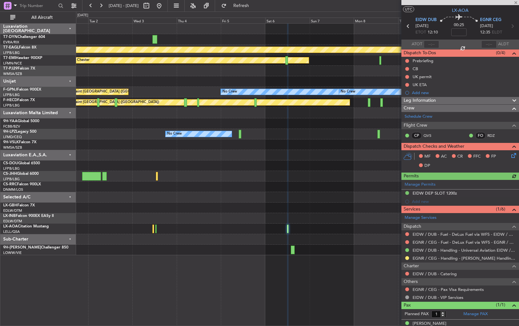
scroll to position [20, 0]
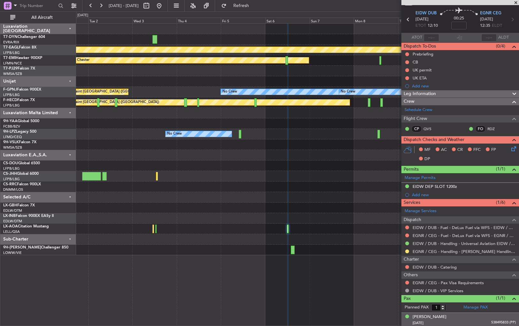
click at [481, 319] on div "Bethan Laura Cleary 30/06/1988 538495833 (PP)" at bounding box center [463, 320] width 103 height 12
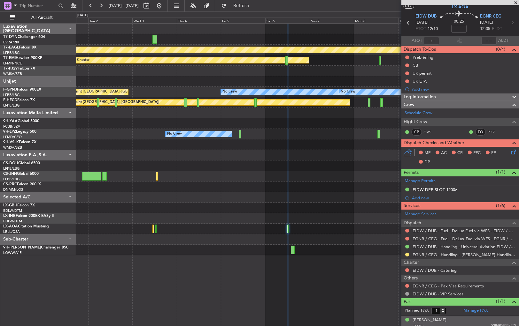
scroll to position [0, 0]
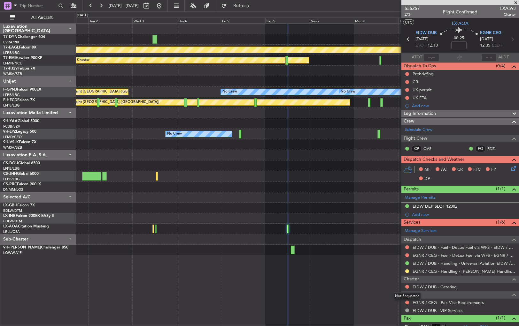
click at [406, 302] on mat-tooltip-component "Not Requested" at bounding box center [407, 296] width 36 height 17
click at [407, 301] on mat-tooltip-component "Not Requested" at bounding box center [407, 296] width 36 height 17
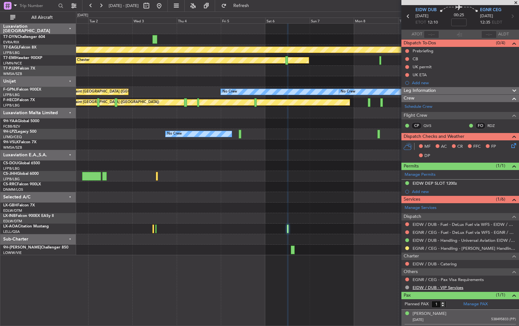
scroll to position [35, 0]
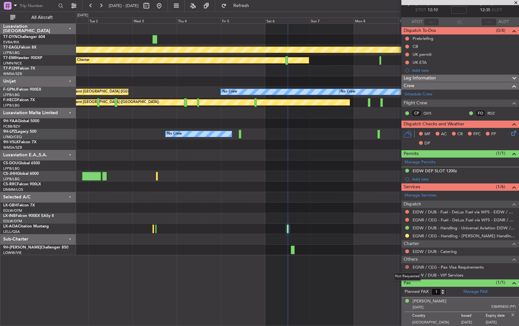
click at [406, 266] on button at bounding box center [407, 267] width 4 height 4
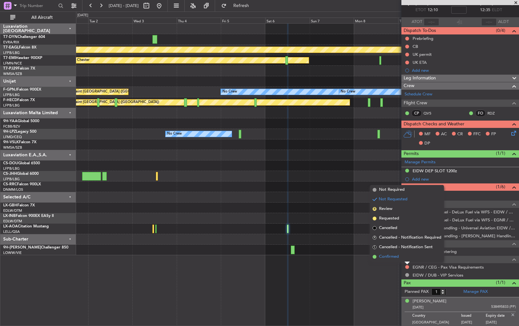
click at [376, 255] on span at bounding box center [374, 257] width 4 height 4
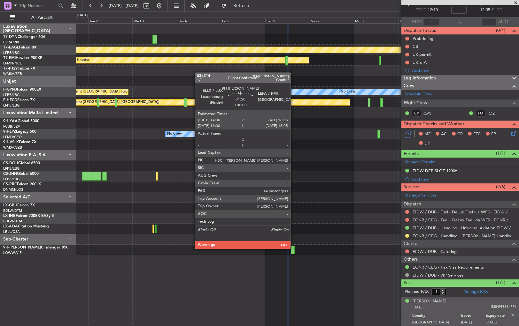
click at [293, 248] on div at bounding box center [293, 250] width 4 height 9
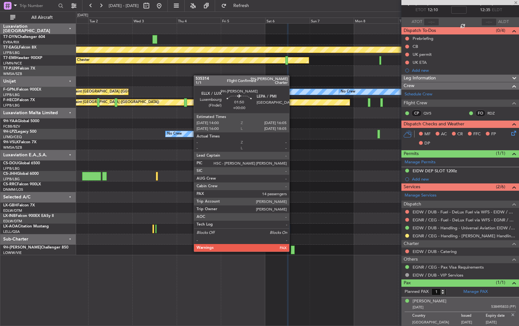
type input "14"
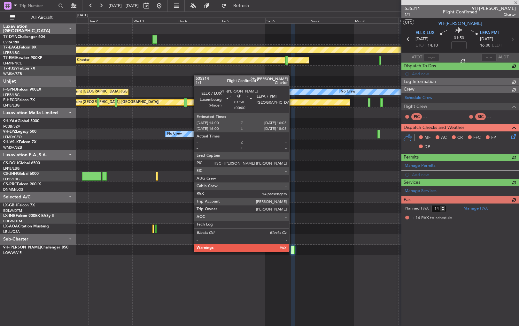
scroll to position [0, 0]
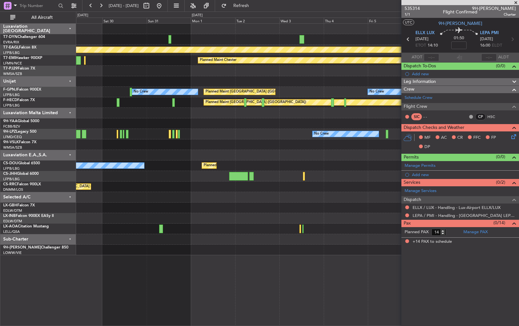
click at [339, 257] on div "Planned Maint Geneva (Cointrin) Planned Maint Chester Planned Maint Paris (Le B…" at bounding box center [297, 174] width 443 height 303
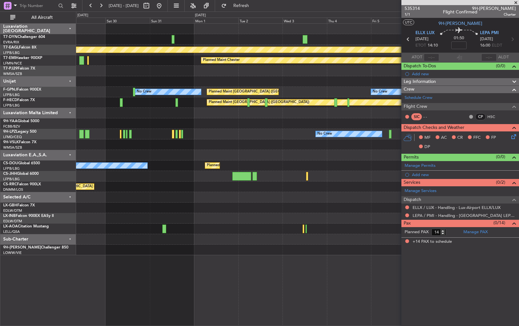
click at [385, 246] on div "AOG Maint Riga (Riga Intl) Planned Maint Geneva (Cointrin) Planned Maint Cheste…" at bounding box center [297, 174] width 443 height 303
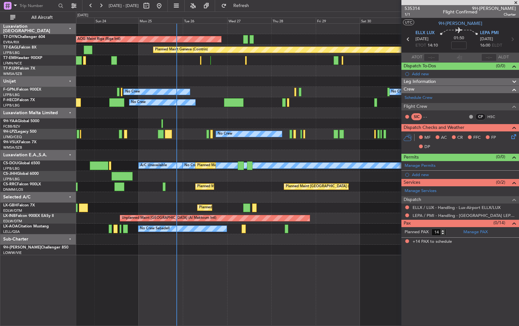
click at [252, 259] on div "AOG Maint Riga (Riga Intl) Planned Maint Basel-Mulhouse Planned Maint Geneva (C…" at bounding box center [297, 174] width 443 height 303
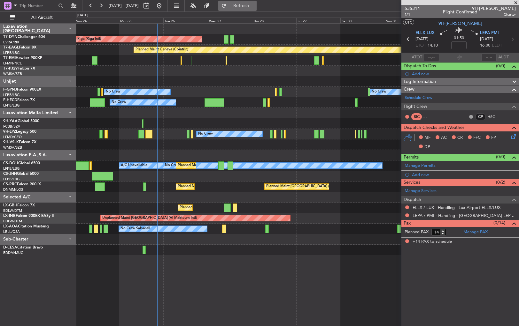
click at [255, 4] on span "Refresh" at bounding box center [241, 6] width 27 height 4
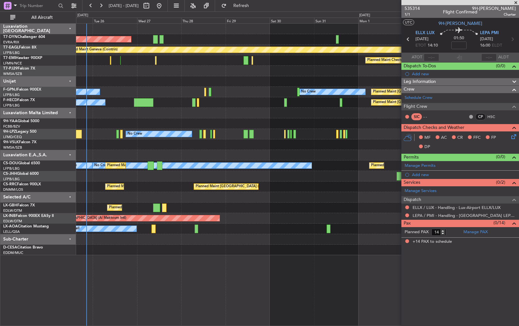
click at [227, 257] on div "AOG Maint Riga (Riga Intl) Planned Maint Geneva (Cointrin) Planned Maint Cheste…" at bounding box center [297, 174] width 443 height 303
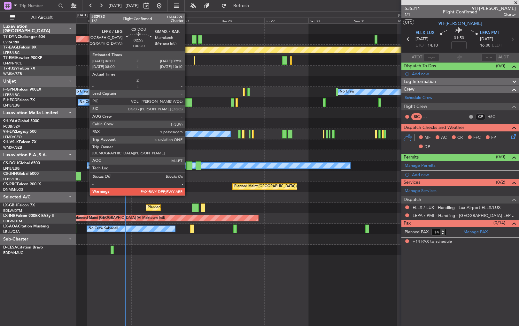
click at [188, 166] on div at bounding box center [189, 166] width 6 height 9
type input "+00:20"
type input "1"
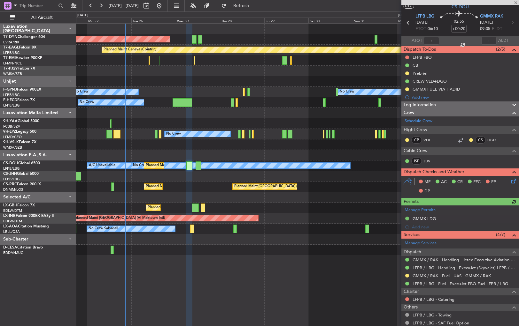
scroll to position [66, 0]
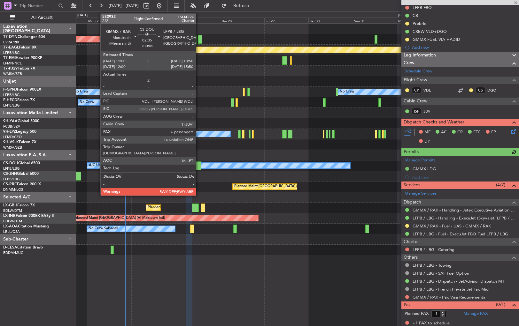
click at [198, 166] on div at bounding box center [197, 166] width 5 height 9
type input "+00:05"
type input "6"
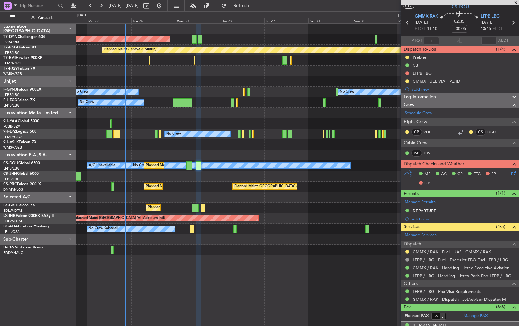
scroll to position [0, 0]
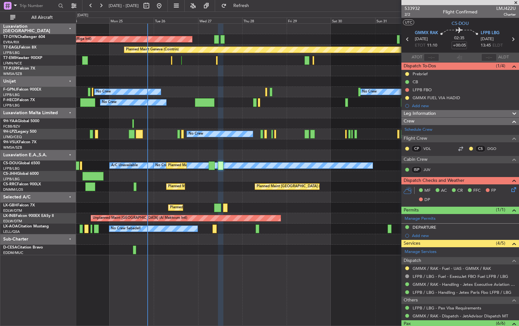
click at [250, 154] on div at bounding box center [297, 155] width 442 height 11
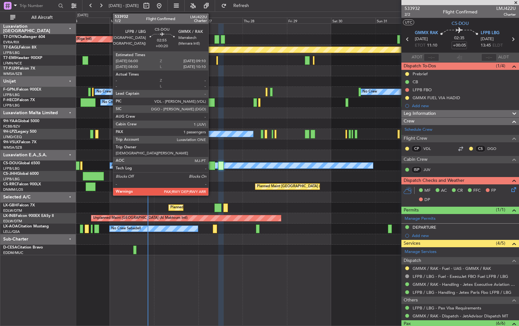
click at [211, 167] on div at bounding box center [212, 166] width 6 height 9
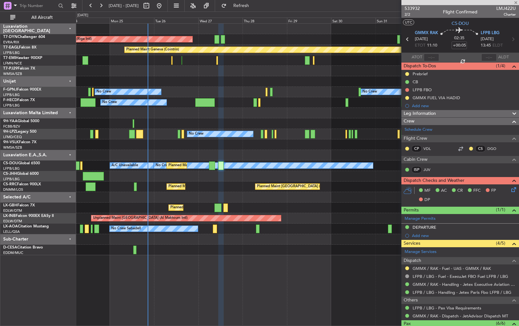
type input "+00:20"
type input "1"
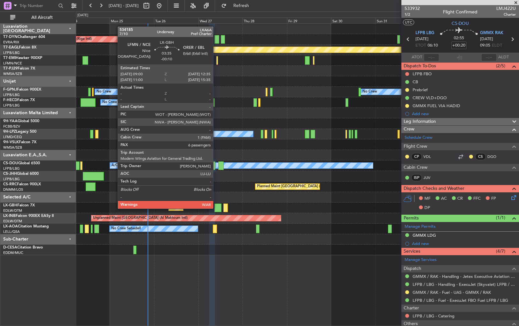
click at [217, 208] on div at bounding box center [217, 208] width 7 height 9
type input "-00:10"
type input "6"
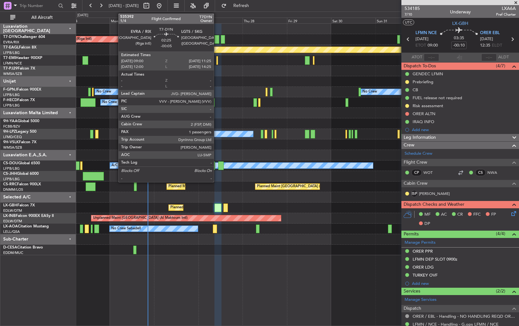
click at [217, 39] on div at bounding box center [216, 39] width 4 height 9
type input "-00:05"
type input "1"
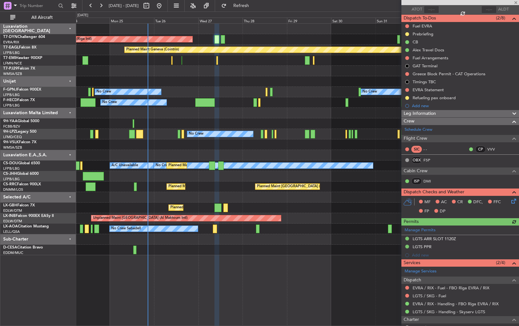
scroll to position [100, 0]
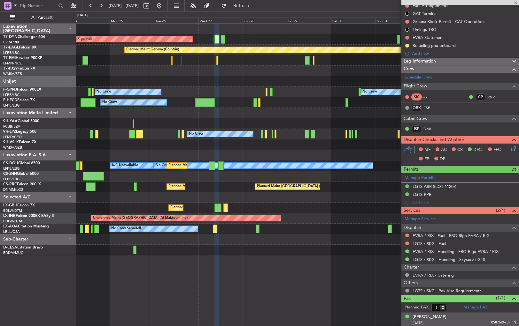
click at [477, 320] on div "24/02/1975 058762473 (PP)" at bounding box center [463, 323] width 103 height 6
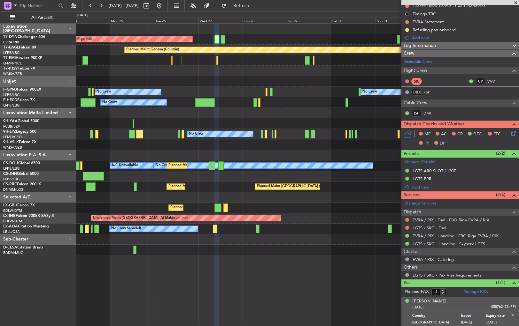
scroll to position [0, 0]
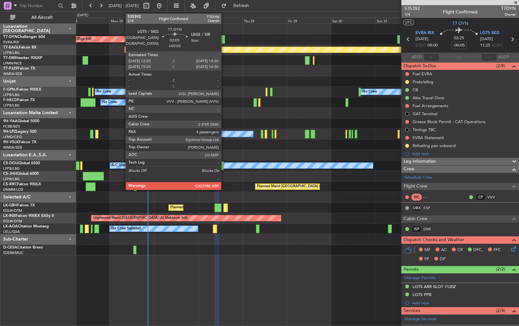
click at [224, 40] on div at bounding box center [223, 39] width 4 height 9
type input "+00:05"
type input "4"
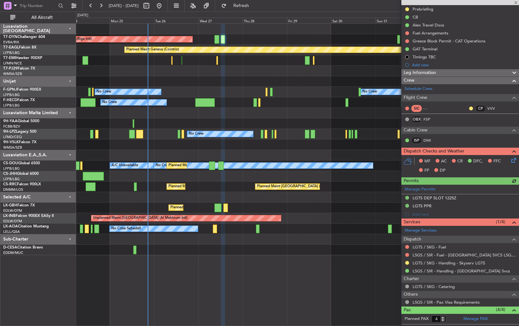
scroll to position [119, 0]
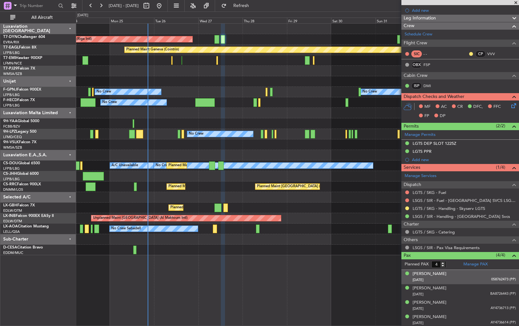
click at [471, 277] on div "24/02/1975 058762473 (PP)" at bounding box center [463, 280] width 103 height 6
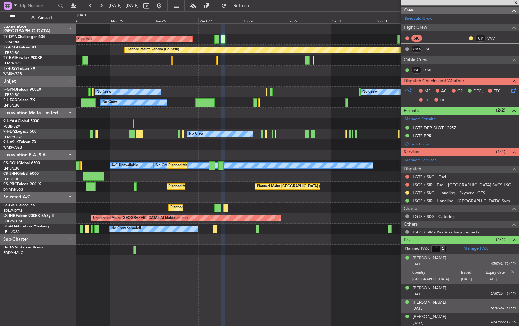
scroll to position [0, 0]
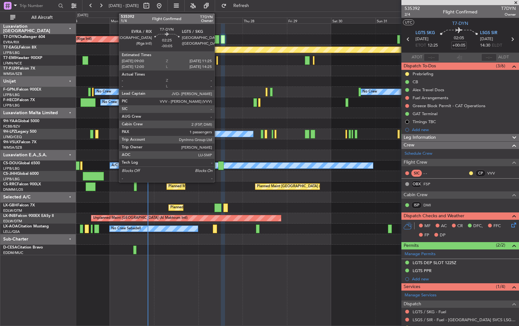
click at [217, 37] on div at bounding box center [216, 39] width 4 height 9
type input "-00:05"
type input "1"
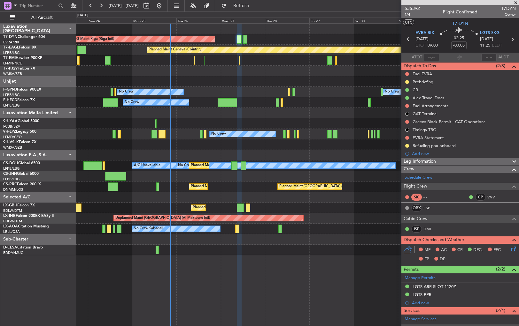
click at [258, 83] on div at bounding box center [297, 81] width 442 height 11
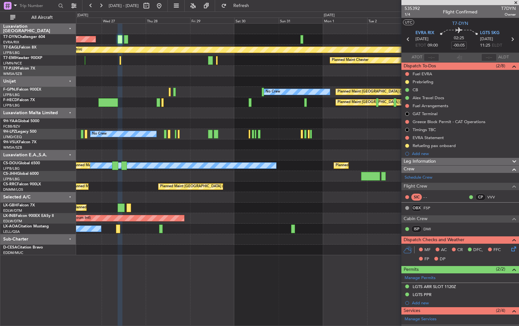
click at [210, 141] on div at bounding box center [297, 145] width 442 height 11
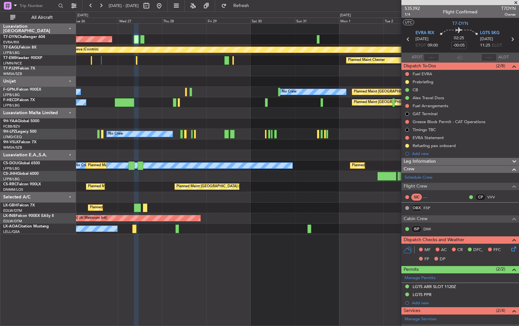
click at [345, 197] on div at bounding box center [297, 197] width 442 height 11
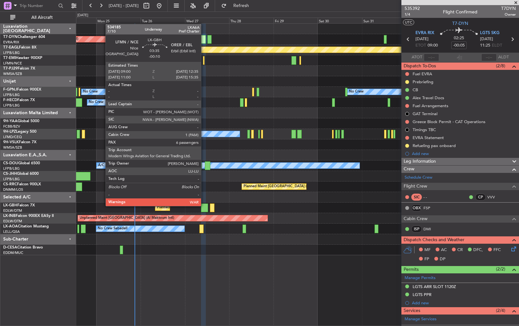
click at [204, 206] on div at bounding box center [204, 208] width 7 height 9
type input "-00:10"
type input "6"
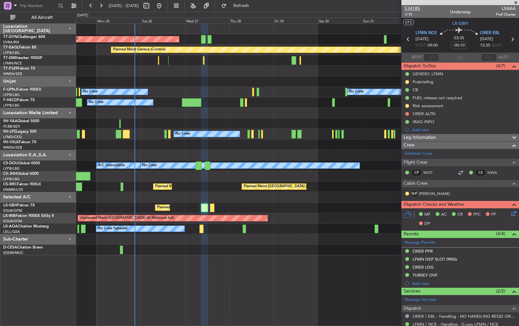
click at [409, 9] on span "534185" at bounding box center [411, 8] width 15 height 7
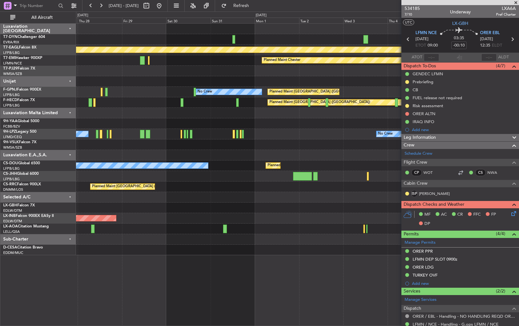
click at [141, 110] on div "AOG Maint Riga (Riga Intl) Planned Maint Geneva (Cointrin) Planned Maint Cheste…" at bounding box center [297, 140] width 442 height 232
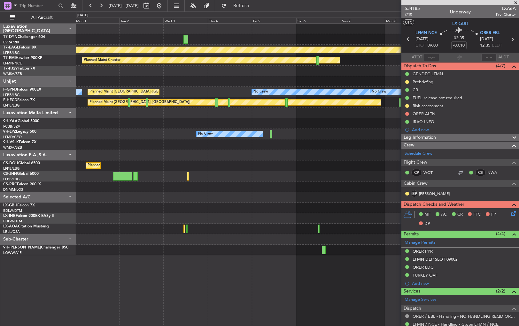
click at [202, 144] on div "Planned Maint Geneva (Cointrin) Planned Maint Chester Planned Maint Paris (Le B…" at bounding box center [297, 140] width 442 height 232
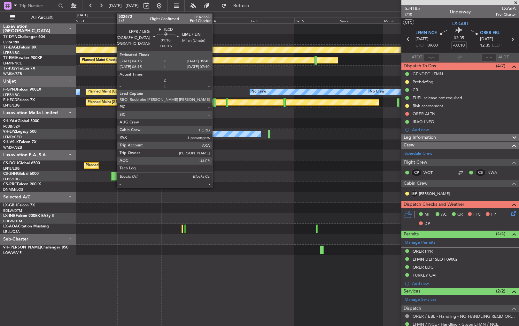
click at [215, 102] on div at bounding box center [214, 102] width 3 height 9
type input "+00:15"
type input "1"
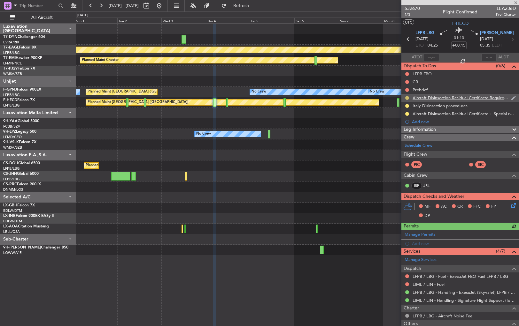
click at [406, 98] on button at bounding box center [407, 98] width 4 height 4
click at [395, 126] on span at bounding box center [395, 126] width 4 height 4
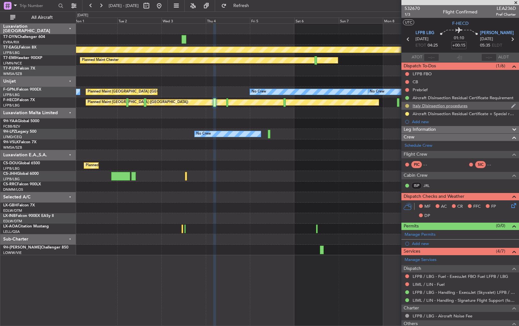
click at [408, 106] on button at bounding box center [407, 106] width 4 height 4
click at [393, 133] on span at bounding box center [395, 134] width 4 height 4
click at [408, 114] on button at bounding box center [407, 114] width 4 height 4
click at [393, 142] on span at bounding box center [395, 142] width 4 height 4
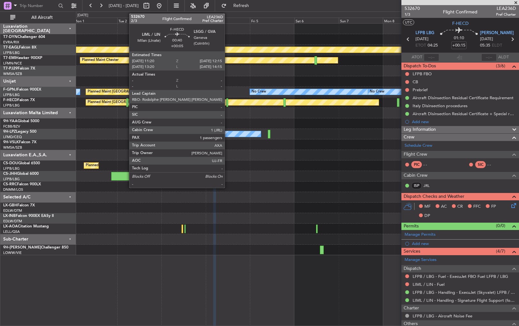
click at [227, 102] on div at bounding box center [227, 102] width 2 height 9
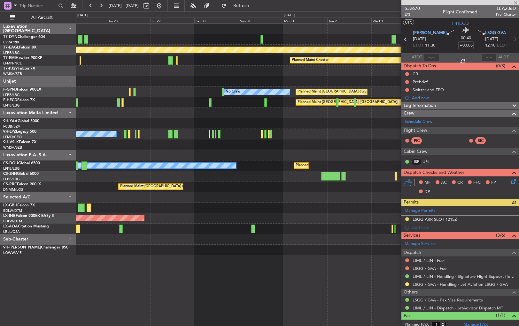
click at [361, 152] on div "AOG Maint Riga (Riga Intl) Planned Maint Geneva (Cointrin) Planned Maint Cheste…" at bounding box center [297, 140] width 442 height 232
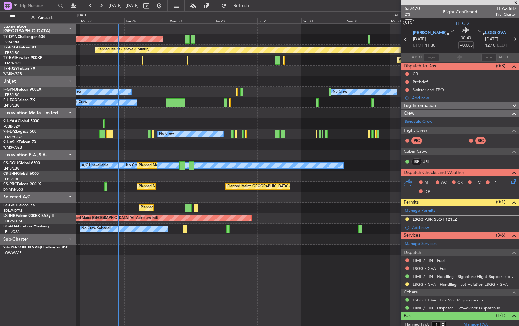
click at [318, 160] on div "AOG Maint Riga (Riga Intl) Planned Maint Basel-Mulhouse Planned Maint Geneva (C…" at bounding box center [297, 140] width 442 height 232
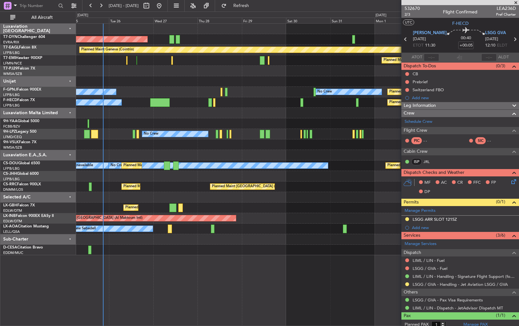
click at [298, 158] on div at bounding box center [297, 155] width 442 height 11
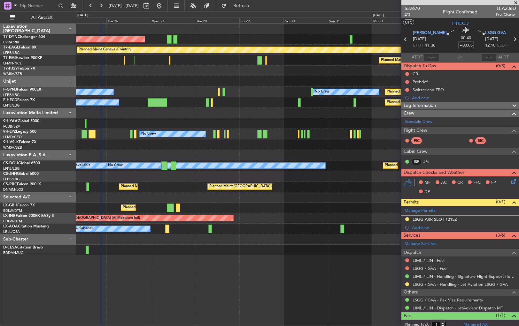
click at [135, 59] on div "Planned Maint Chester" at bounding box center [297, 60] width 442 height 11
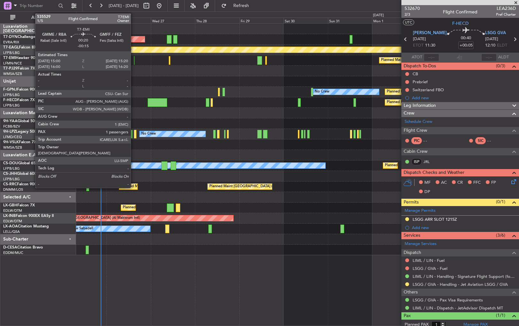
click at [134, 59] on div at bounding box center [134, 60] width 1 height 9
type input "-00:15"
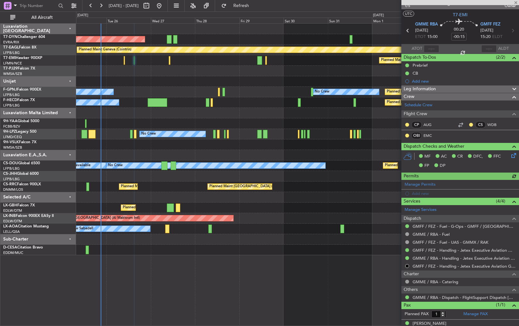
scroll to position [15, 0]
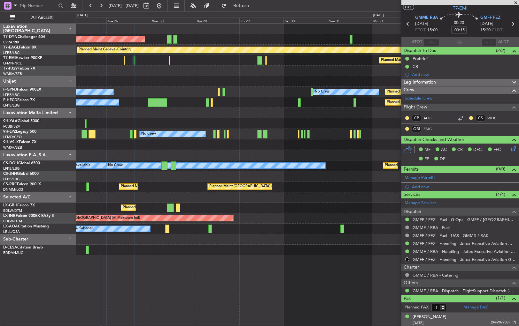
click at [462, 318] on div "Yassir Ghallab 04/12/1979 24FV07738 (PP)" at bounding box center [463, 320] width 103 height 12
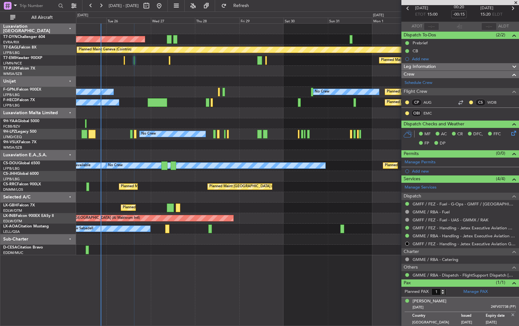
scroll to position [0, 0]
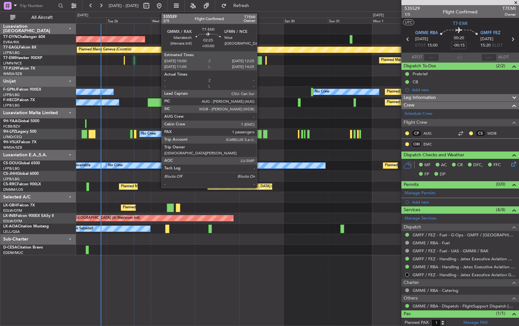
click at [260, 59] on div at bounding box center [259, 60] width 4 height 9
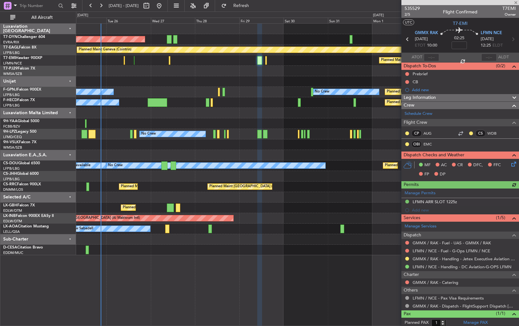
scroll to position [15, 0]
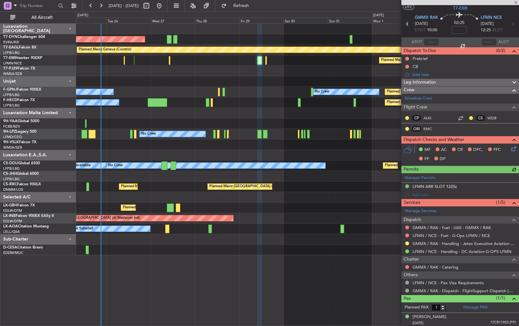
click at [404, 280] on nimbus-traffic-light at bounding box center [406, 282] width 5 height 5
click at [407, 281] on button at bounding box center [407, 283] width 4 height 4
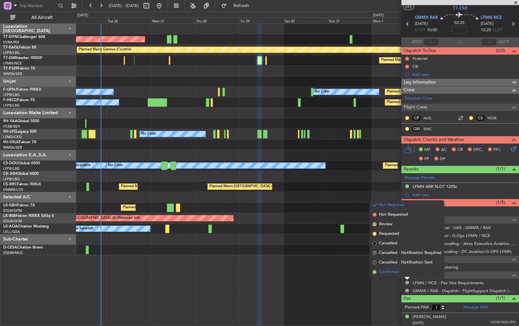
click at [379, 271] on span "Confirmed" at bounding box center [389, 272] width 20 height 6
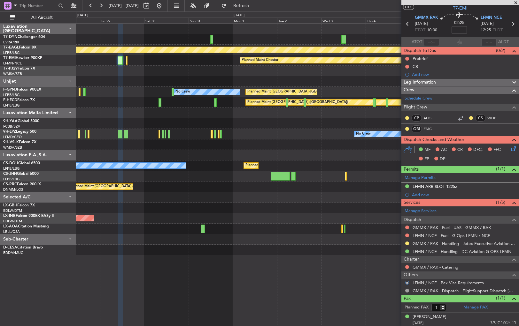
click at [154, 71] on div at bounding box center [297, 71] width 442 height 11
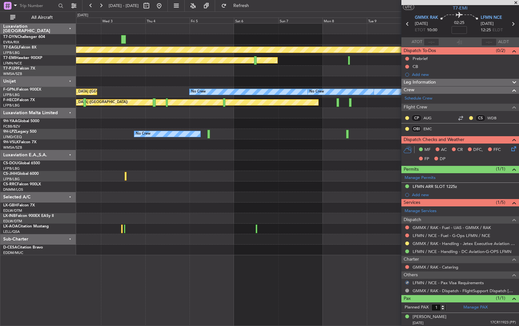
click at [146, 79] on div at bounding box center [297, 81] width 442 height 11
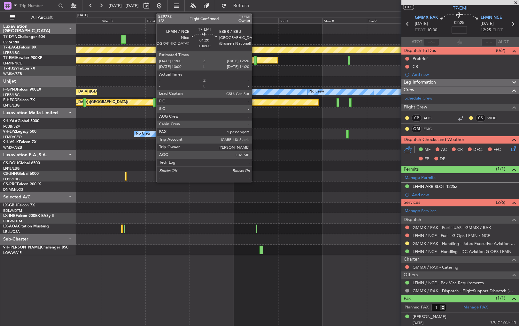
click at [255, 60] on div at bounding box center [255, 60] width 3 height 9
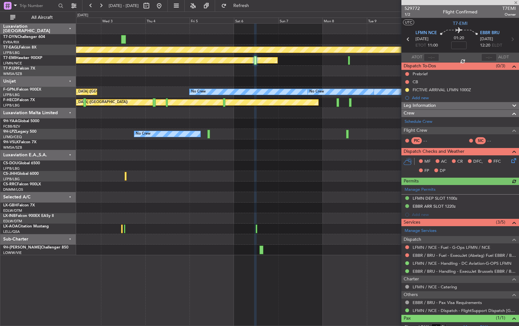
scroll to position [20, 0]
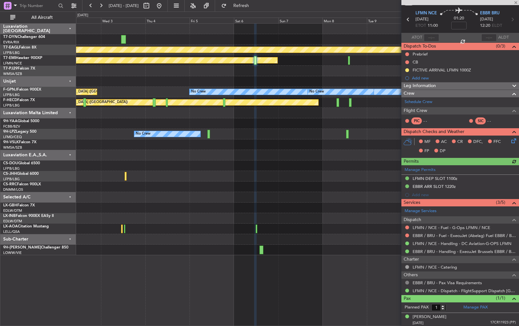
click at [407, 282] on button at bounding box center [407, 283] width 4 height 4
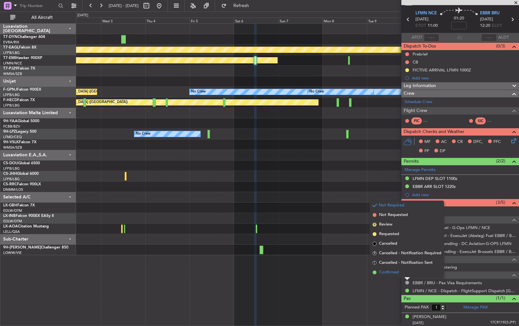
click at [377, 272] on li "Confirmed" at bounding box center [407, 273] width 74 height 10
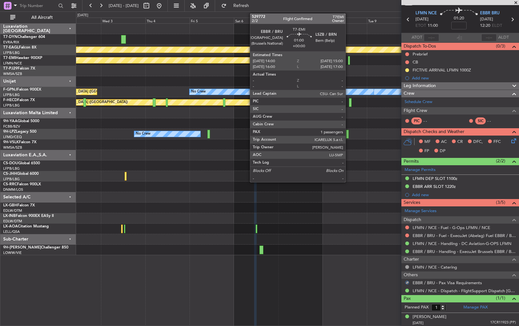
click at [348, 58] on div at bounding box center [349, 60] width 2 height 9
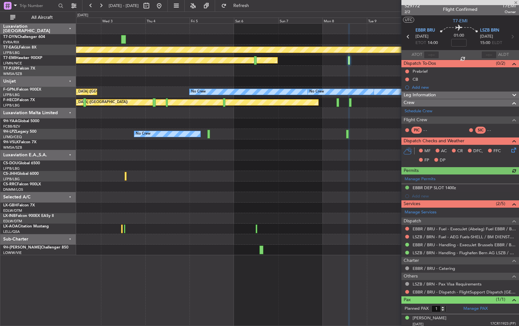
scroll to position [4, 0]
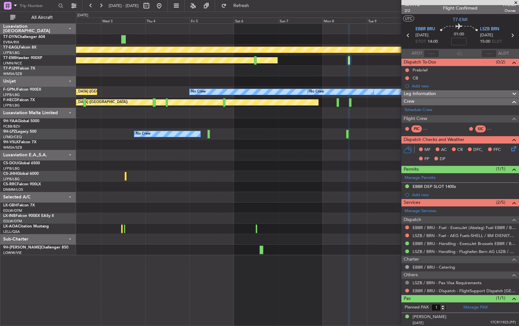
click at [407, 281] on button at bounding box center [407, 283] width 4 height 4
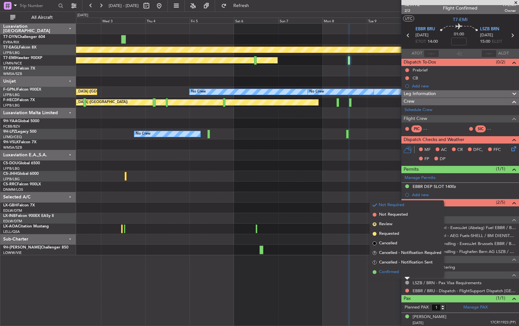
click at [382, 271] on span "Confirmed" at bounding box center [389, 272] width 20 height 6
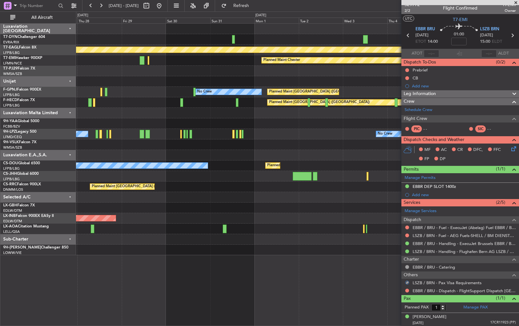
click at [369, 161] on div "AOG Maint Riga (Riga Intl) Planned Maint Geneva (Cointrin) Planned Maint Cheste…" at bounding box center [297, 140] width 442 height 232
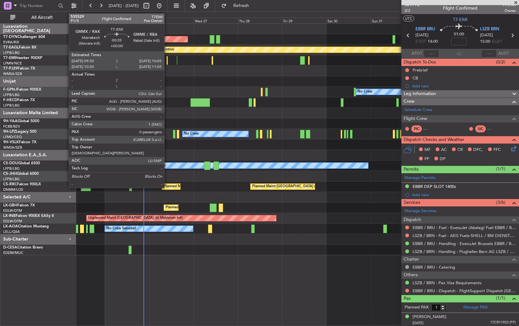
click at [167, 60] on div at bounding box center [166, 60] width 1 height 9
type input "0"
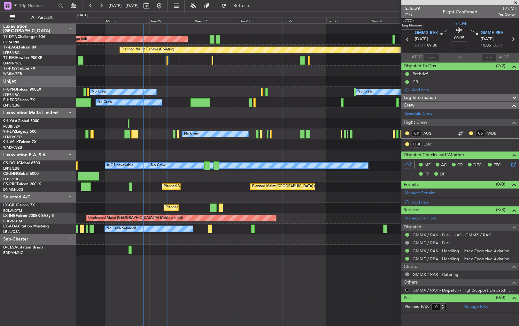
click at [410, 13] on span "P1/5" at bounding box center [411, 14] width 15 height 5
click at [255, 5] on span "Refresh" at bounding box center [241, 6] width 27 height 4
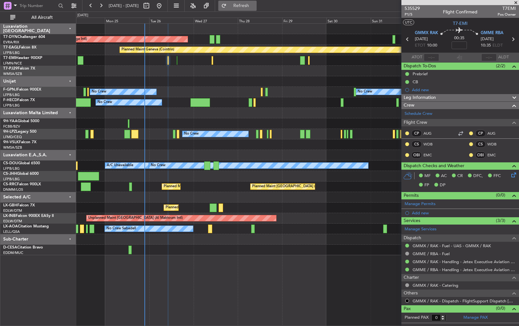
click at [255, 4] on span "Refresh" at bounding box center [241, 6] width 27 height 4
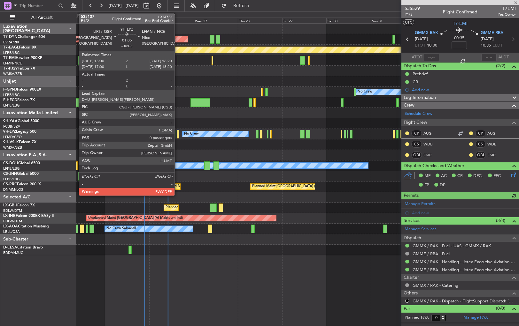
click at [177, 133] on div at bounding box center [178, 134] width 3 height 9
type input "-00:05"
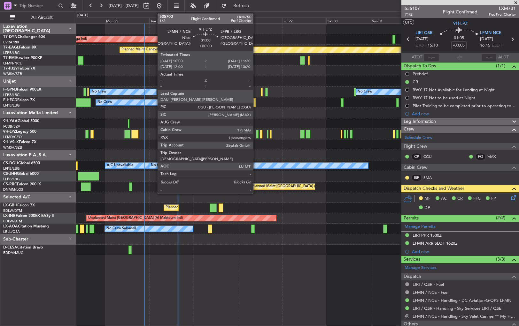
click at [256, 133] on div at bounding box center [257, 134] width 3 height 9
type input "1"
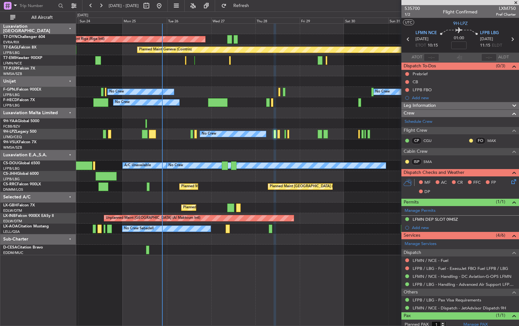
click at [213, 179] on div "Planned Maint [GEOGRAPHIC_DATA] ([GEOGRAPHIC_DATA])" at bounding box center [297, 176] width 442 height 11
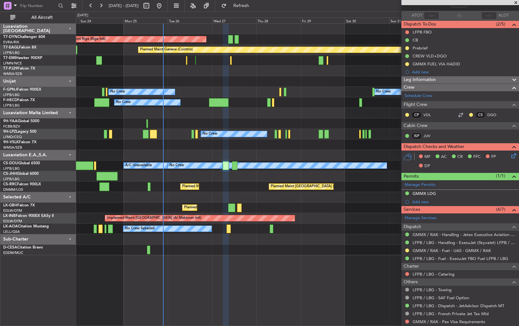
scroll to position [66, 0]
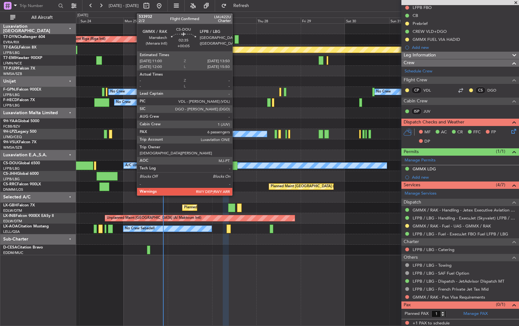
click at [235, 163] on div at bounding box center [234, 166] width 5 height 9
type input "+00:05"
type input "6"
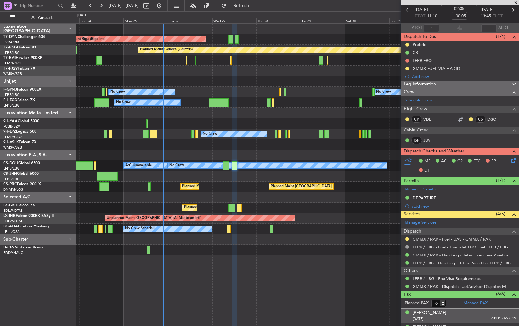
scroll to position [0, 0]
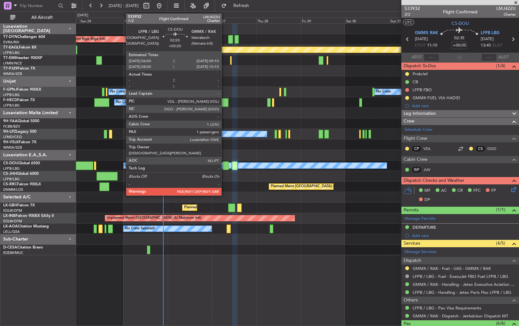
click at [224, 166] on div at bounding box center [226, 166] width 6 height 9
type input "+00:20"
type input "1"
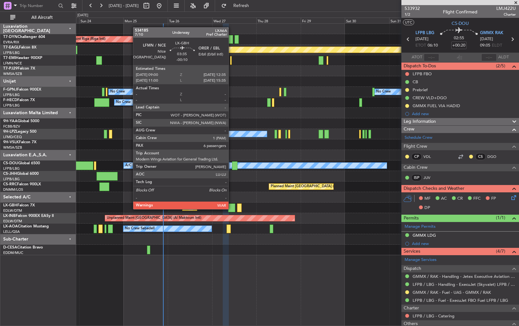
click at [231, 209] on div at bounding box center [231, 208] width 7 height 9
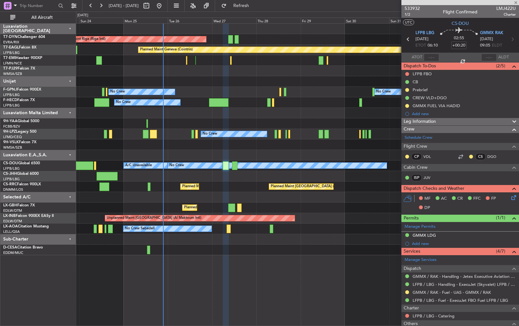
type input "-00:10"
type input "6"
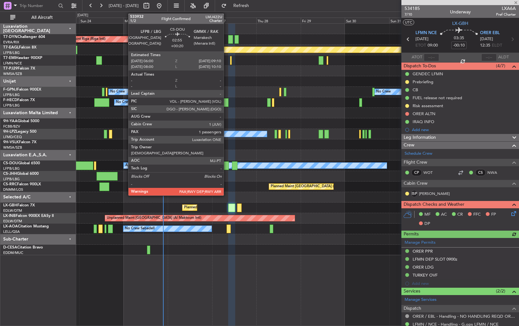
click at [226, 167] on div at bounding box center [226, 166] width 6 height 9
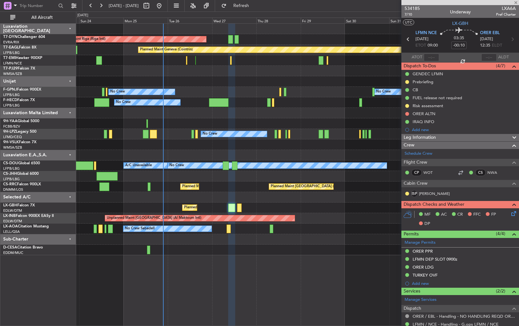
type input "+00:20"
type input "1"
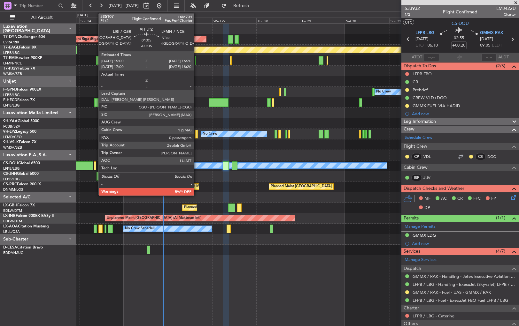
click at [197, 136] on div at bounding box center [196, 134] width 3 height 9
type input "-00:05"
type input "0"
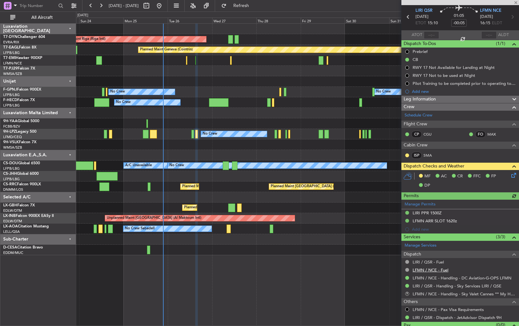
scroll to position [35, 0]
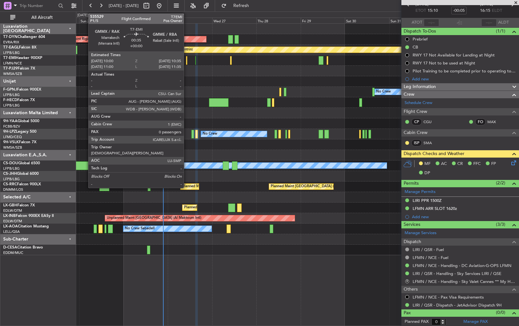
click at [186, 59] on div at bounding box center [186, 60] width 1 height 9
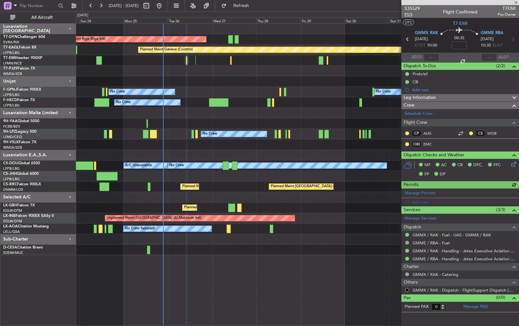
click at [406, 14] on span "P1/5" at bounding box center [411, 14] width 15 height 5
click at [412, 6] on span "535529" at bounding box center [411, 8] width 15 height 7
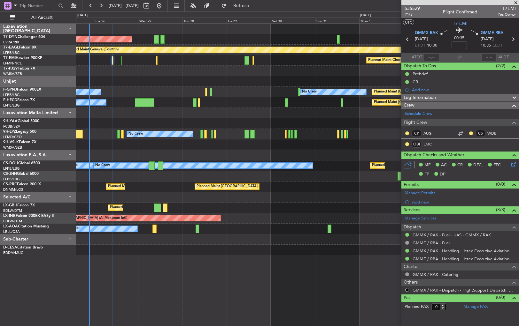
click at [259, 215] on div "AOG Maint Riga (Riga Intl) Planned Maint Geneva ([GEOGRAPHIC_DATA]) Planned Mai…" at bounding box center [297, 140] width 442 height 232
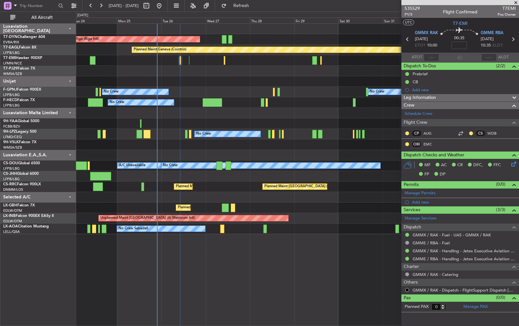
click at [225, 254] on div "AOG Maint Riga (Riga Intl) Planned Maint [GEOGRAPHIC_DATA]-[GEOGRAPHIC_DATA] Pl…" at bounding box center [297, 174] width 443 height 303
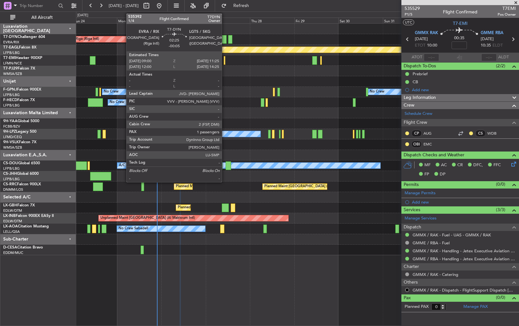
click at [225, 39] on div at bounding box center [224, 39] width 4 height 9
type input "-00:05"
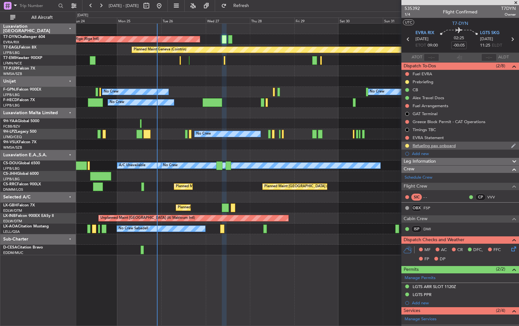
click at [477, 145] on div "Refueling pax onboard" at bounding box center [460, 146] width 118 height 8
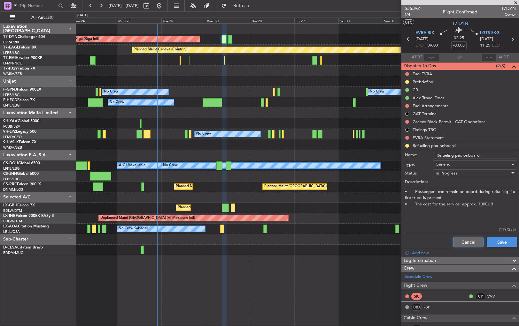
click at [467, 239] on button "Cancel" at bounding box center [468, 242] width 30 height 10
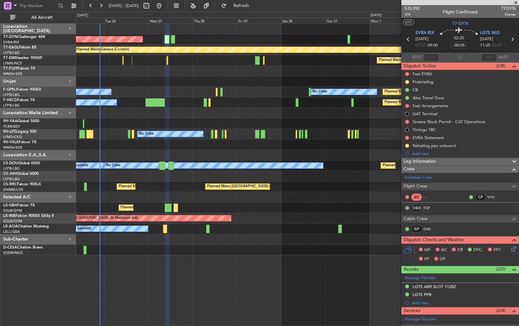
click at [225, 161] on div "AOG Maint Riga (Riga Intl) Planned Maint Geneva ([GEOGRAPHIC_DATA]) Planned Mai…" at bounding box center [297, 140] width 442 height 232
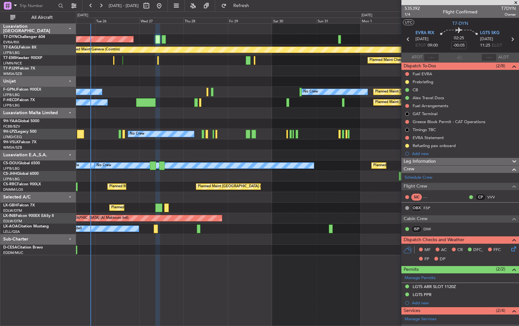
click at [257, 156] on div at bounding box center [297, 155] width 442 height 11
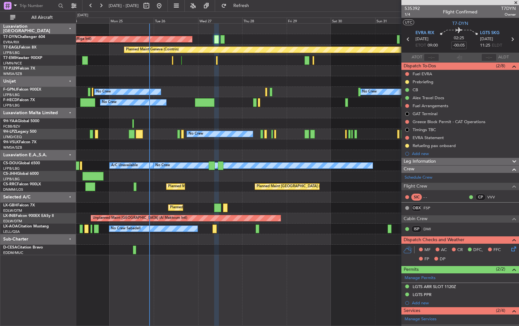
click at [226, 190] on div "Planned Maint [GEOGRAPHIC_DATA] ([GEOGRAPHIC_DATA]) Planned Maint [GEOGRAPHIC_D…" at bounding box center [297, 187] width 442 height 11
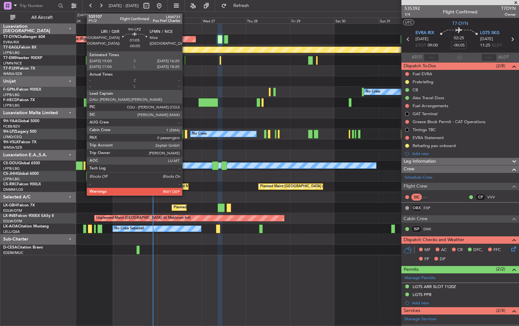
click at [185, 134] on div at bounding box center [186, 134] width 3 height 9
type input "0"
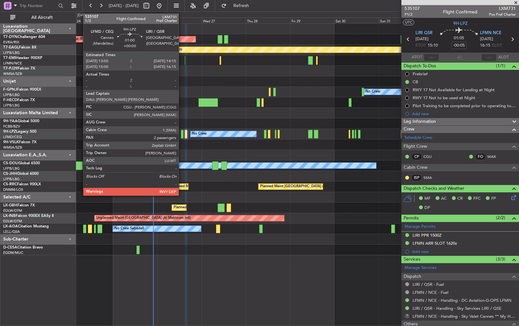
click at [181, 134] on div at bounding box center [182, 134] width 3 height 9
type input "2"
